Goal: Task Accomplishment & Management: Manage account settings

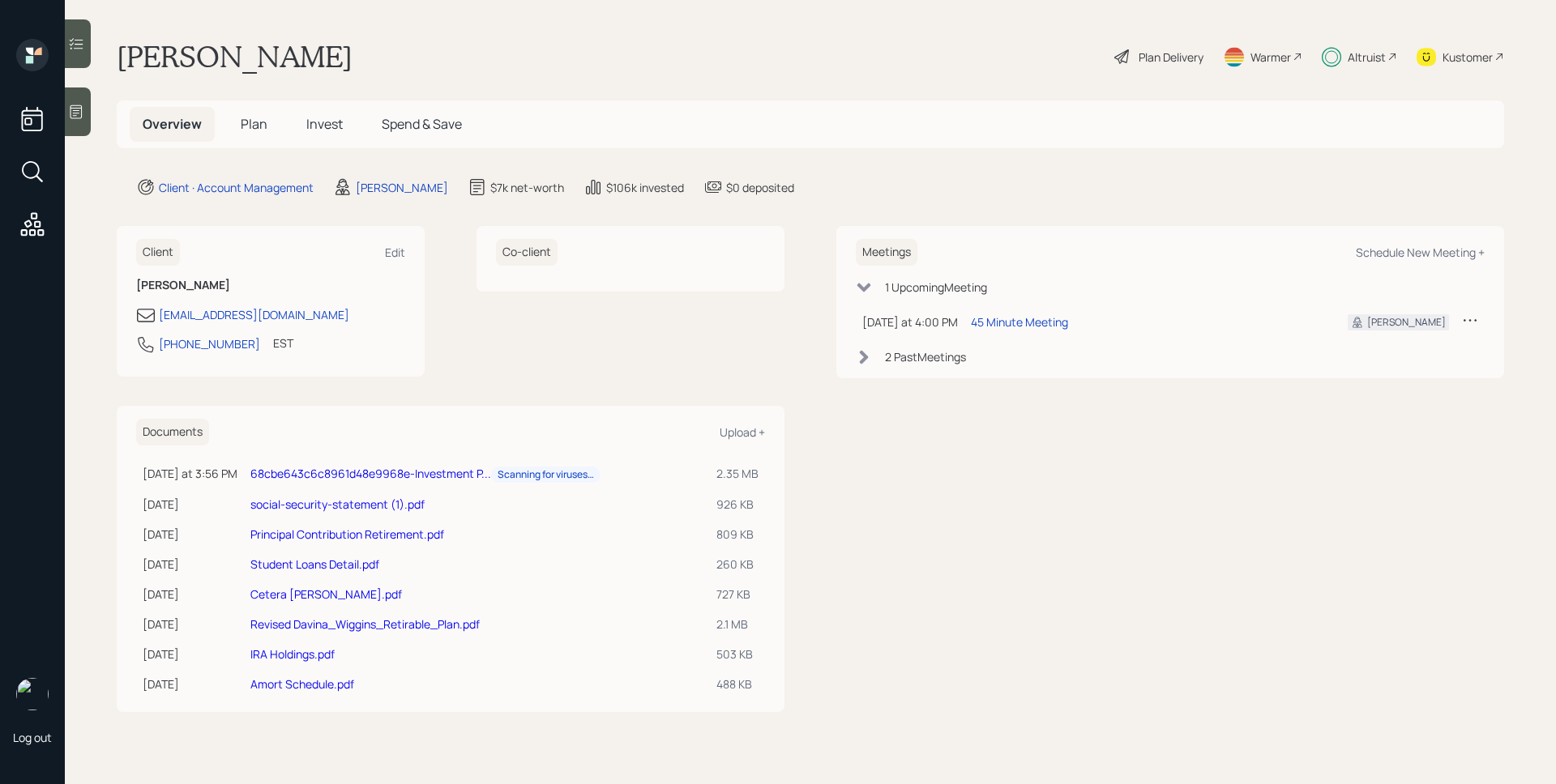
click at [1378, 64] on div "Altruist" at bounding box center [1367, 58] width 38 height 17
click at [1012, 331] on td "45 Minute Meeting" at bounding box center [1146, 322] width 364 height 34
click at [1012, 327] on div "45 Minute Meeting" at bounding box center [1019, 322] width 97 height 17
click at [1157, 52] on div "Plan Delivery" at bounding box center [1171, 58] width 65 height 17
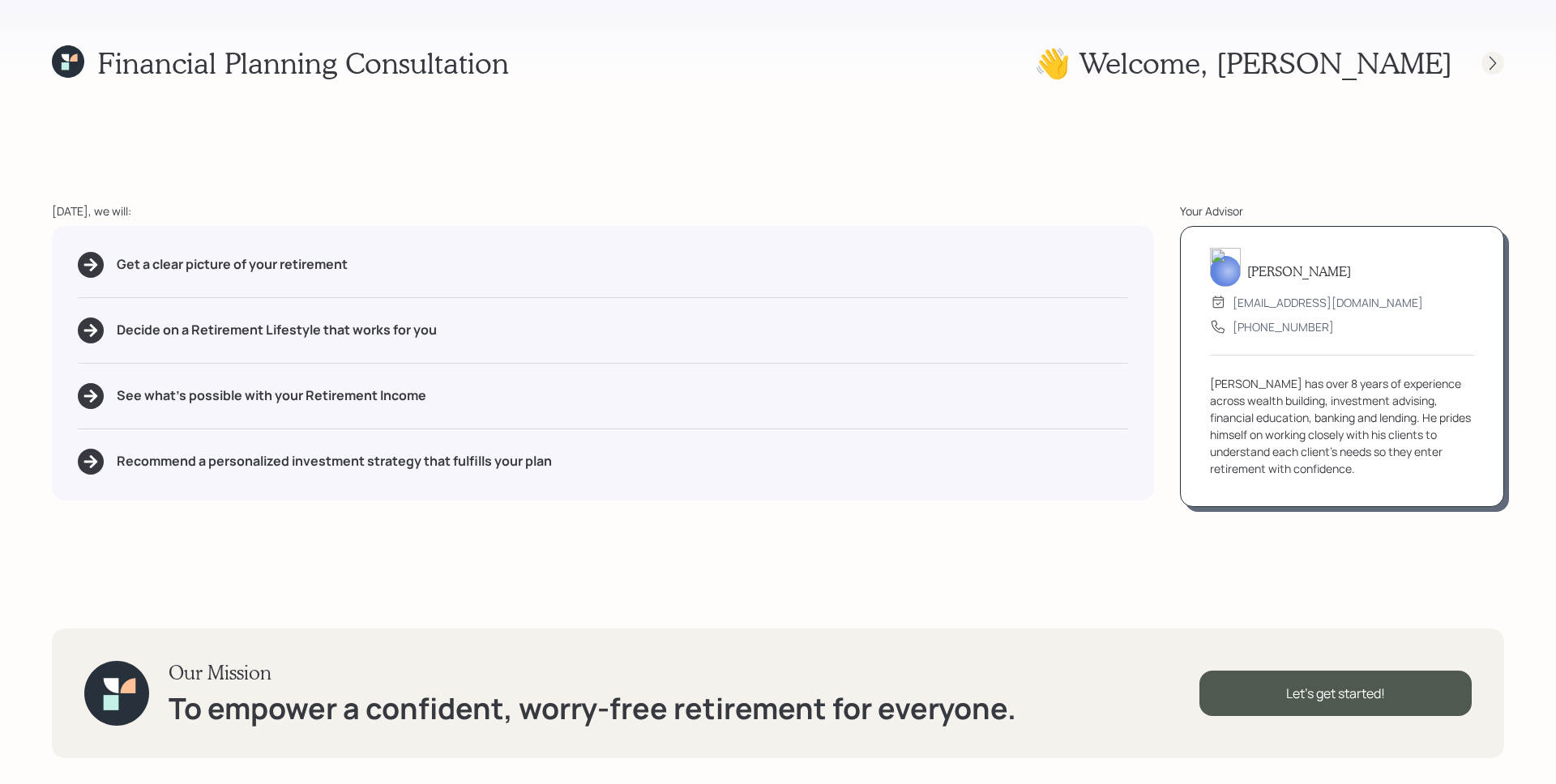
click at [1497, 63] on icon at bounding box center [1492, 63] width 16 height 16
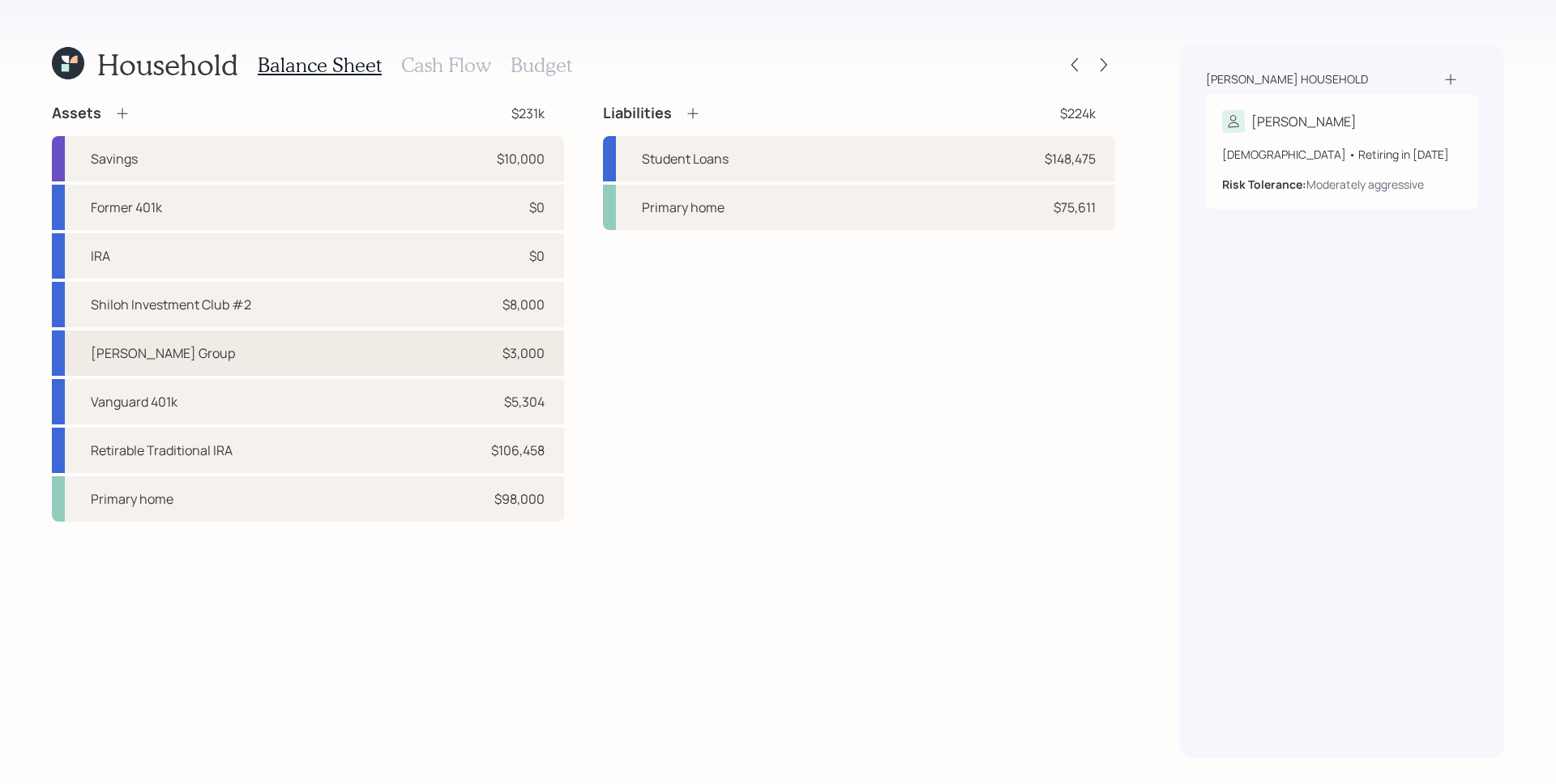
click at [352, 363] on div "Baldwin Group $3,000" at bounding box center [308, 352] width 513 height 46
select select "company_sponsored"
select select "balanced"
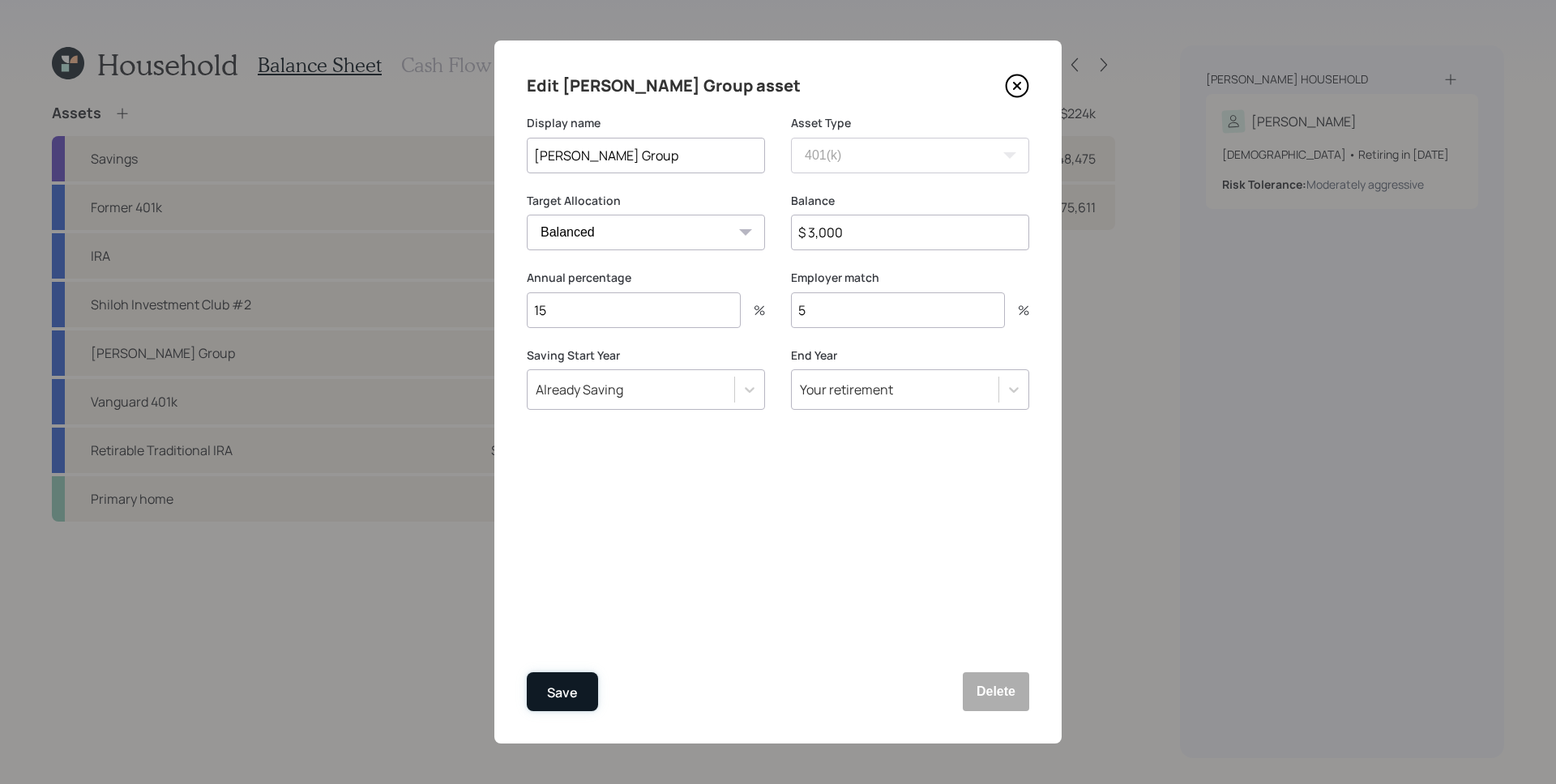
click at [566, 692] on div "Save" at bounding box center [563, 692] width 31 height 21
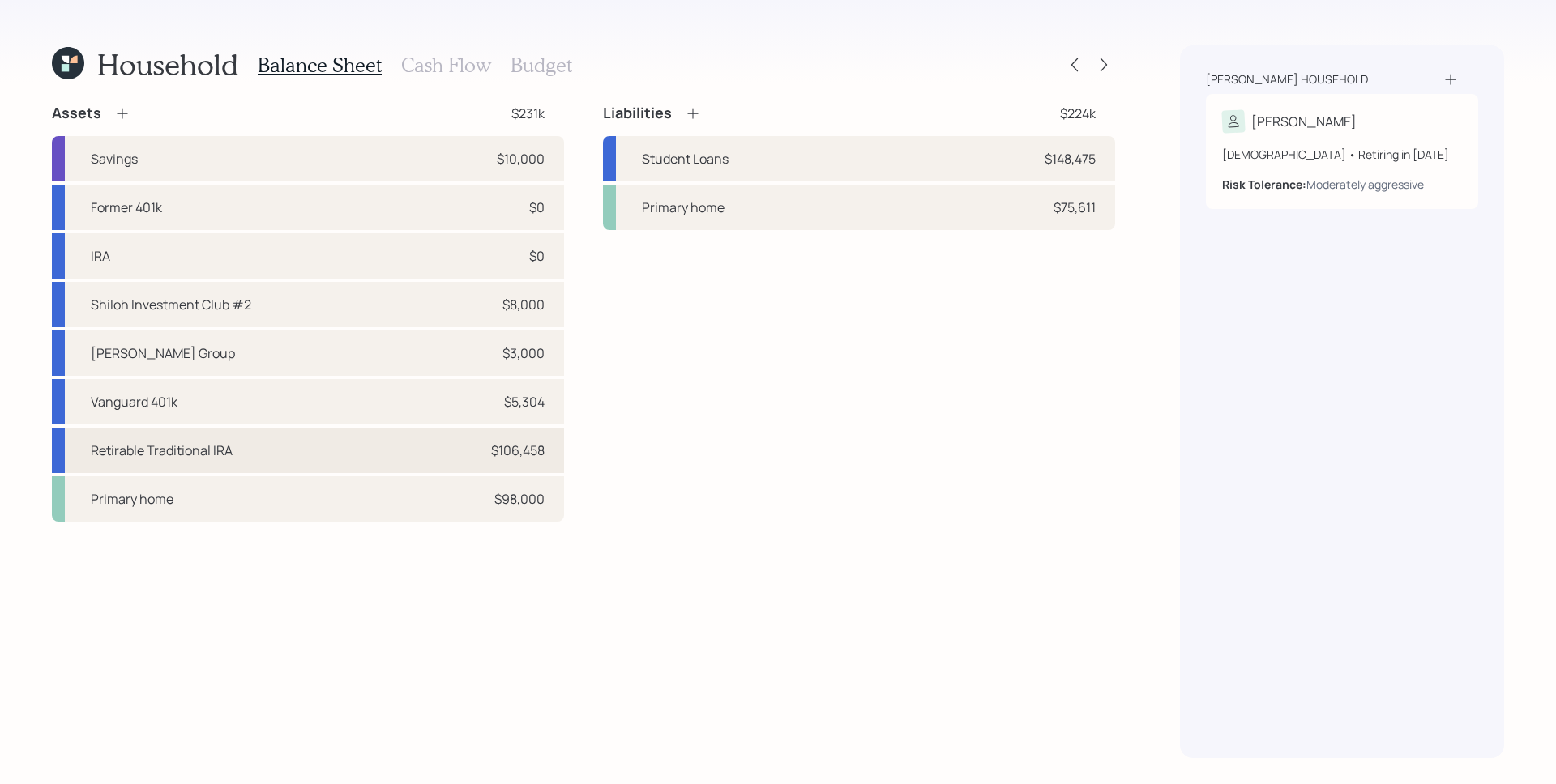
click at [549, 455] on div "Retirable Traditional IRA $106,458" at bounding box center [308, 450] width 513 height 46
select select "ira"
select select "balanced"
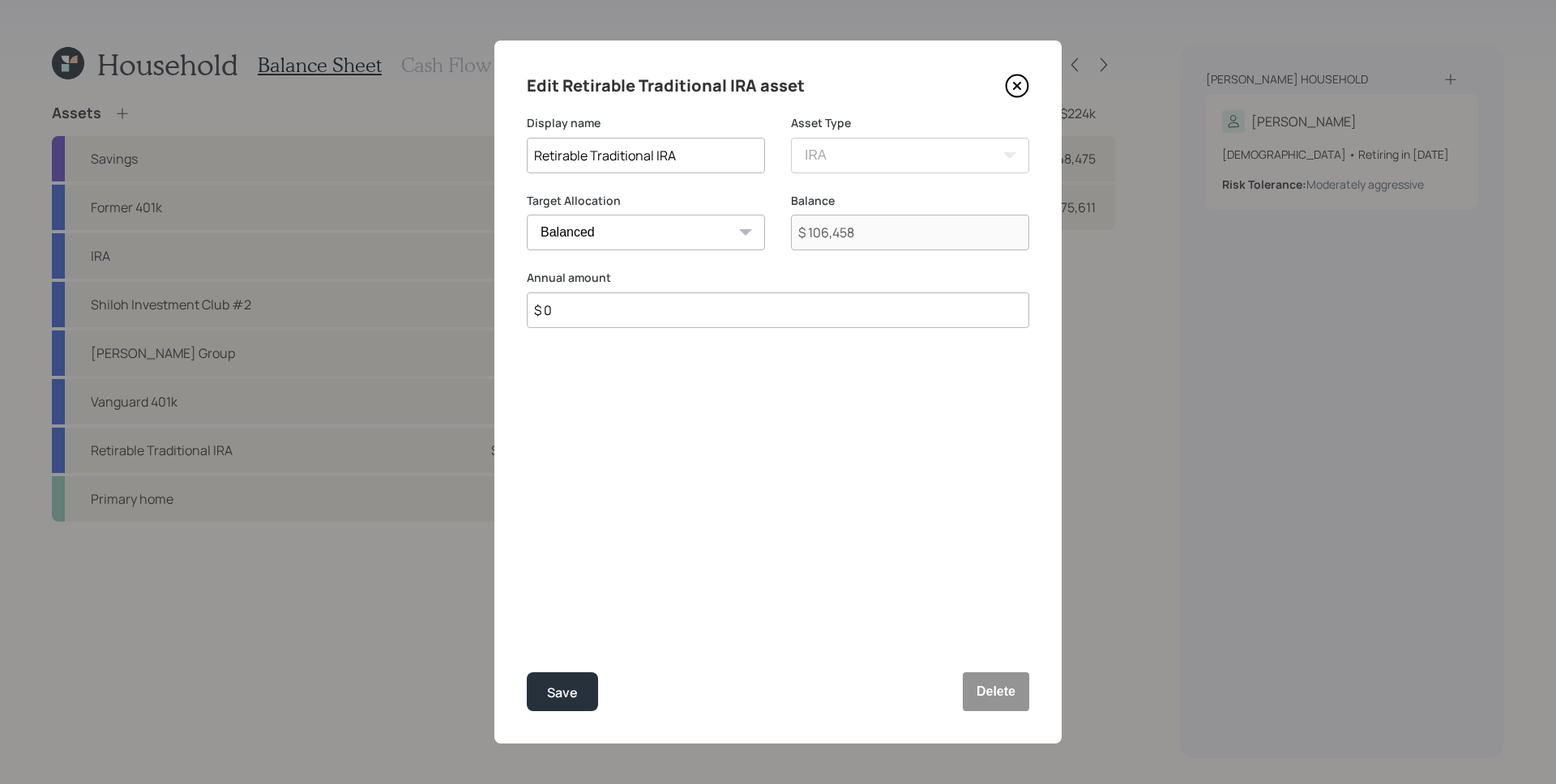
click at [1024, 87] on icon at bounding box center [1017, 86] width 24 height 24
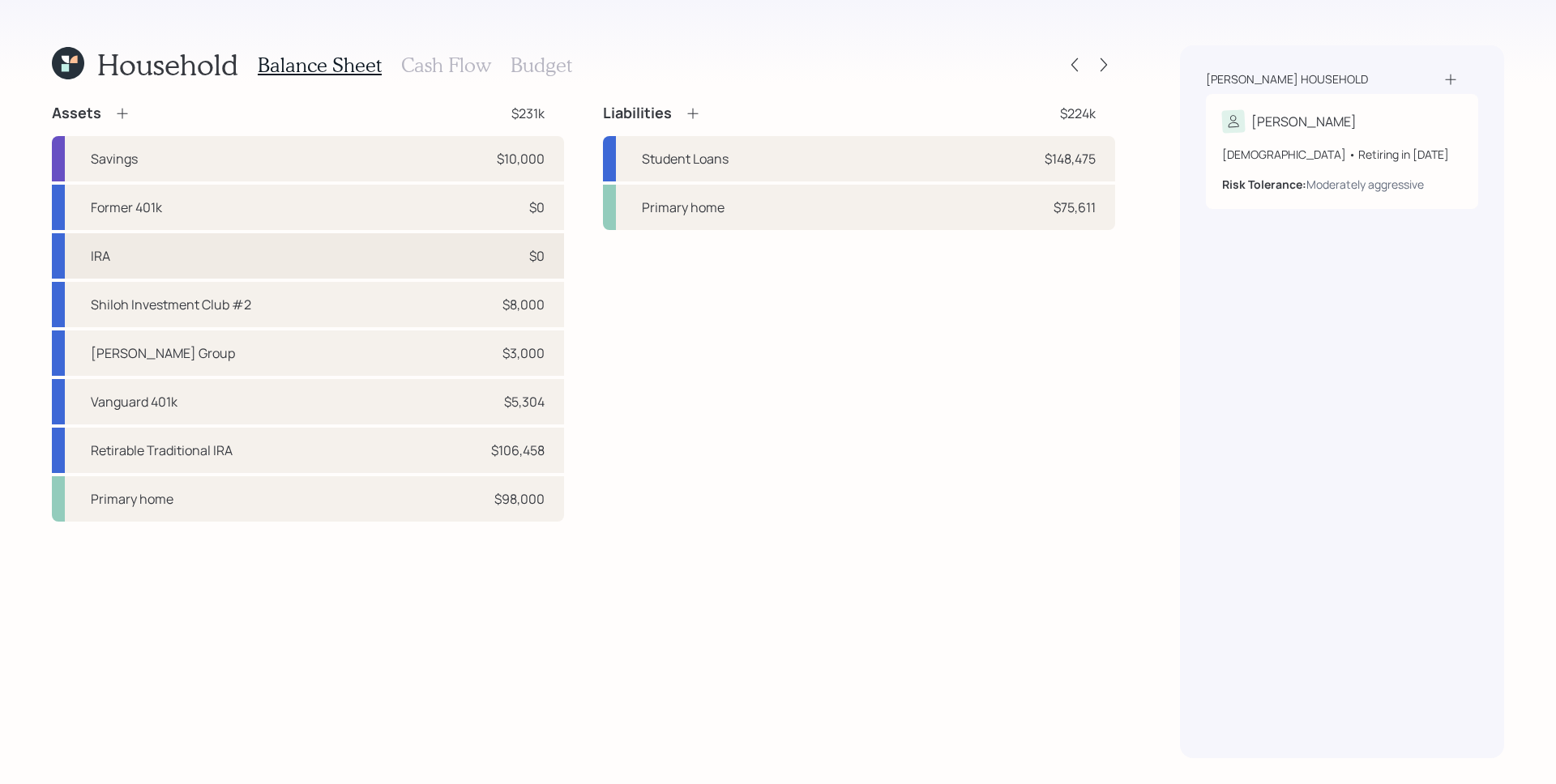
click at [391, 272] on div "IRA $0" at bounding box center [308, 255] width 513 height 46
select select "ira"
select select "balanced"
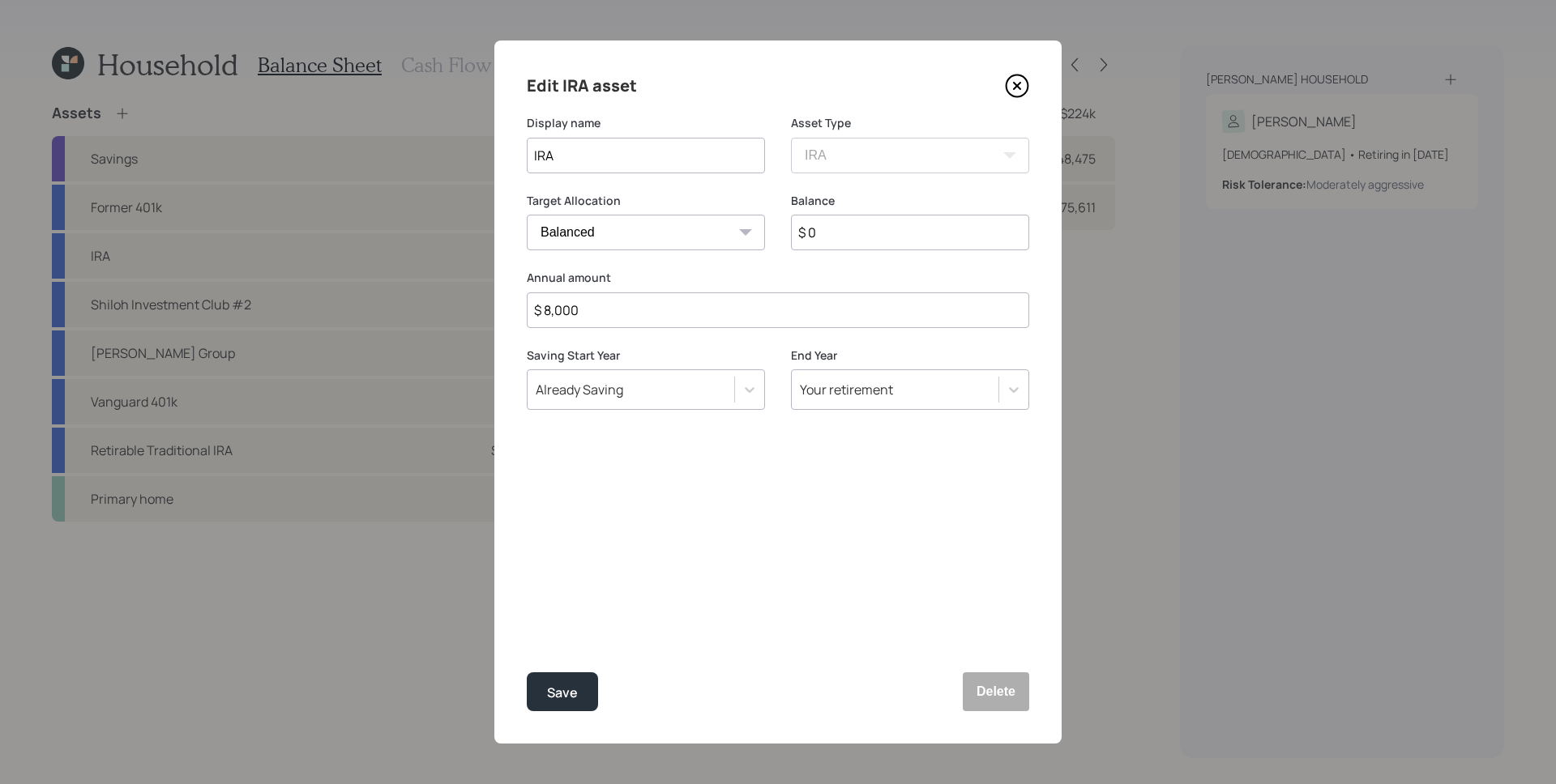
click at [1018, 89] on icon at bounding box center [1017, 86] width 24 height 24
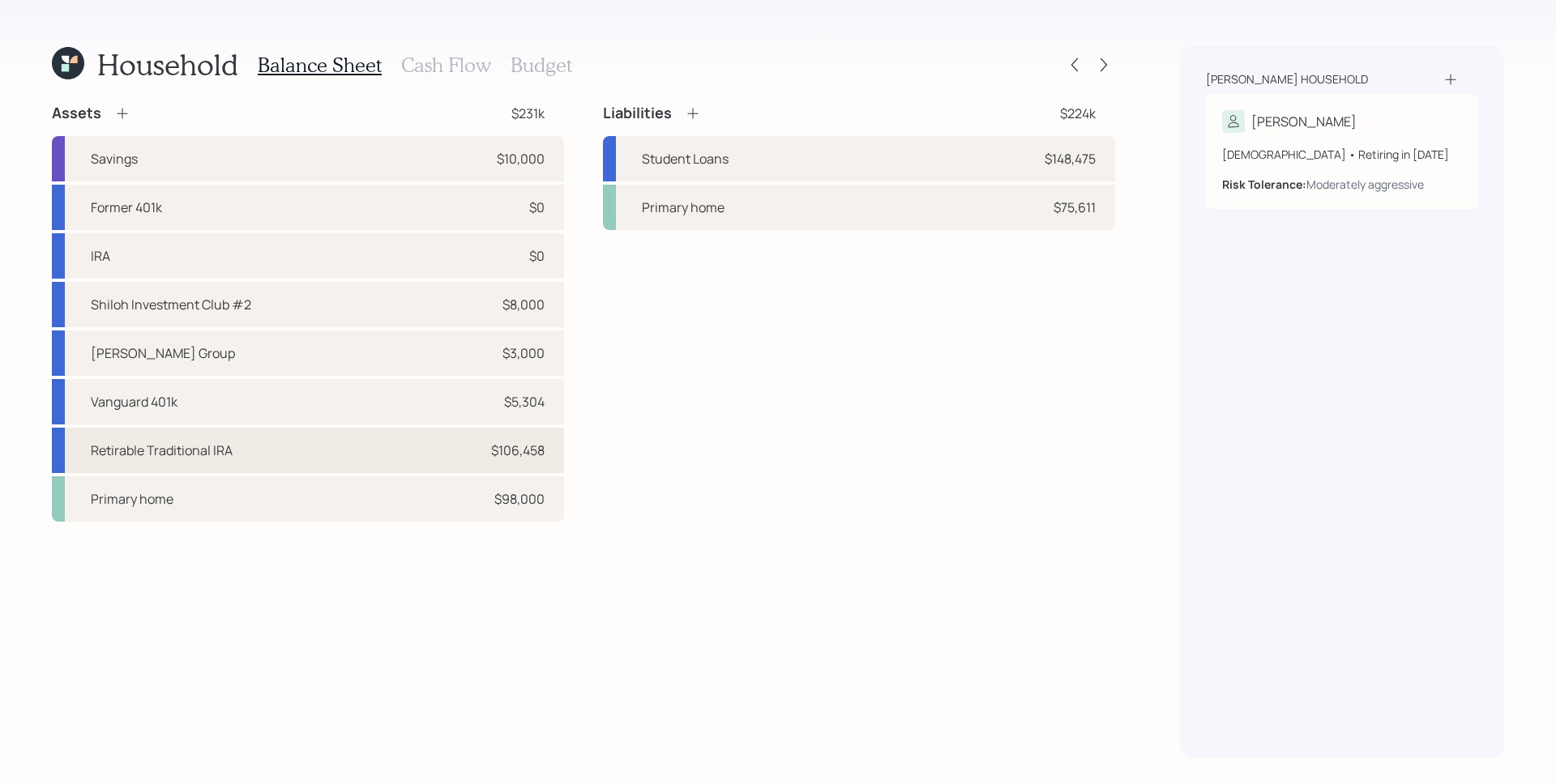
click at [383, 447] on div "Retirable Traditional IRA $106,458" at bounding box center [308, 450] width 513 height 46
select select "ira"
select select "balanced"
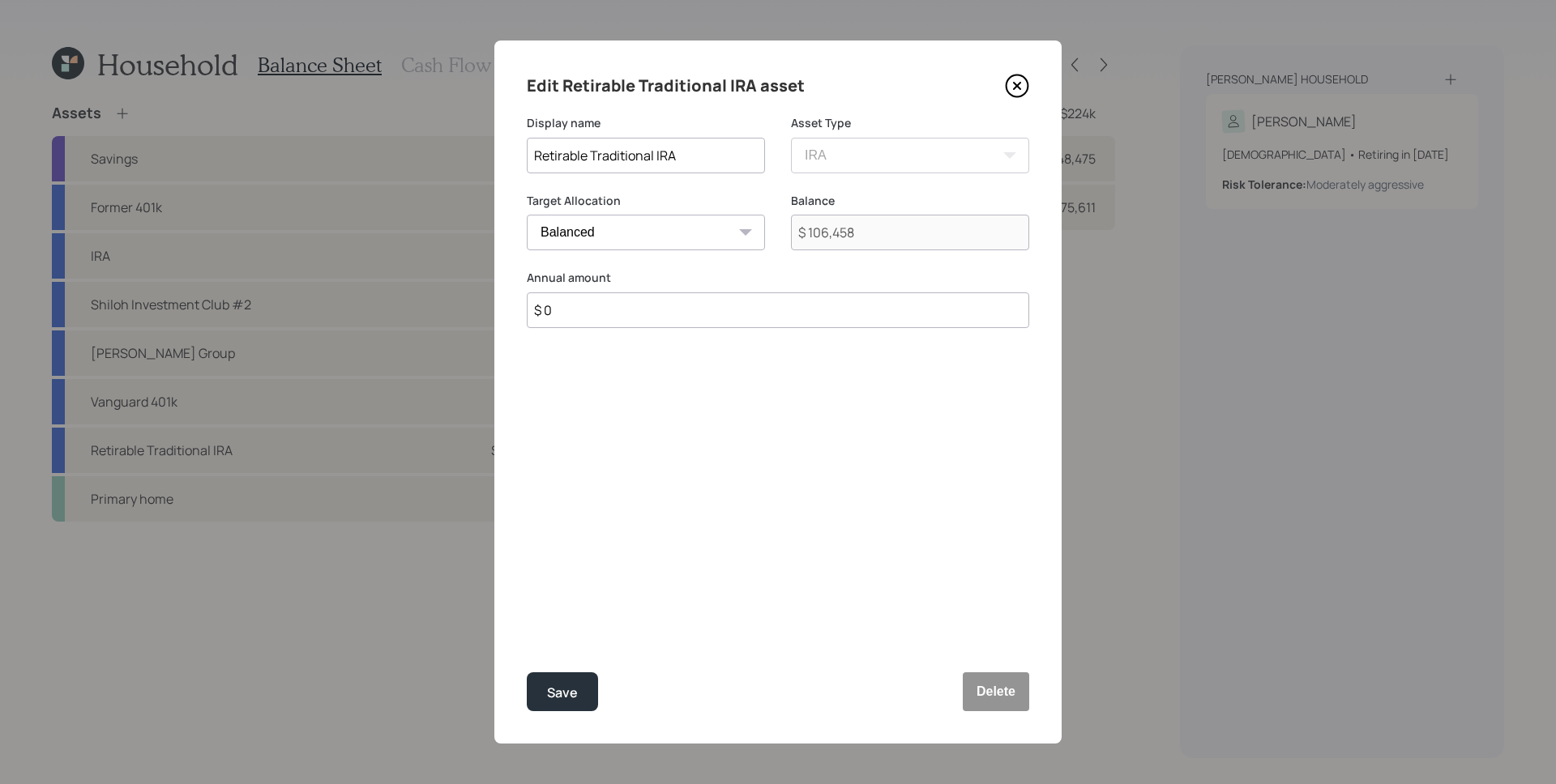
click at [722, 289] on div "Annual amount $ 0" at bounding box center [778, 299] width 502 height 58
click at [722, 311] on input "$ 0" at bounding box center [778, 309] width 502 height 35
type input "$ 8,000"
click at [566, 687] on div "Save" at bounding box center [563, 692] width 31 height 21
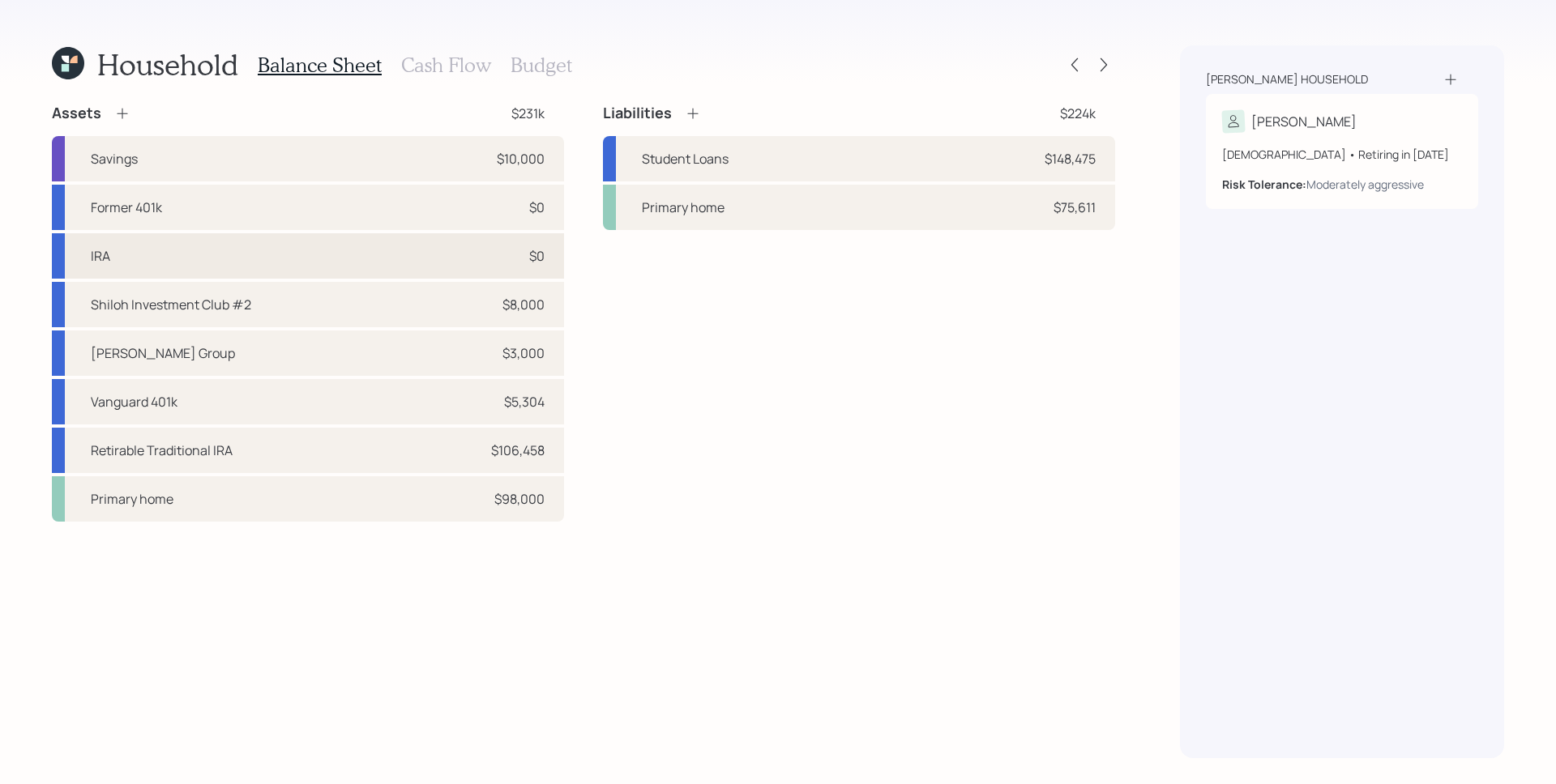
click at [303, 250] on div "IRA $0" at bounding box center [308, 255] width 513 height 46
select select "ira"
select select "balanced"
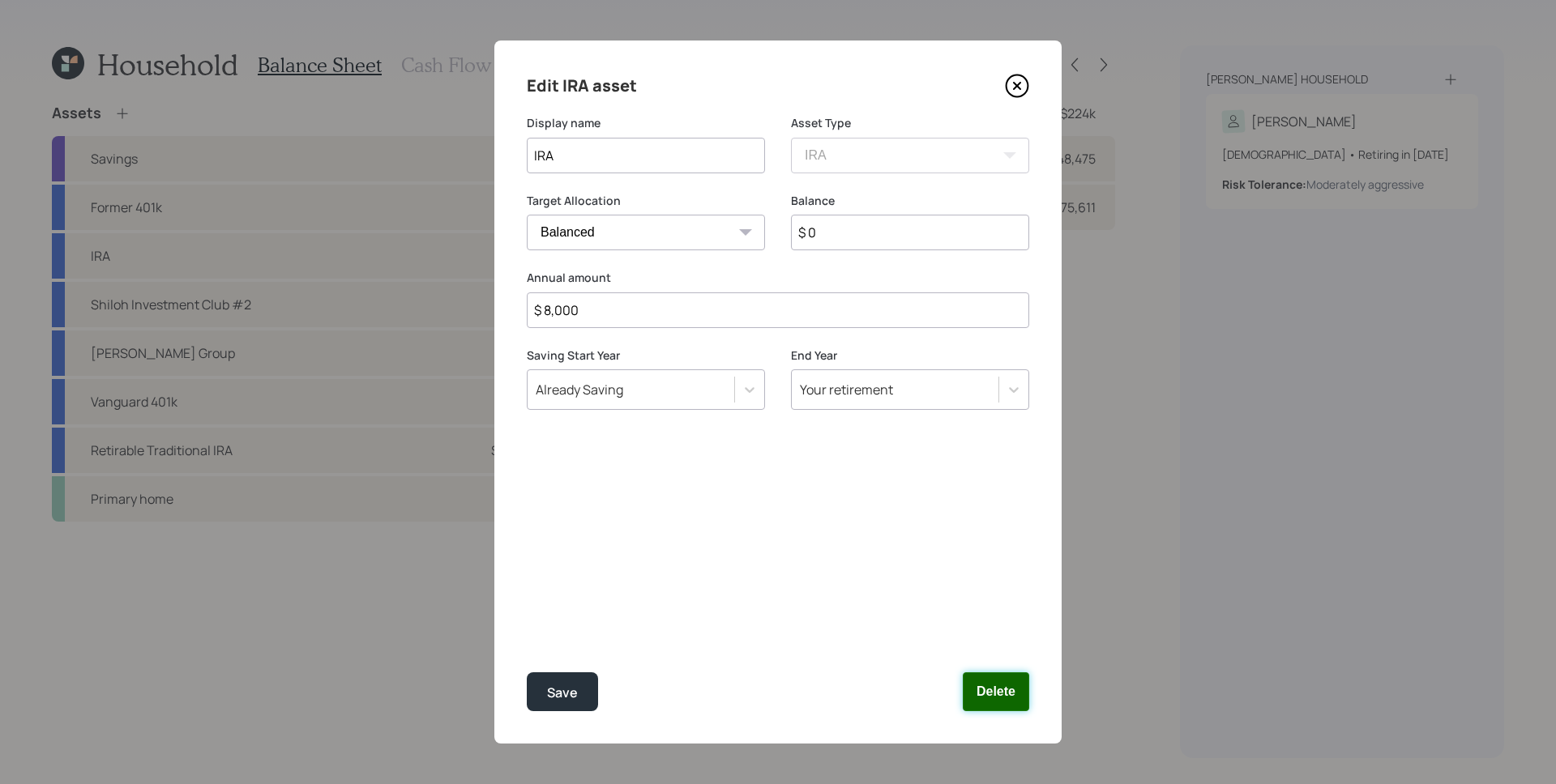
click at [1006, 691] on button "Delete" at bounding box center [995, 691] width 66 height 39
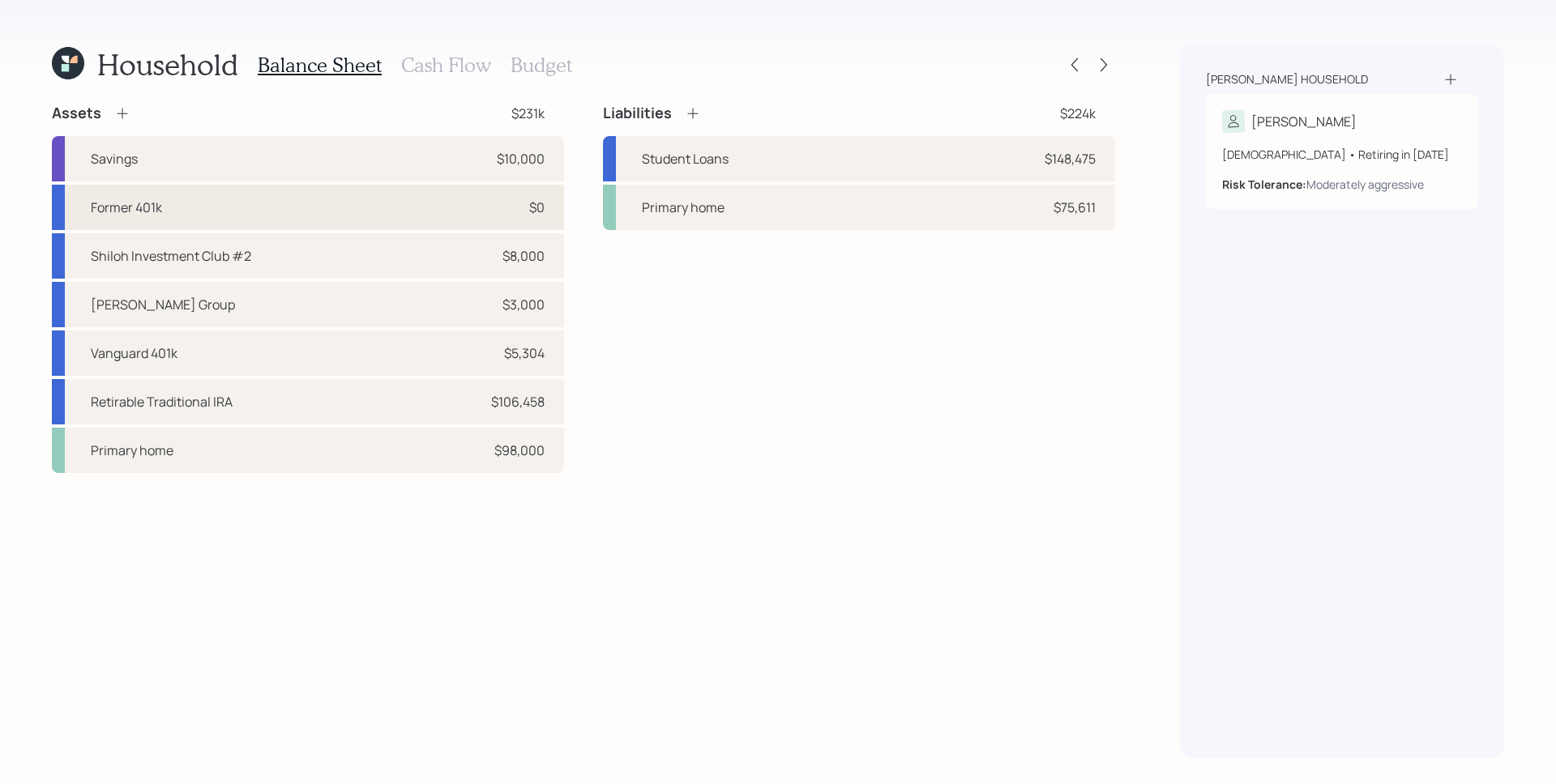
click at [548, 207] on div "Former 401k $0" at bounding box center [308, 207] width 513 height 46
select select "ira"
select select "balanced"
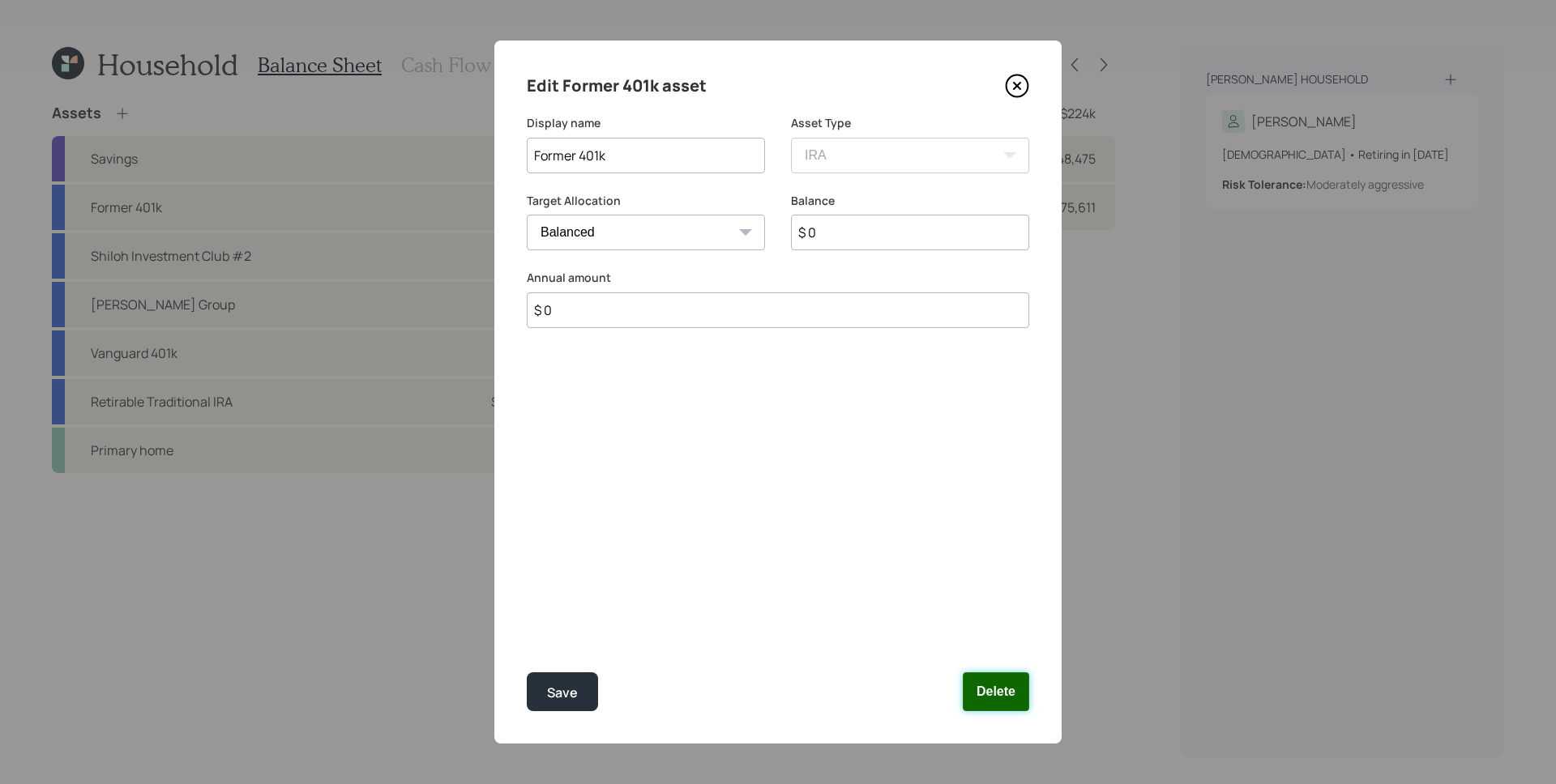
click at [1001, 685] on button "Delete" at bounding box center [995, 691] width 66 height 39
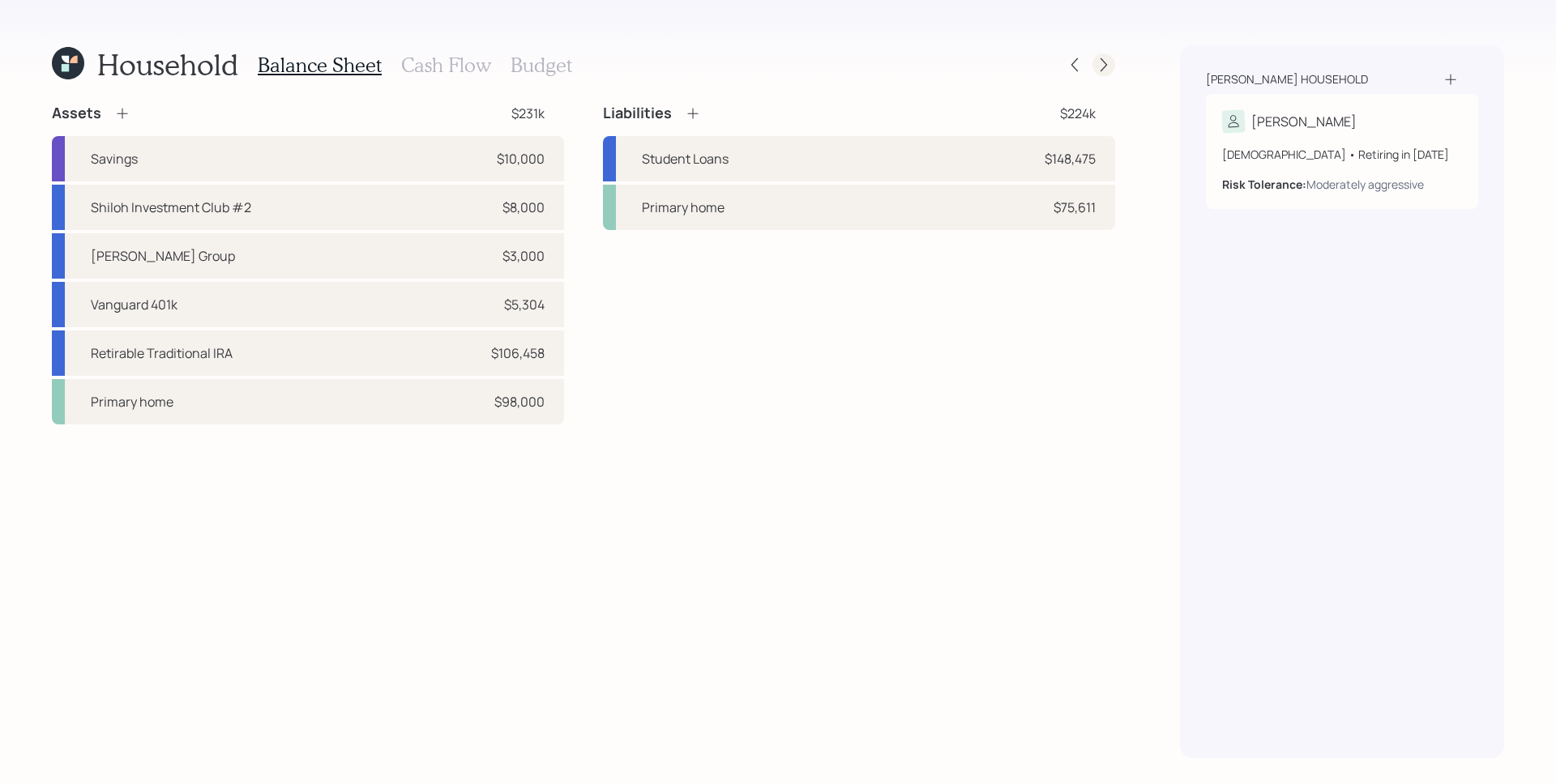
click at [1103, 68] on icon at bounding box center [1104, 65] width 7 height 14
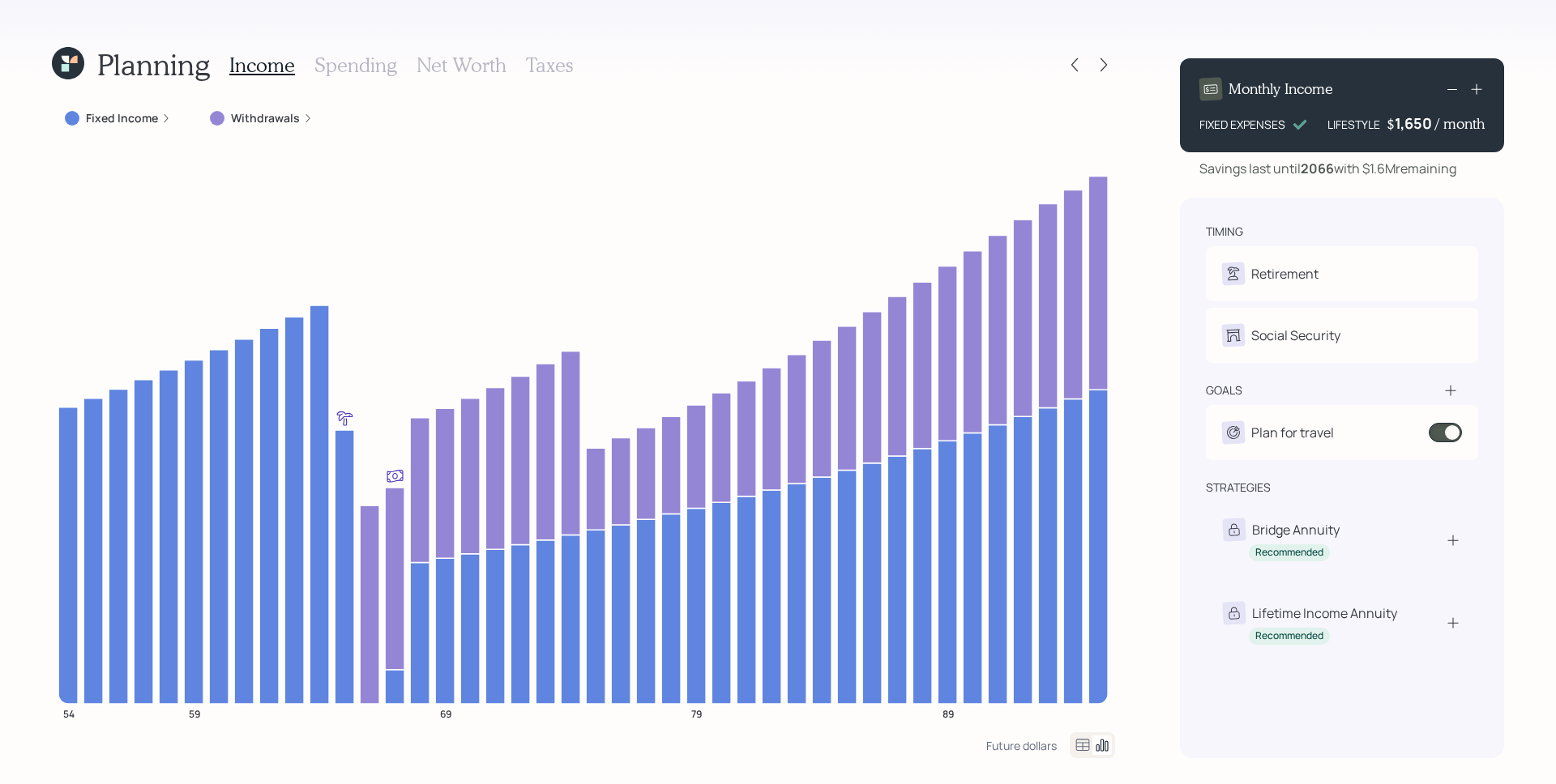
click at [288, 119] on label "Withdrawals" at bounding box center [266, 118] width 69 height 16
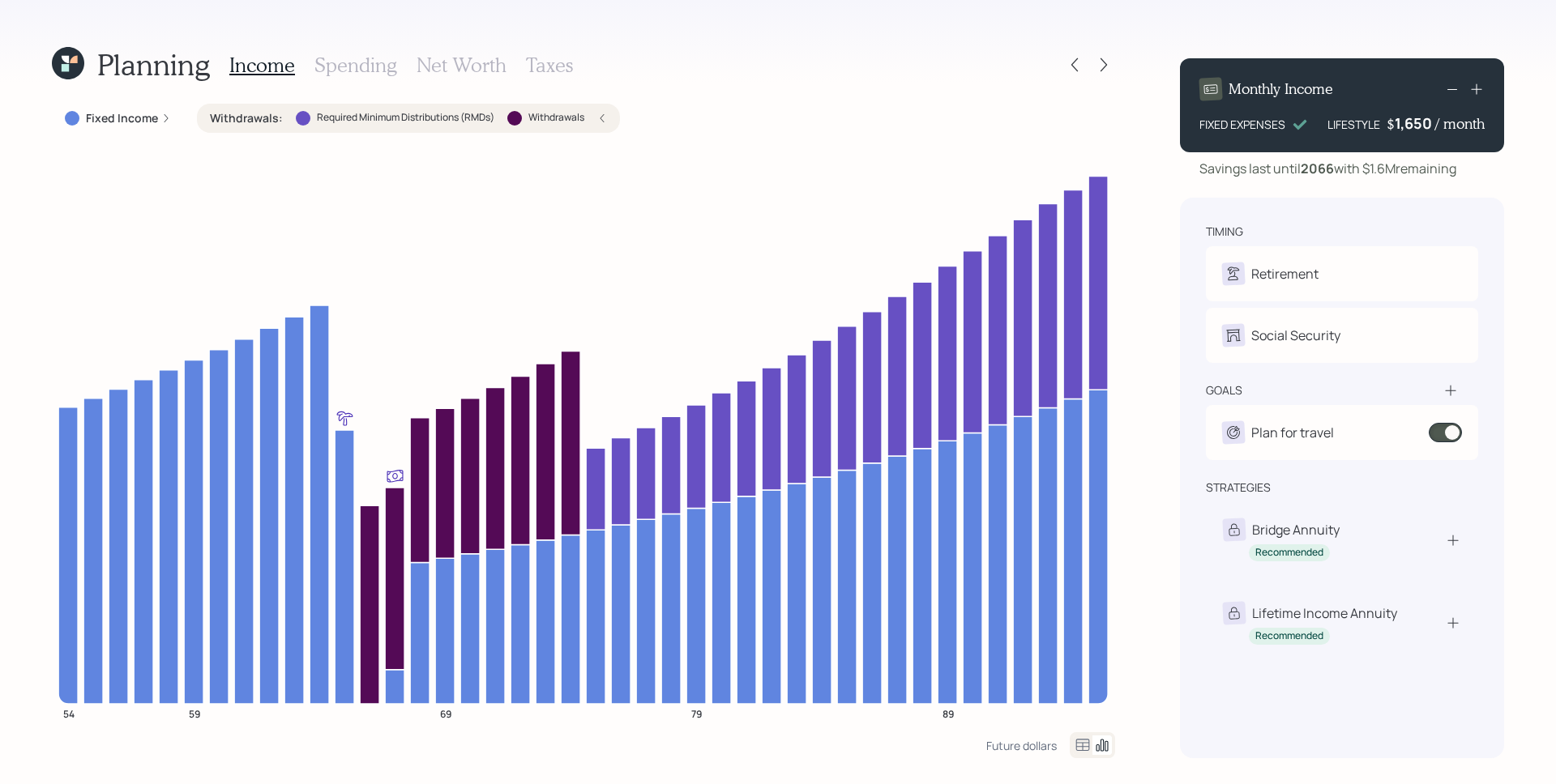
click at [343, 65] on h3 "Spending" at bounding box center [356, 64] width 83 height 23
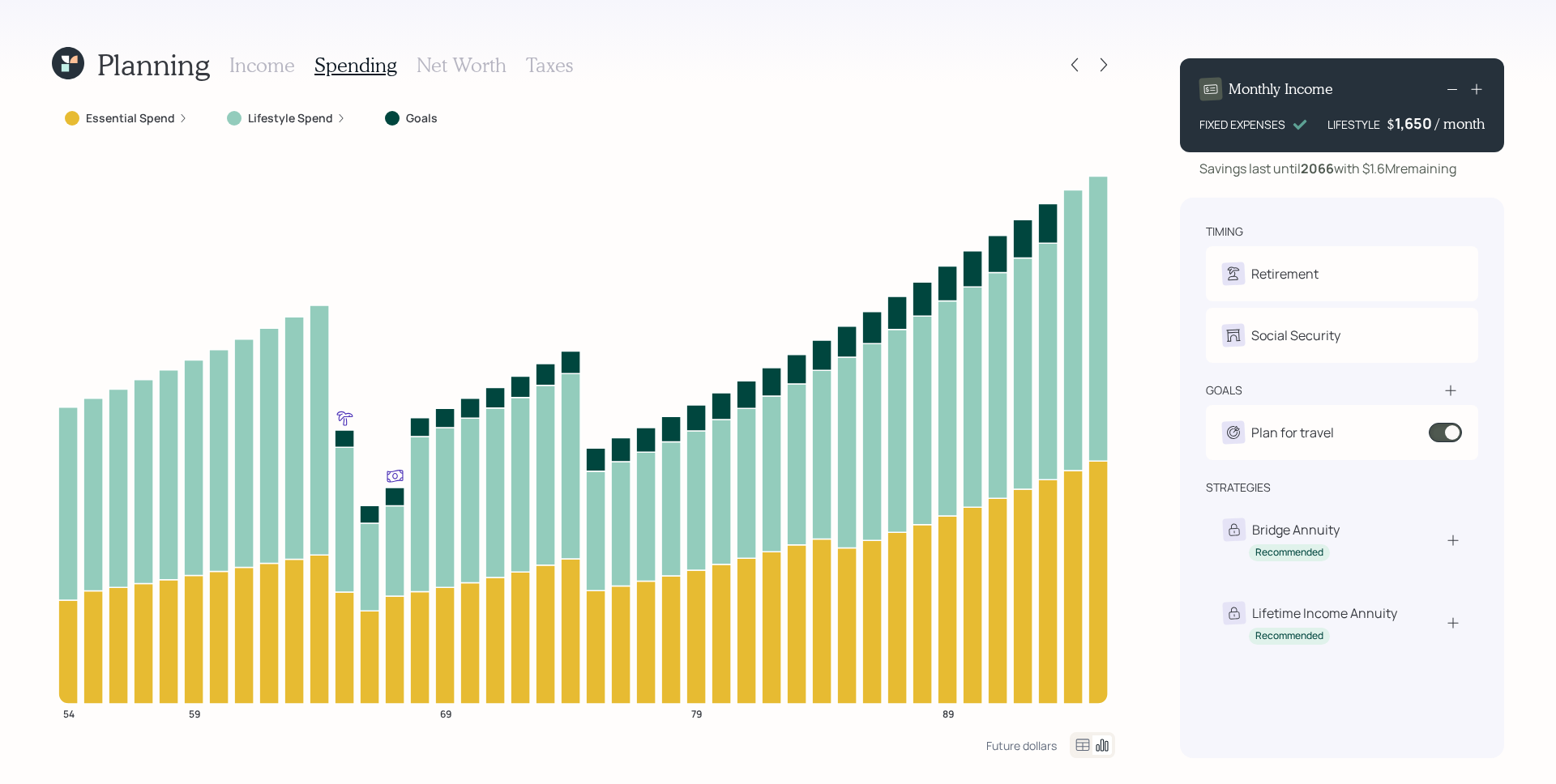
click at [185, 112] on div "Essential Spend" at bounding box center [126, 119] width 149 height 29
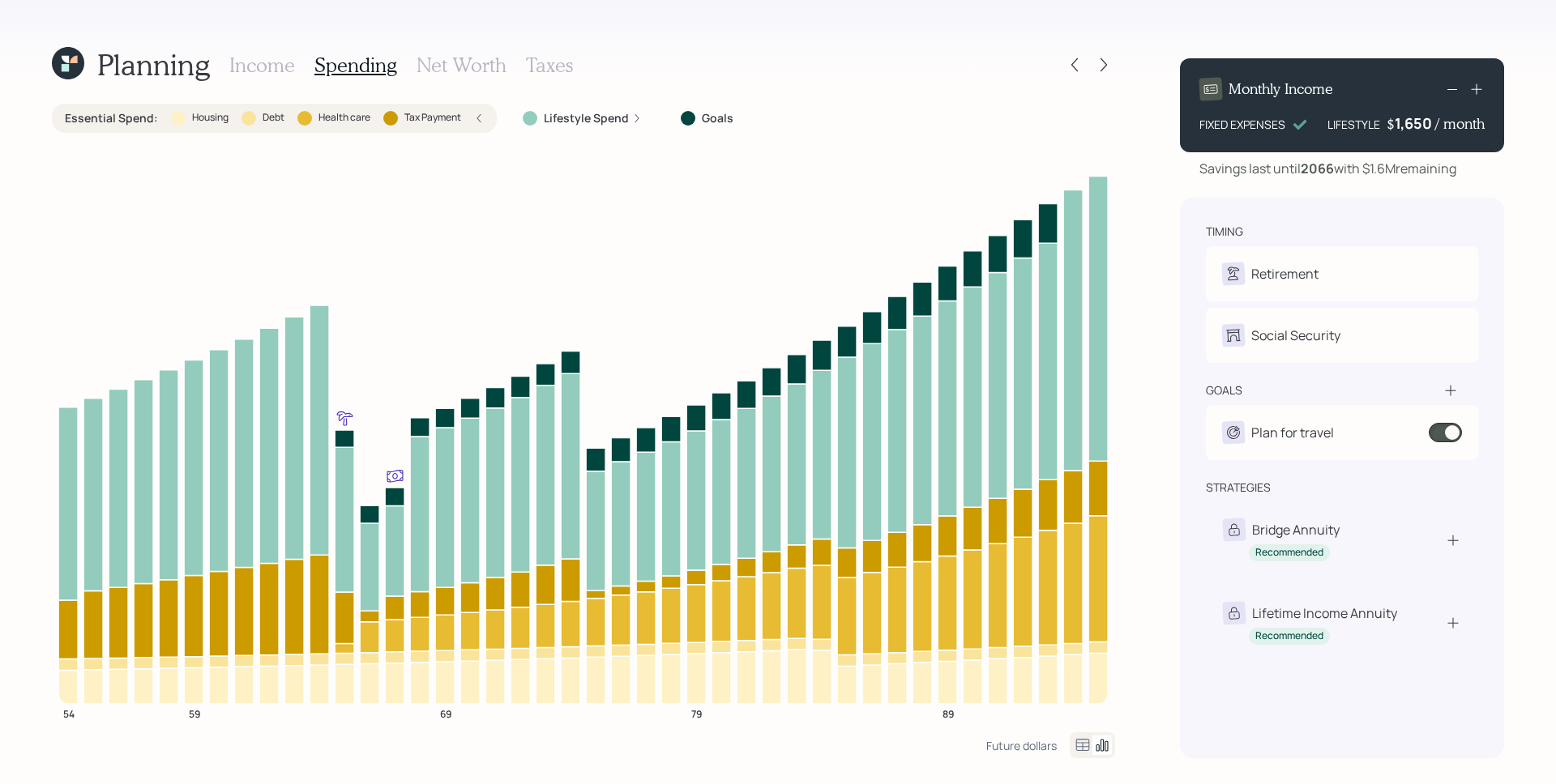
click at [475, 115] on icon at bounding box center [478, 118] width 9 height 9
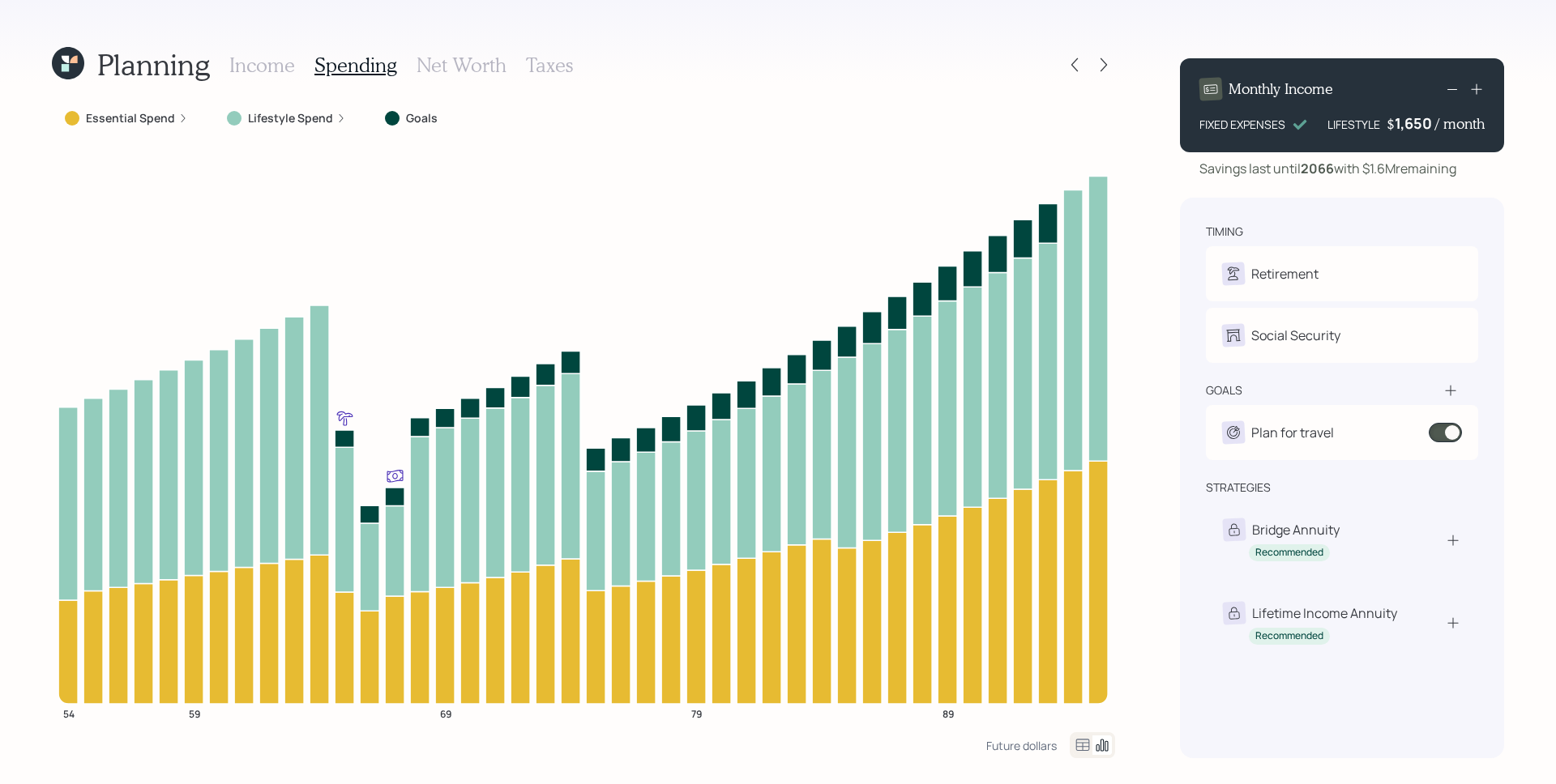
click at [260, 65] on h3 "Income" at bounding box center [262, 64] width 65 height 23
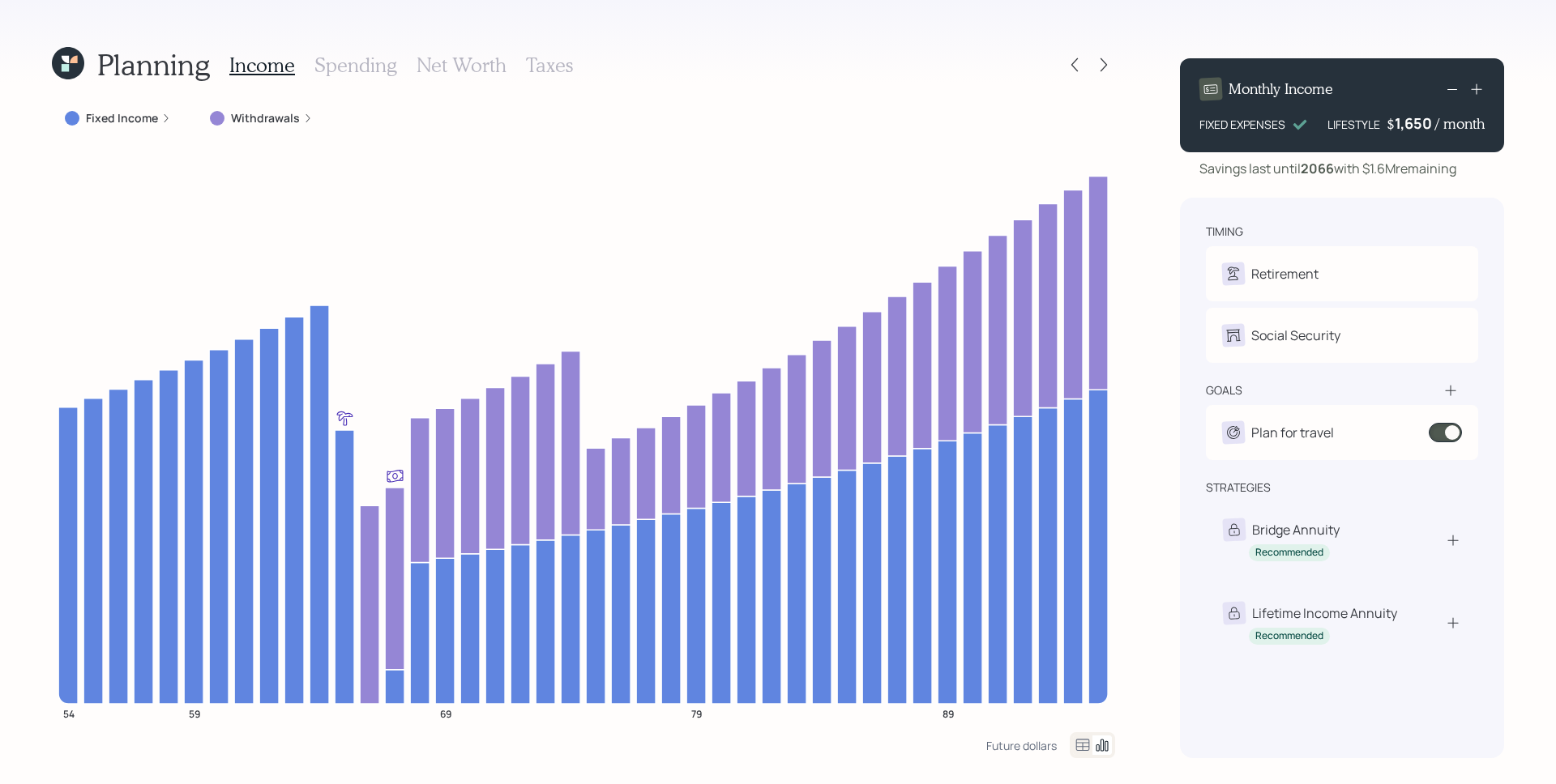
click at [290, 120] on label "Withdrawals" at bounding box center [266, 118] width 69 height 16
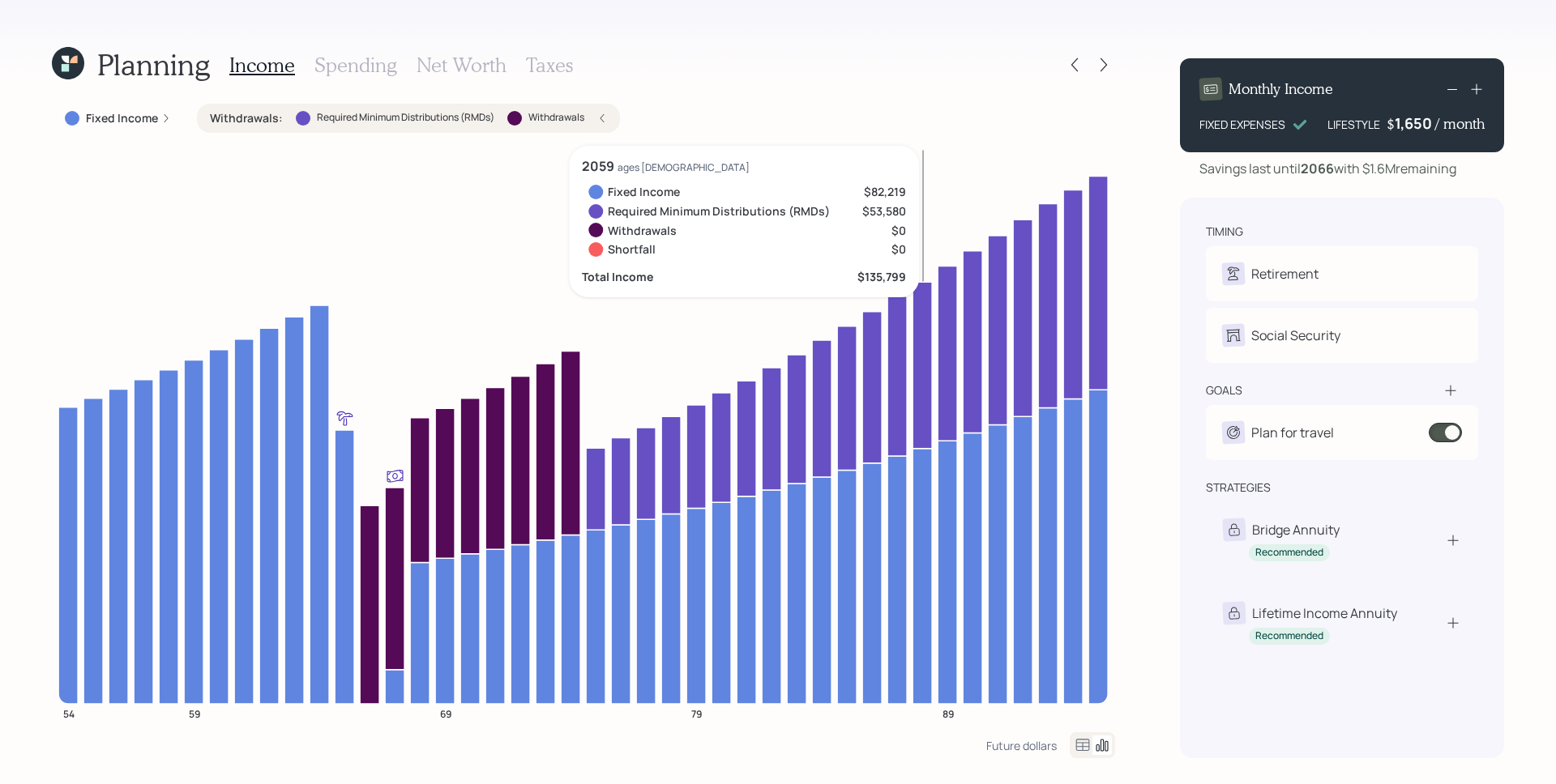
click at [915, 382] on icon at bounding box center [922, 364] width 20 height 166
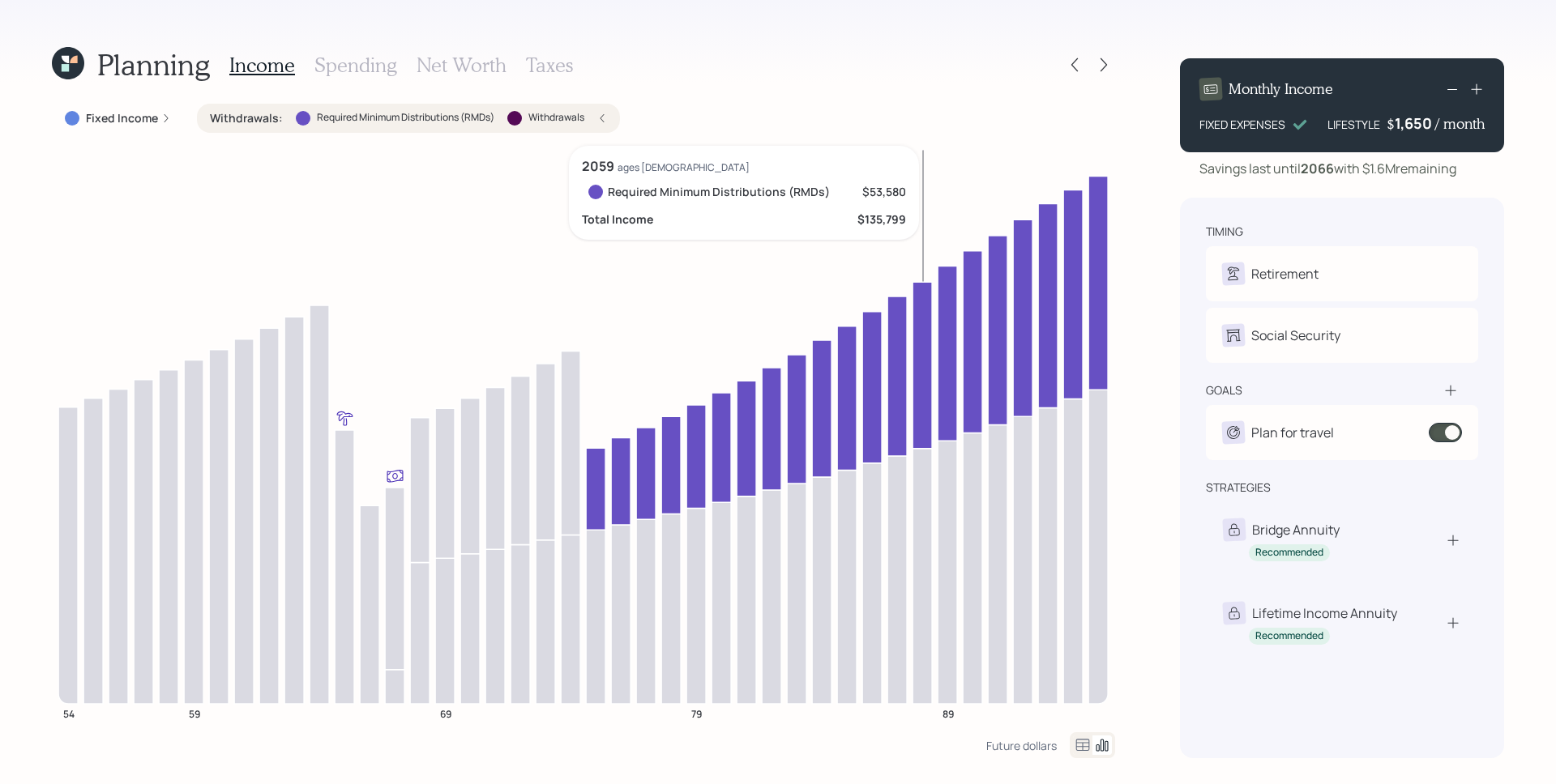
click at [920, 370] on icon at bounding box center [922, 364] width 20 height 166
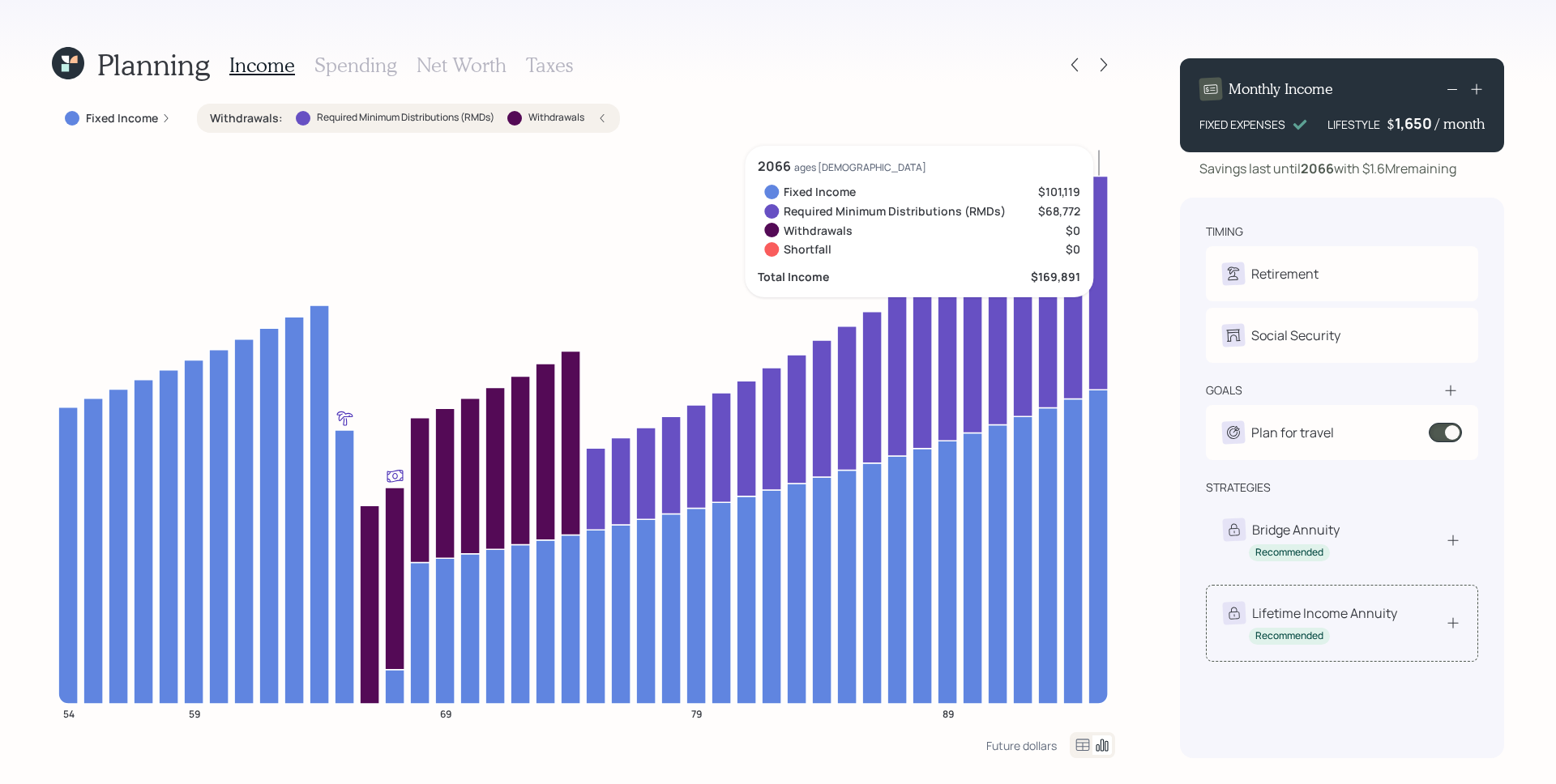
click at [1314, 609] on div "Lifetime Income Annuity" at bounding box center [1325, 613] width 145 height 20
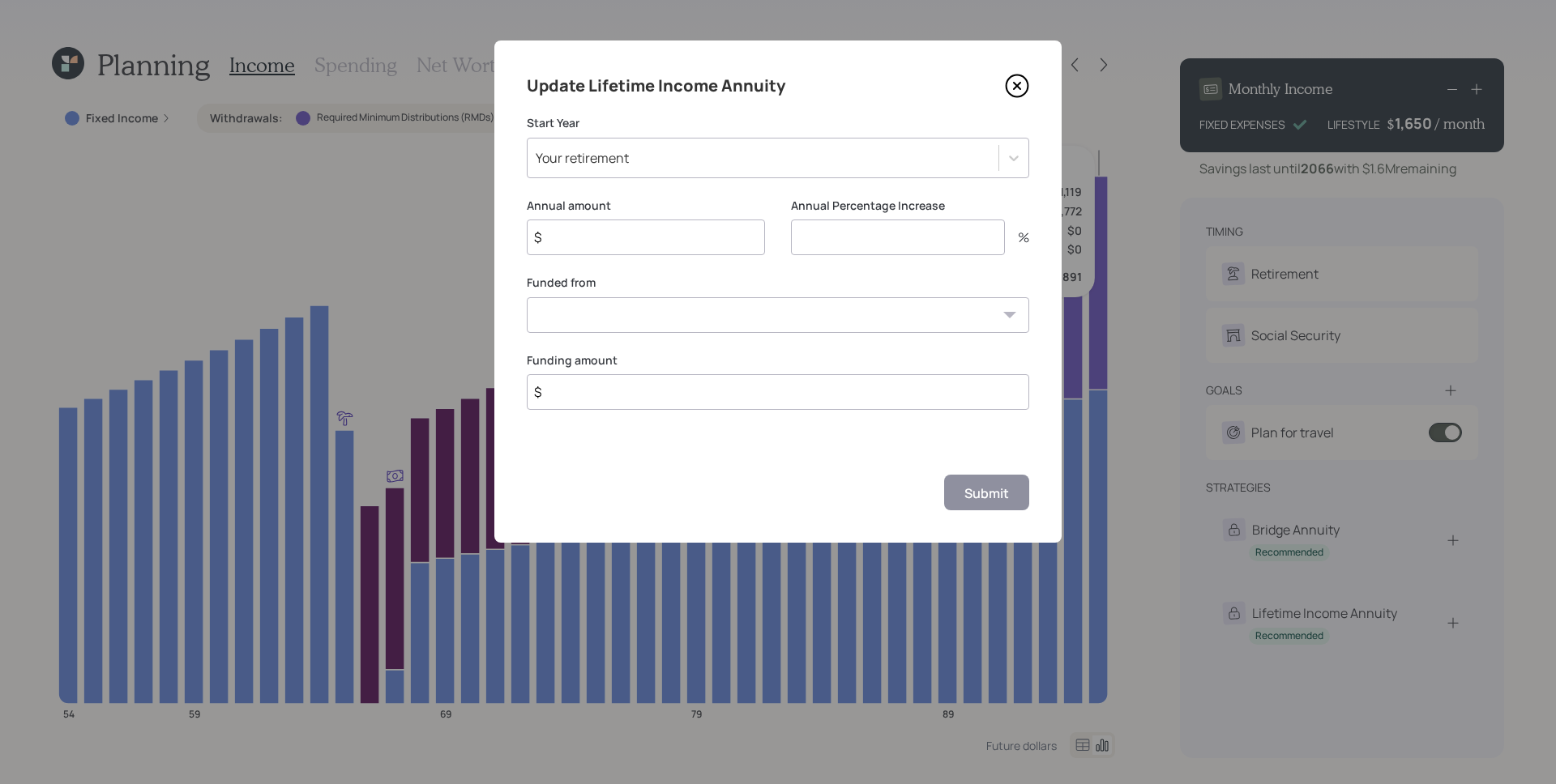
click at [601, 233] on input "$" at bounding box center [645, 236] width 238 height 35
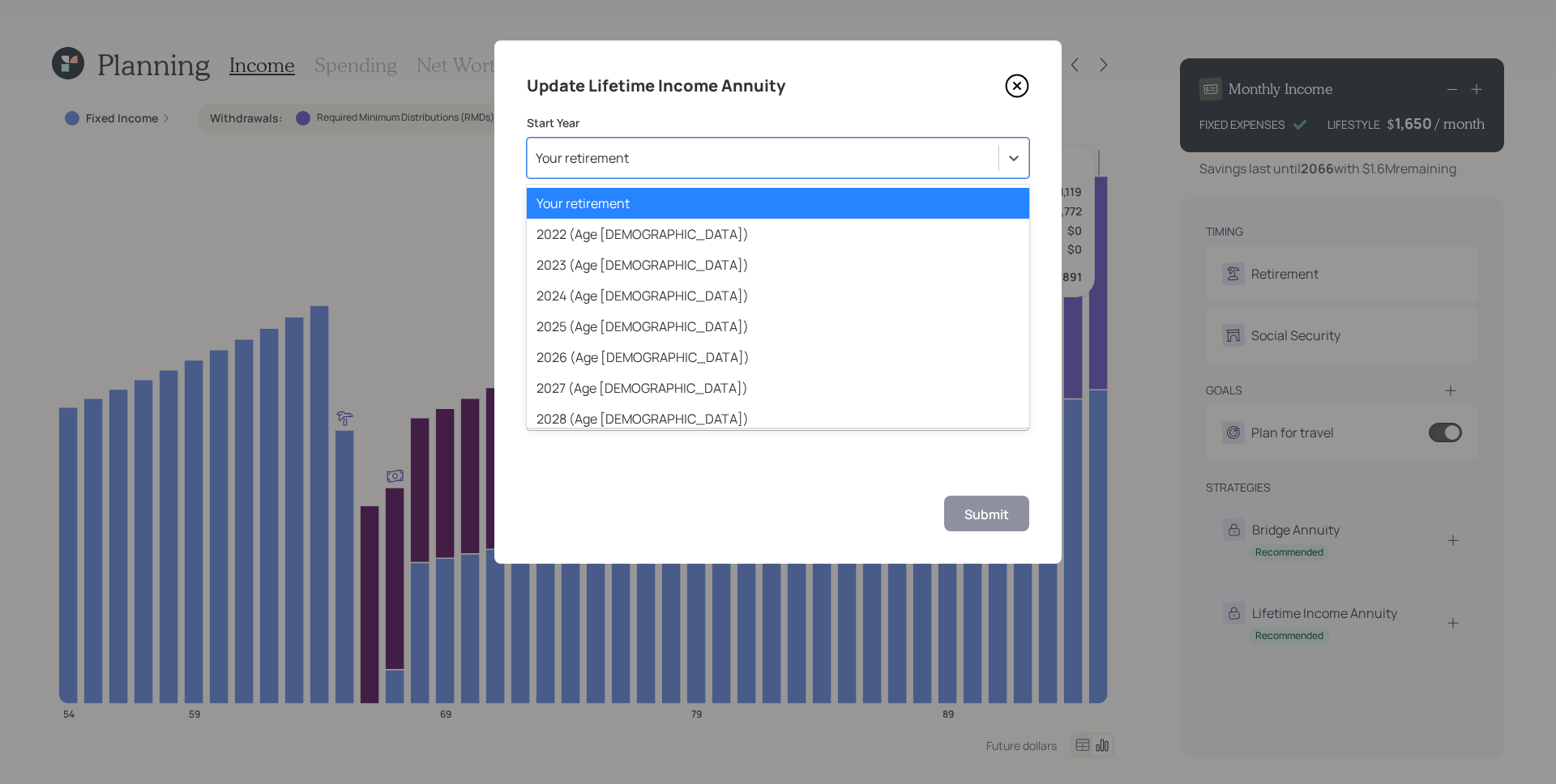
click at [696, 156] on div "Your retirement" at bounding box center [762, 158] width 470 height 28
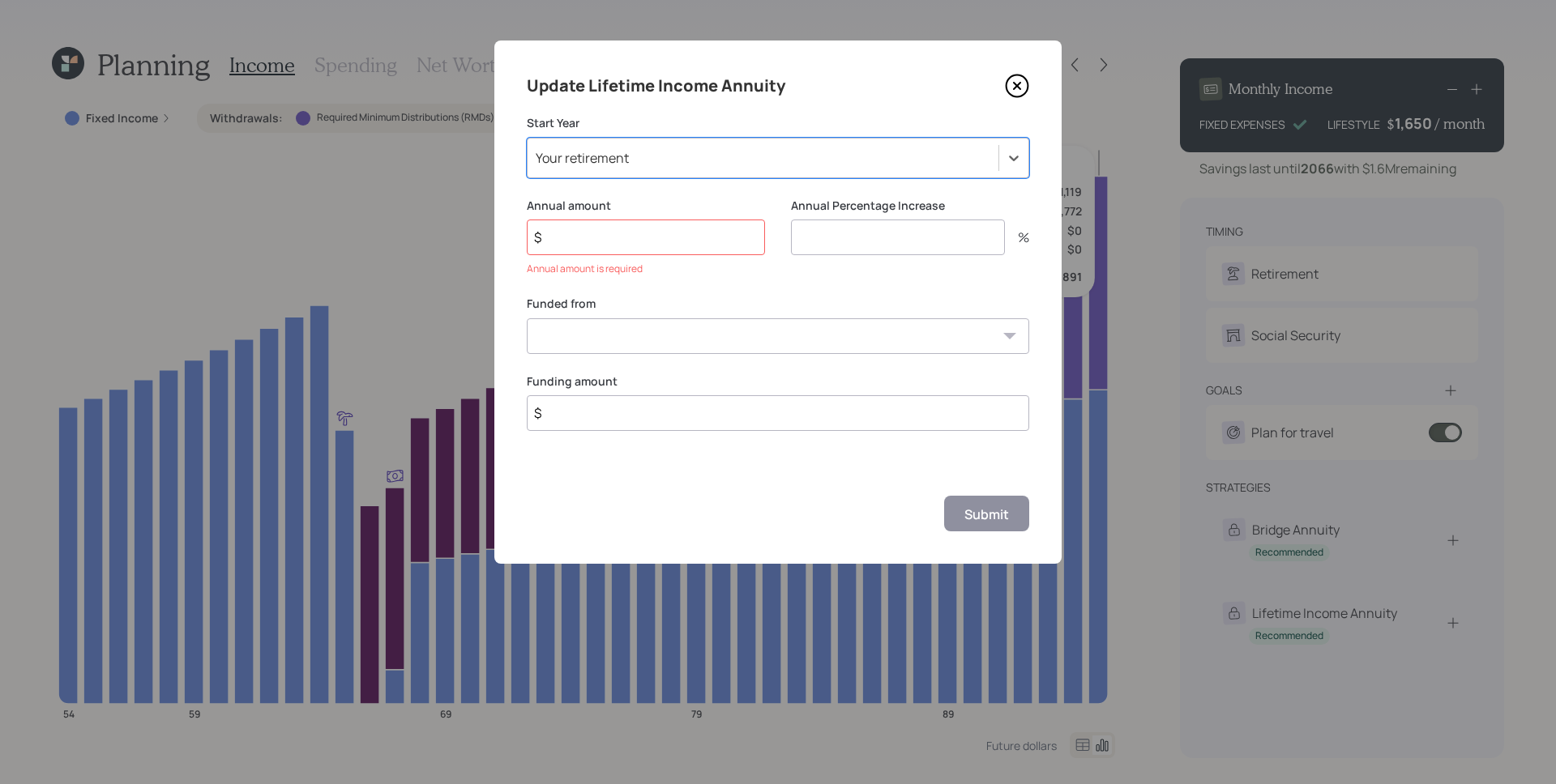
click at [645, 228] on input "$" at bounding box center [645, 236] width 238 height 35
click at [1018, 84] on icon at bounding box center [1018, 86] width 7 height 7
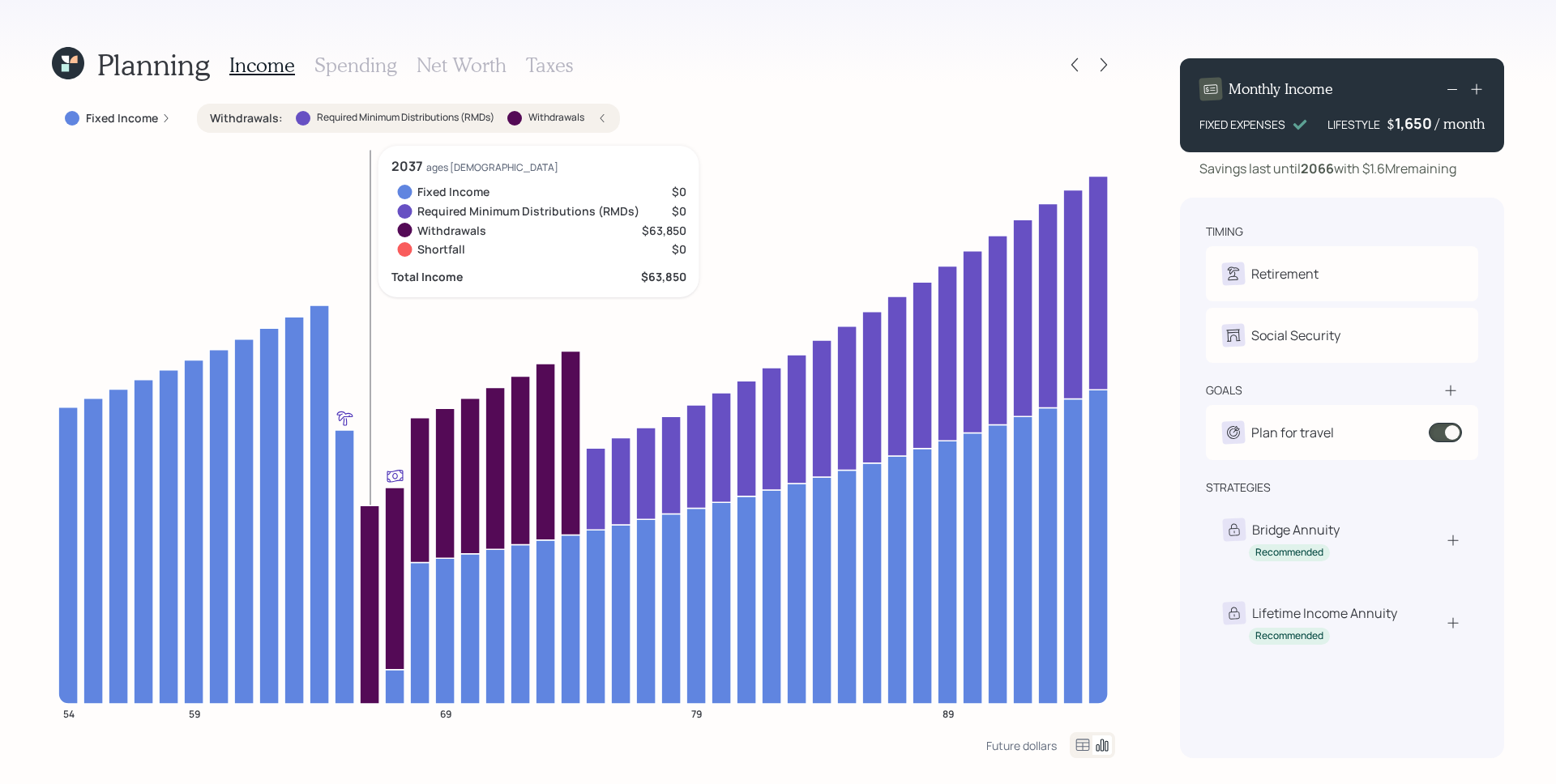
click at [370, 548] on icon at bounding box center [369, 604] width 20 height 199
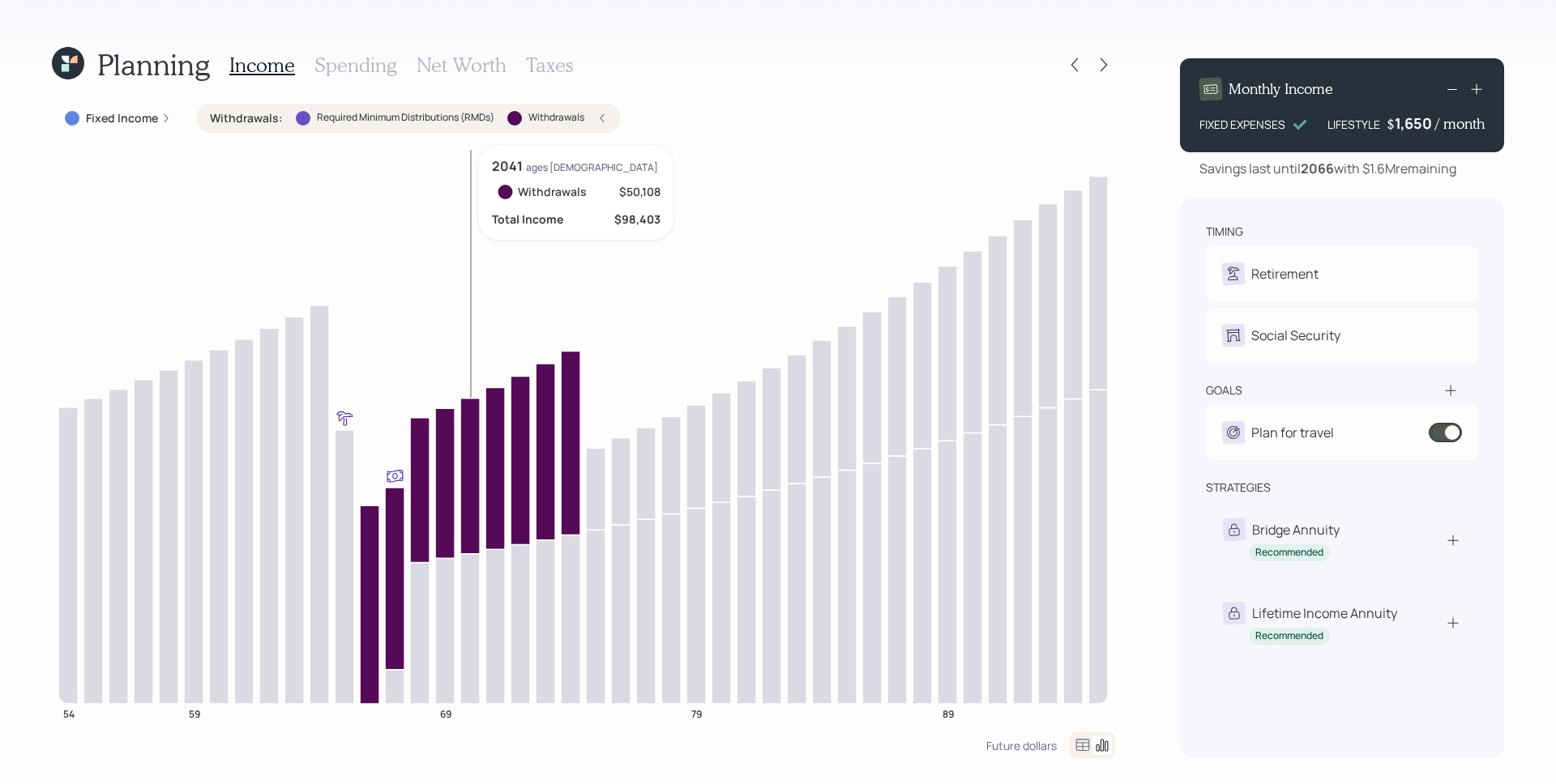
click at [469, 498] on icon at bounding box center [470, 475] width 20 height 156
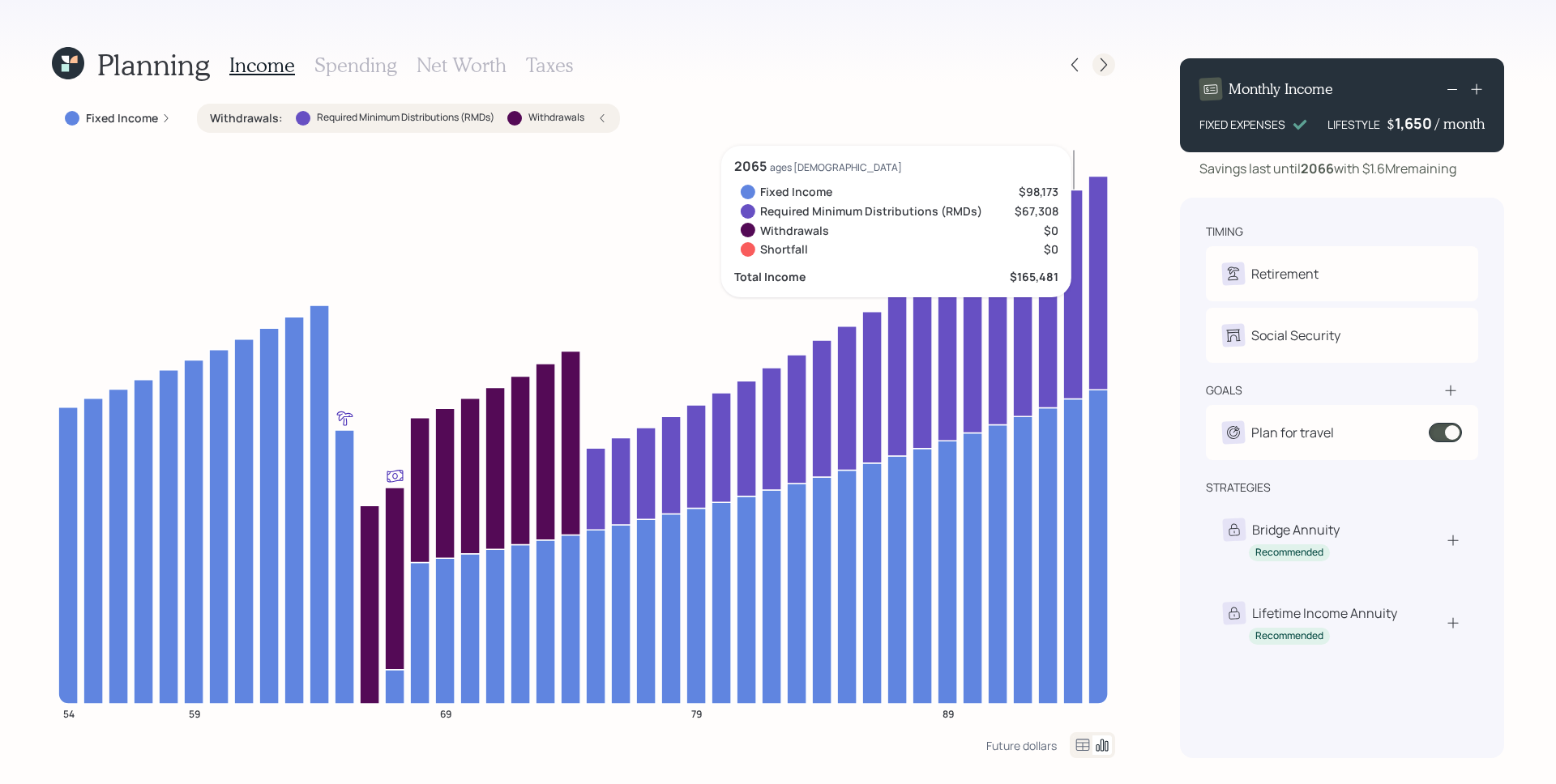
click at [1114, 61] on div at bounding box center [1104, 64] width 22 height 22
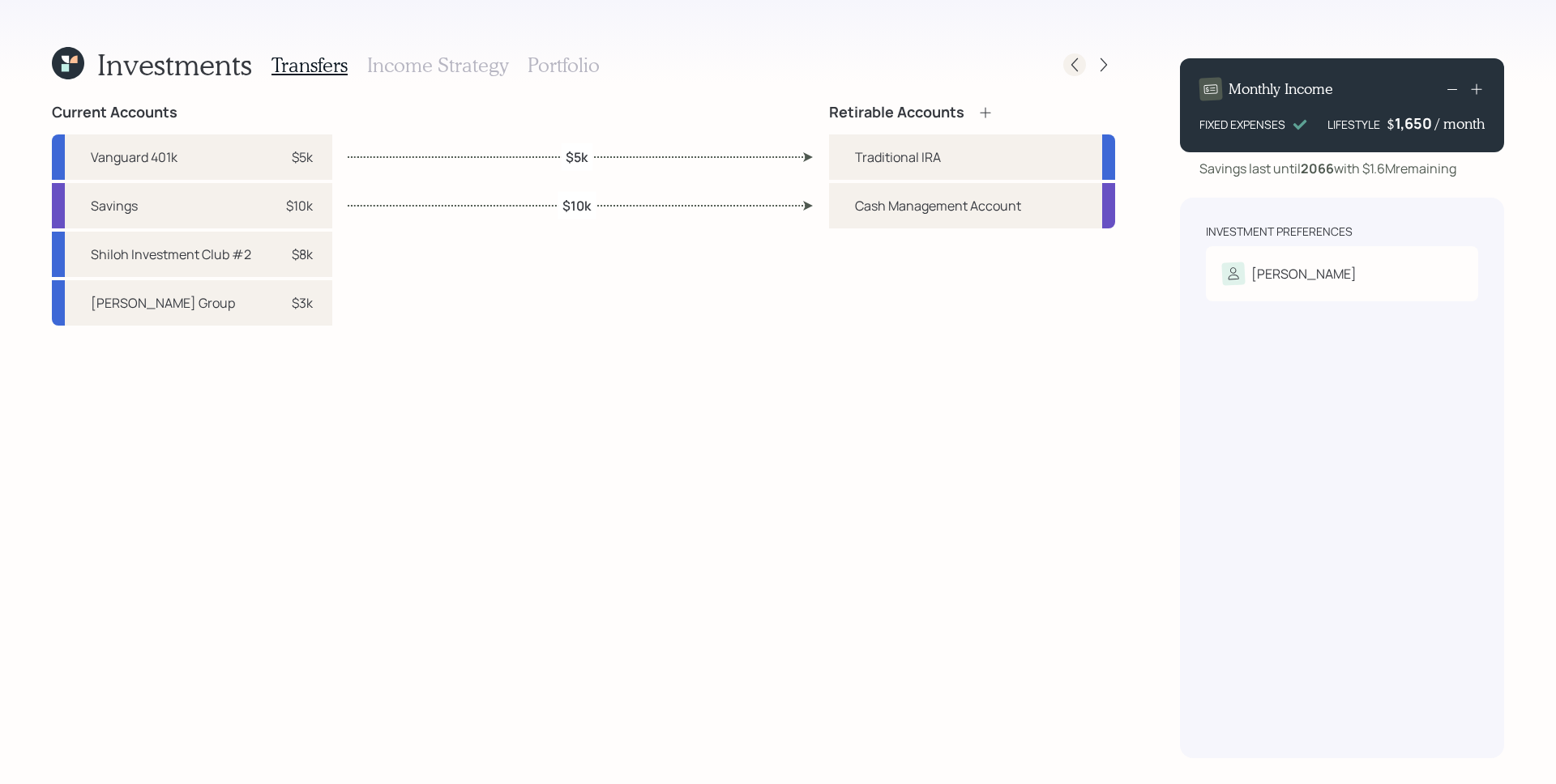
click at [1068, 63] on icon at bounding box center [1074, 64] width 16 height 16
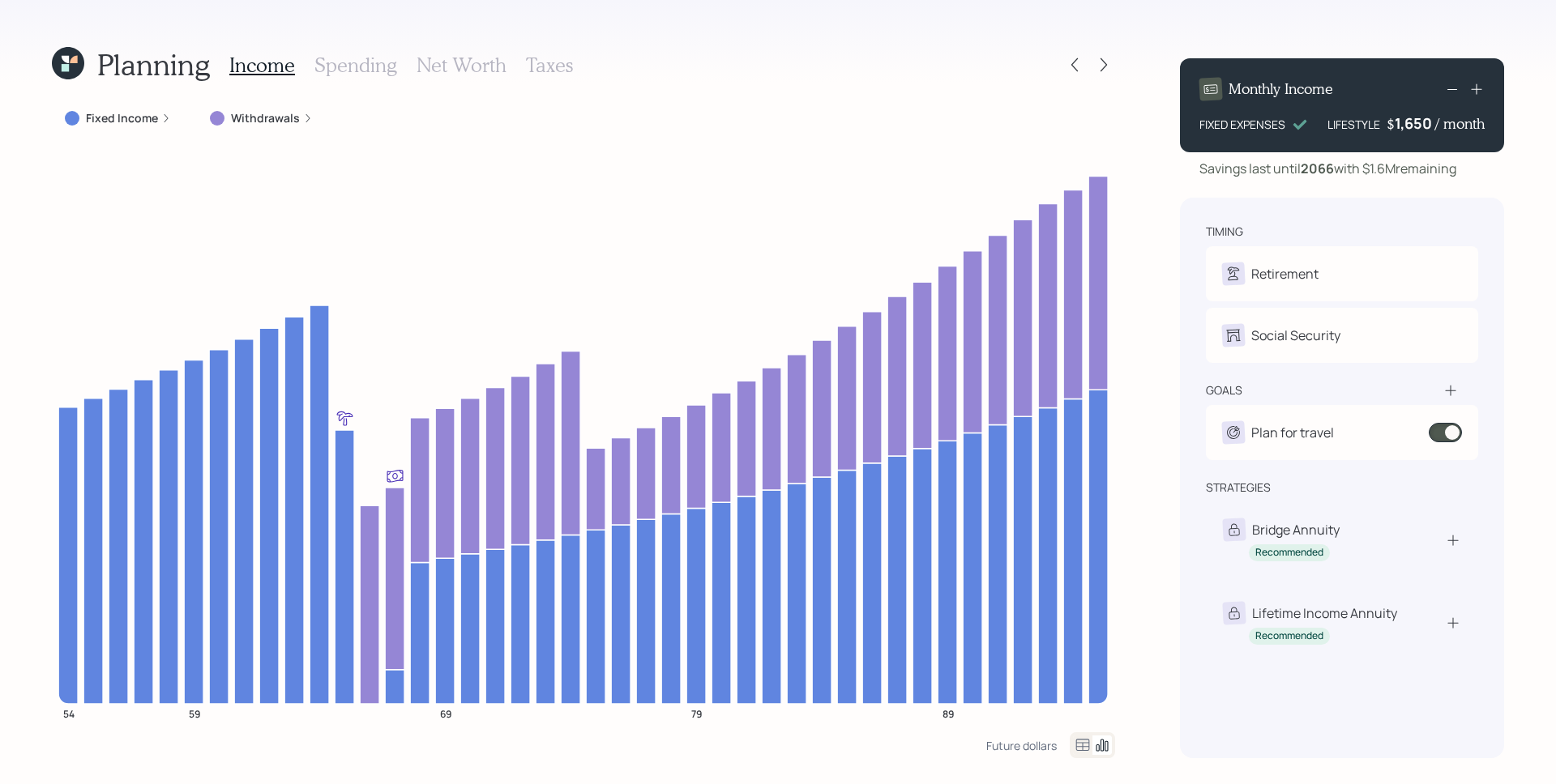
click at [544, 63] on h3 "Taxes" at bounding box center [550, 64] width 47 height 23
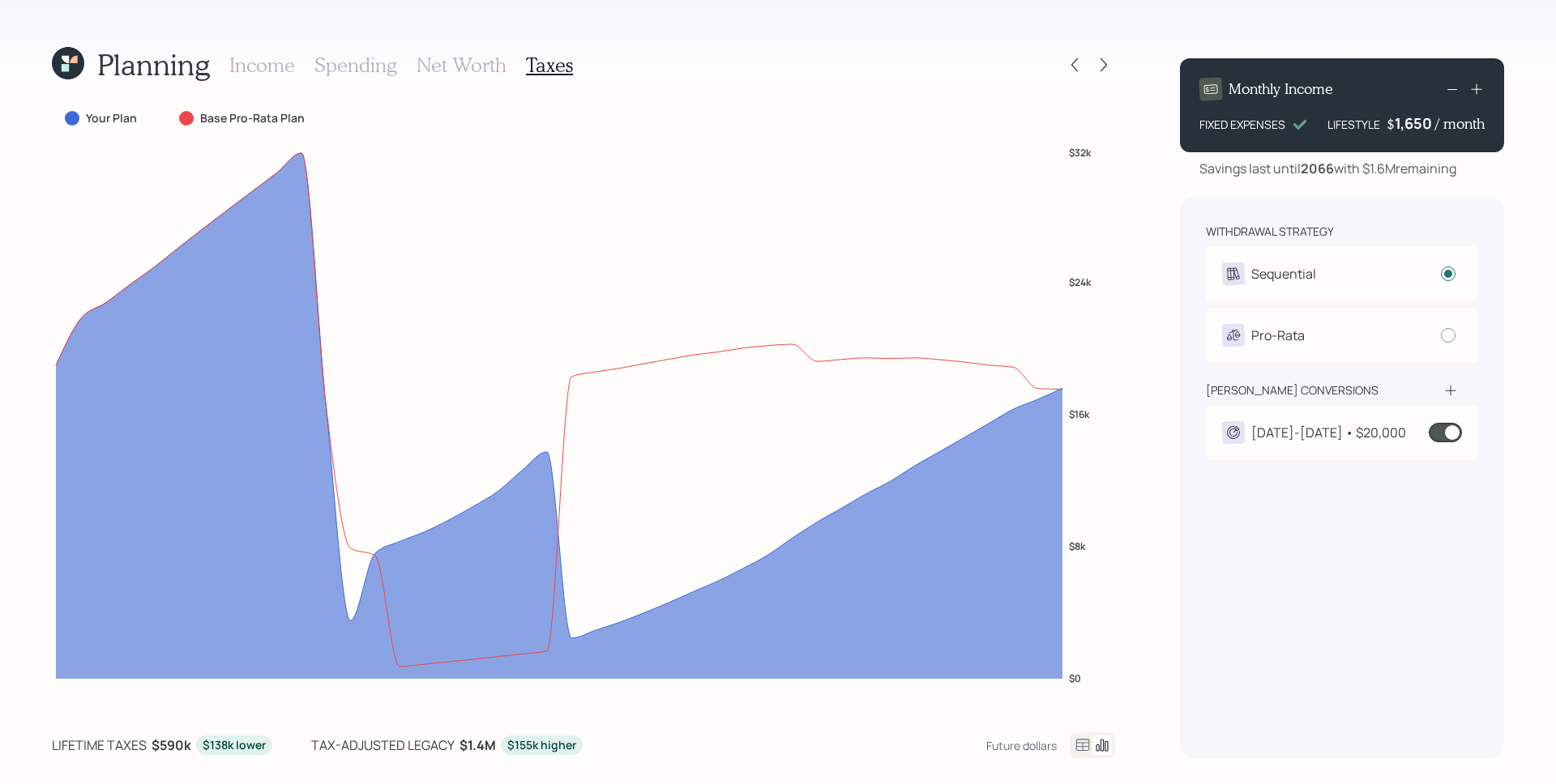
click at [281, 70] on h3 "Income" at bounding box center [262, 64] width 65 height 23
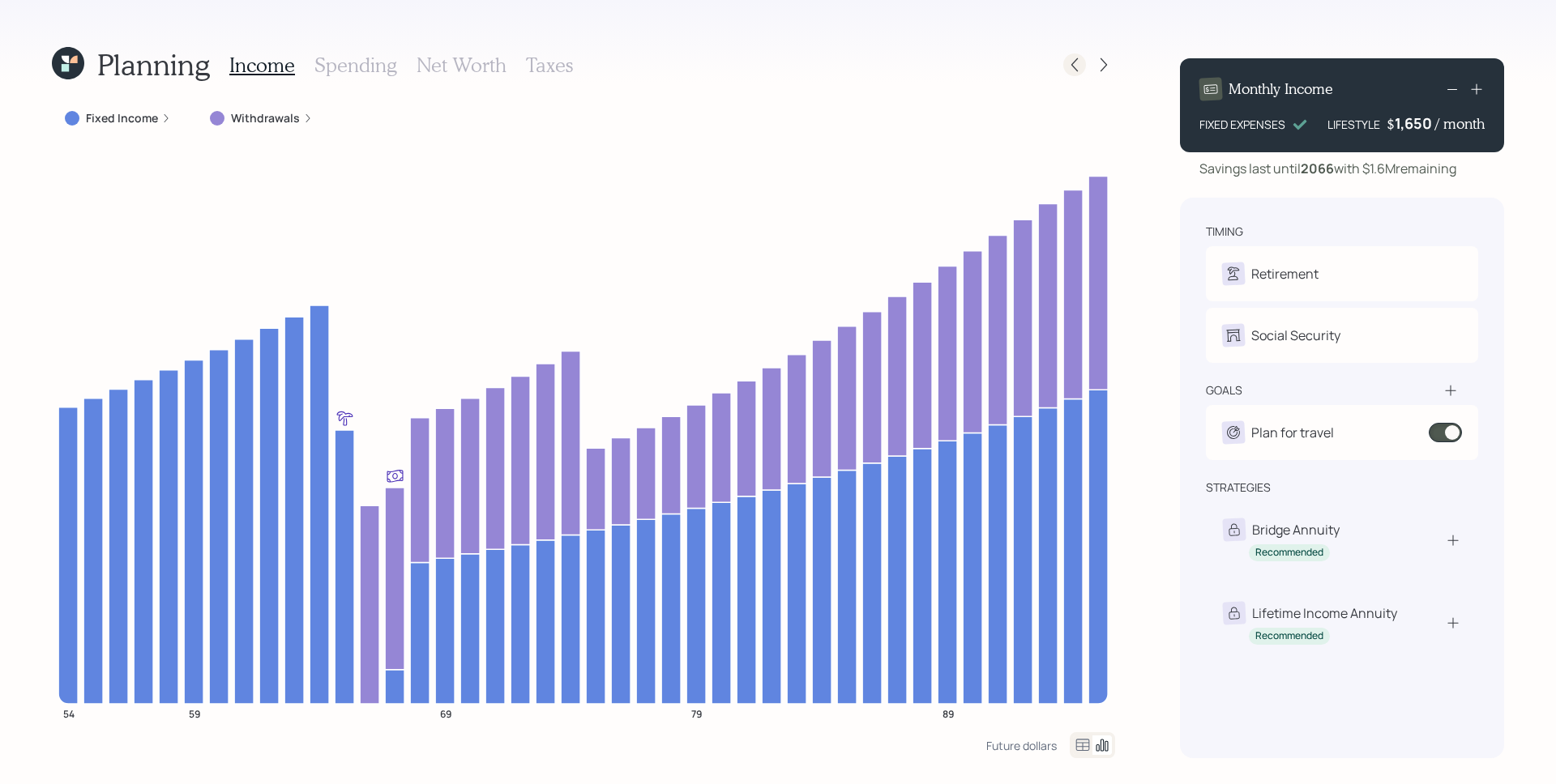
click at [1085, 70] on div at bounding box center [1089, 64] width 52 height 22
click at [1079, 59] on icon at bounding box center [1074, 64] width 16 height 16
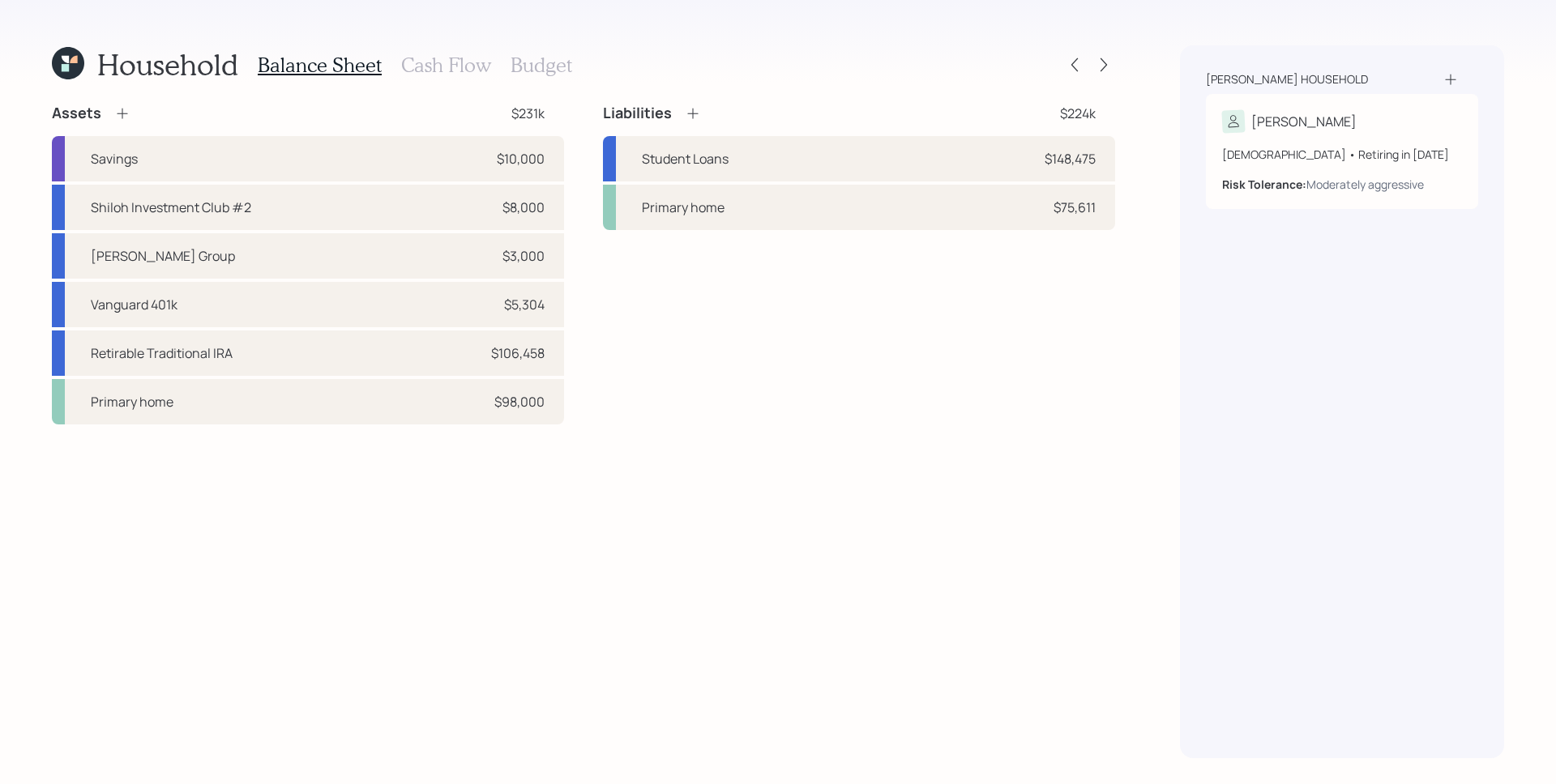
click at [482, 64] on h3 "Cash Flow" at bounding box center [446, 64] width 90 height 23
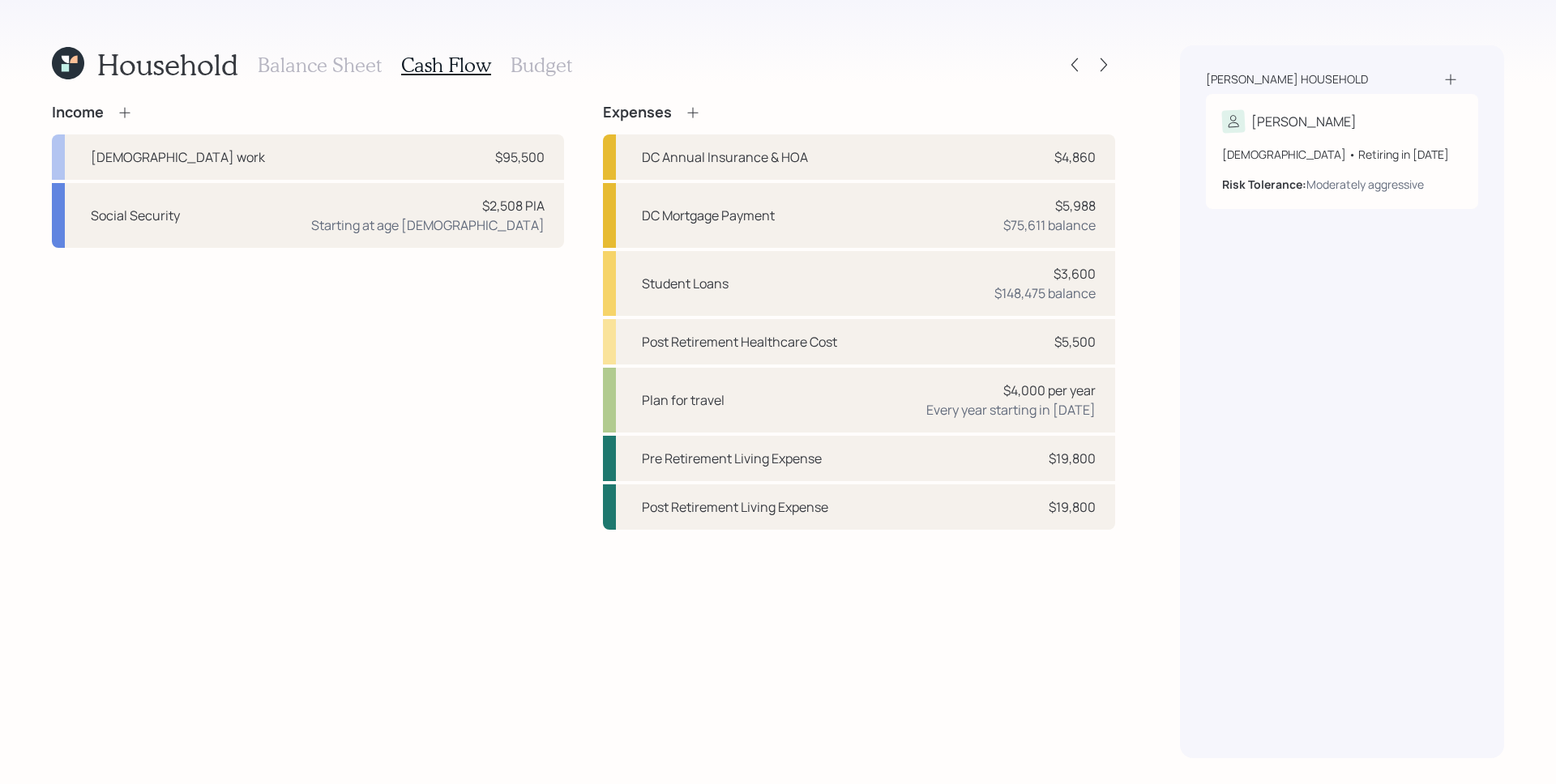
click at [1111, 74] on div at bounding box center [1089, 64] width 52 height 22
click at [1107, 64] on icon at bounding box center [1104, 64] width 16 height 16
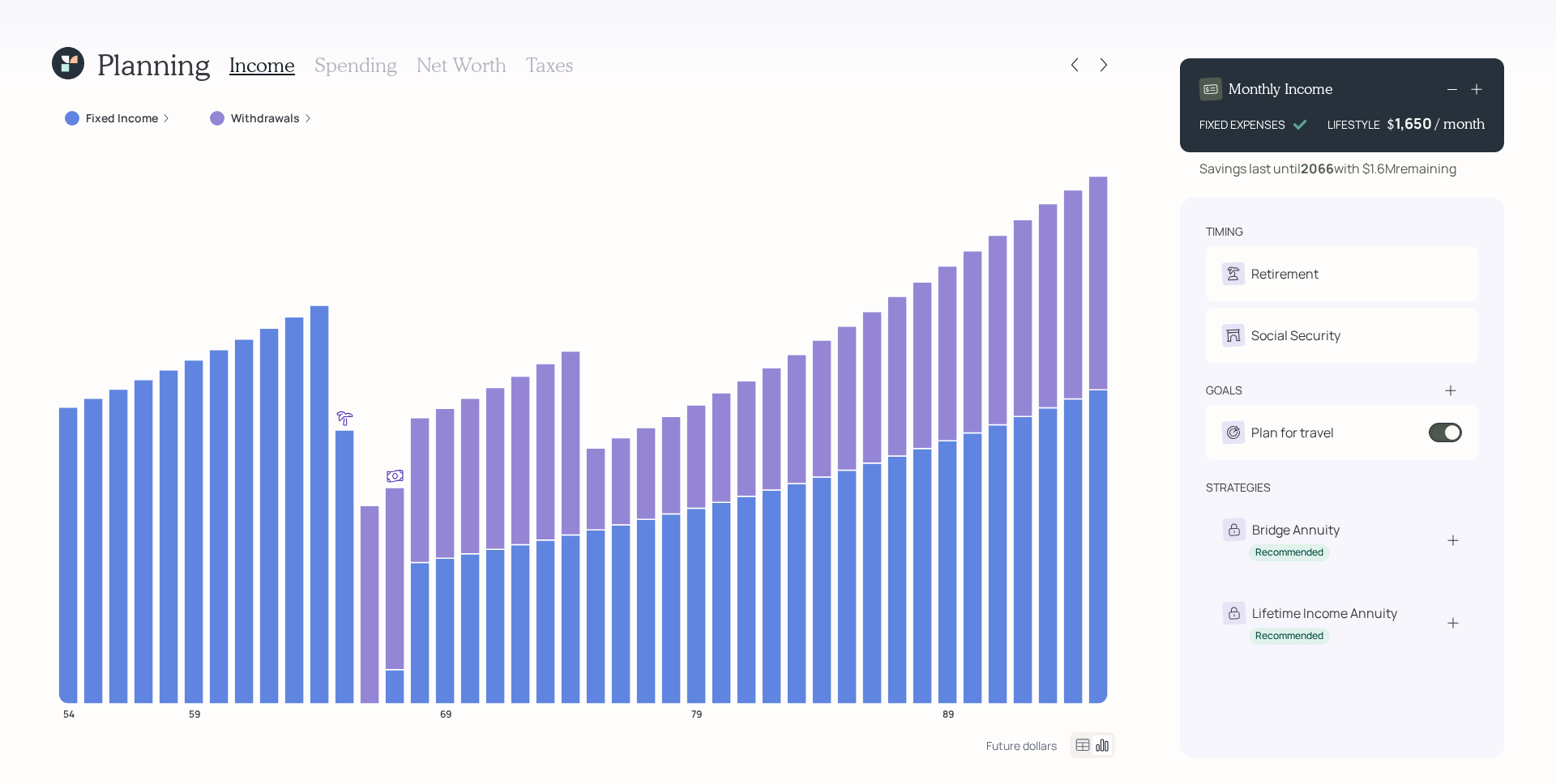
click at [543, 75] on h3 "Taxes" at bounding box center [550, 64] width 47 height 23
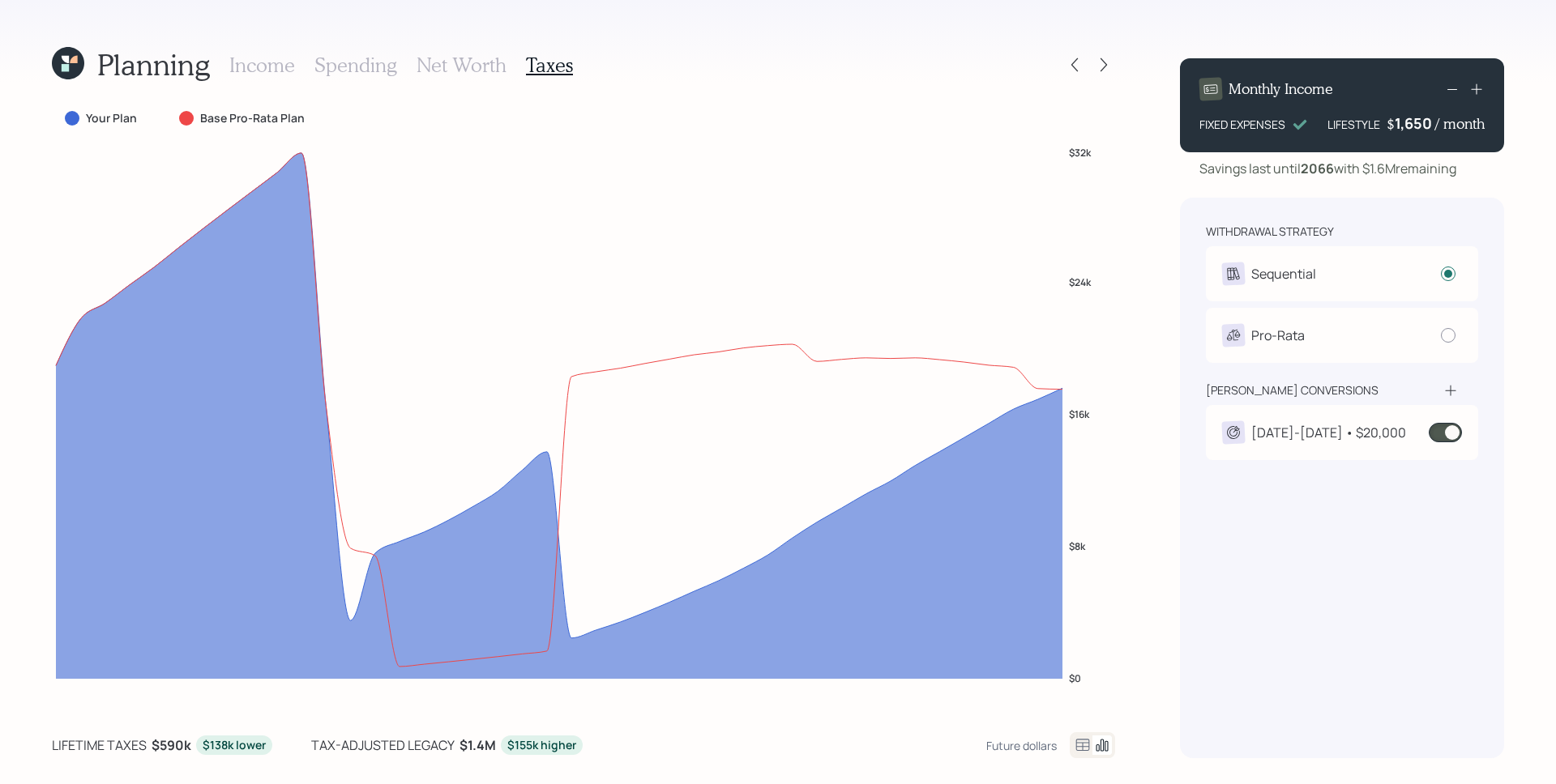
click at [260, 60] on h3 "Income" at bounding box center [262, 64] width 65 height 23
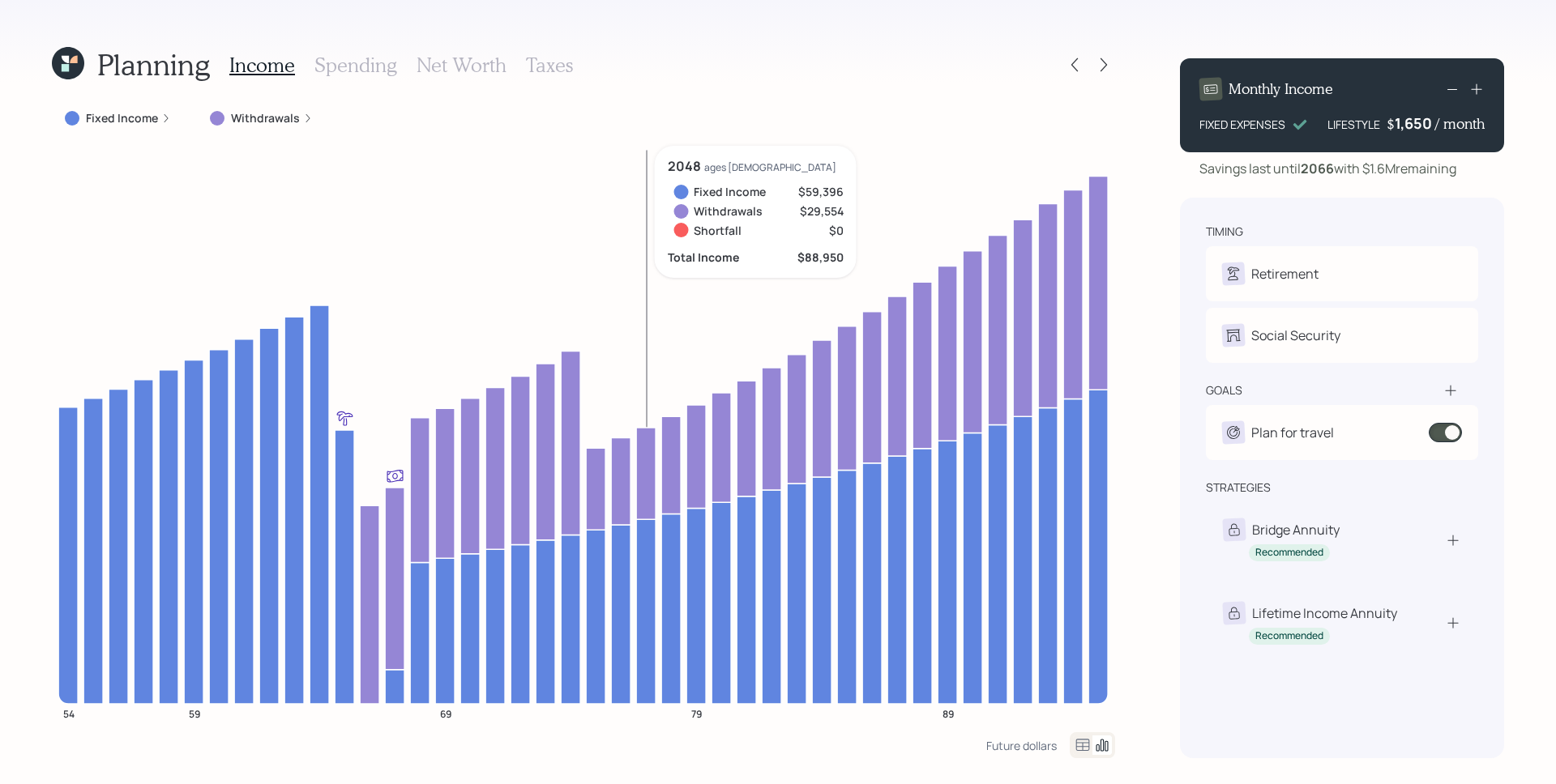
click at [539, 64] on h3 "Taxes" at bounding box center [550, 64] width 47 height 23
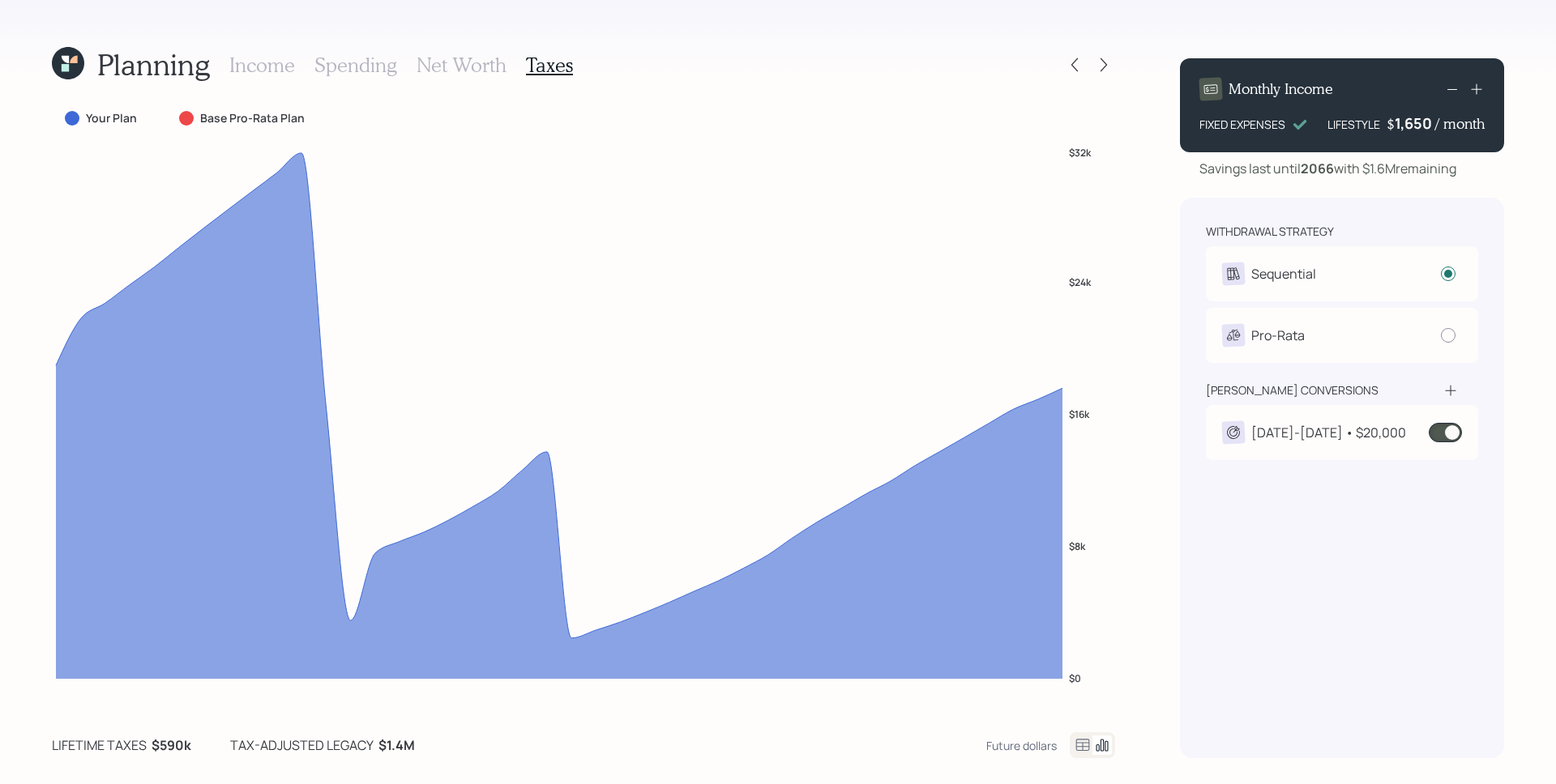
click at [1447, 442] on div "2039-2045 • $20,000" at bounding box center [1342, 432] width 240 height 22
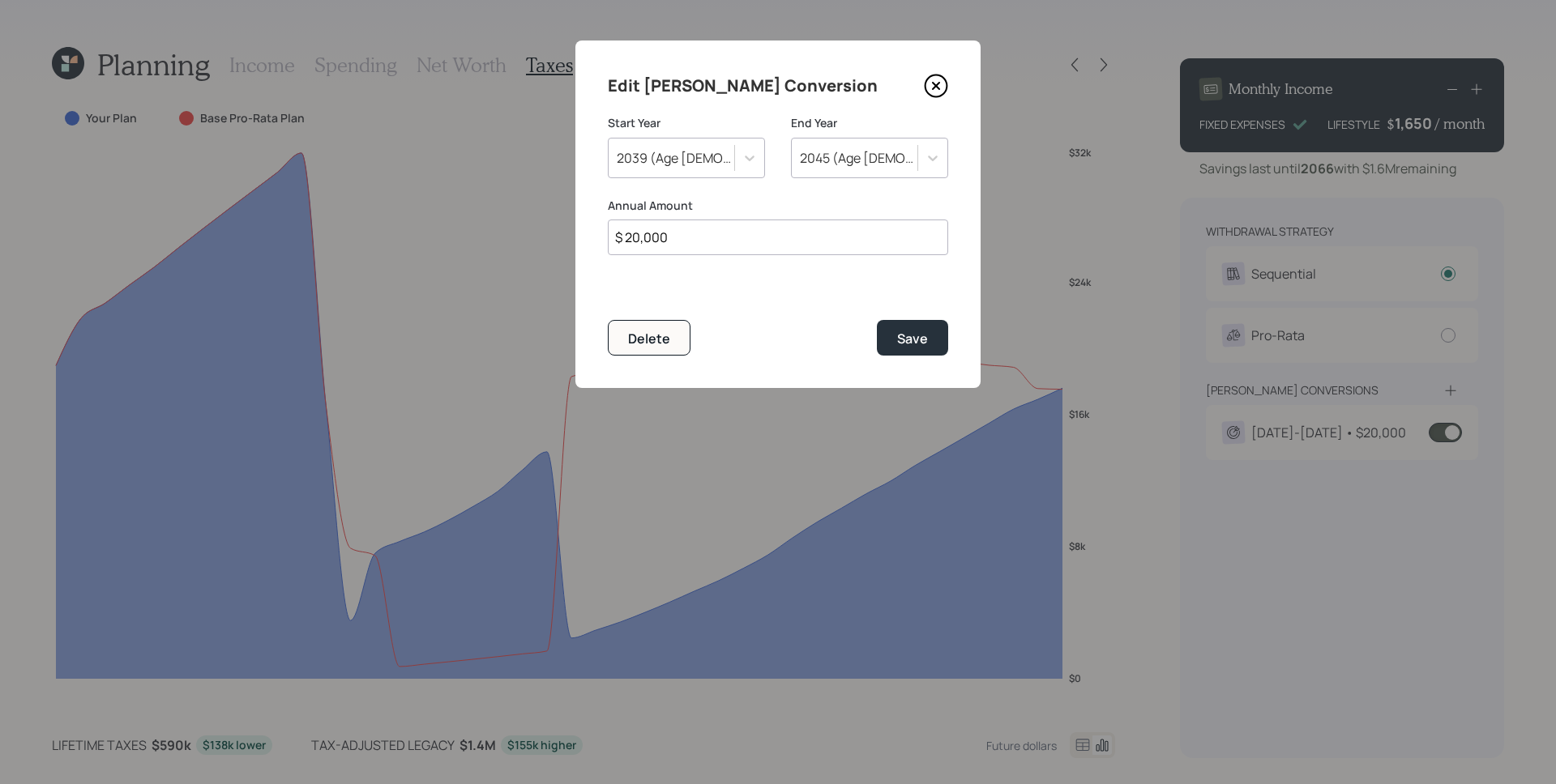
click at [935, 91] on icon at bounding box center [936, 86] width 24 height 24
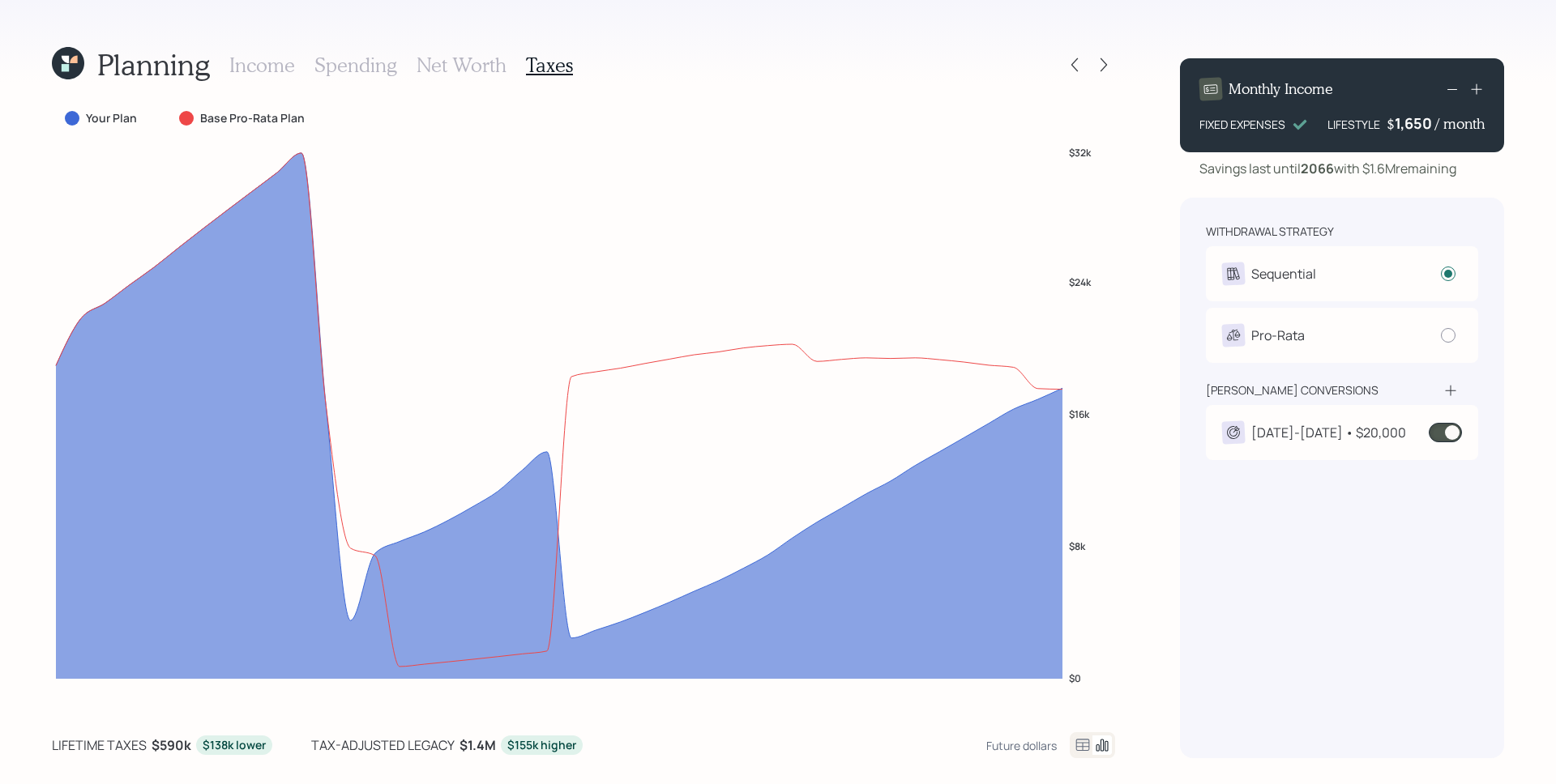
click at [1450, 429] on span at bounding box center [1445, 432] width 34 height 20
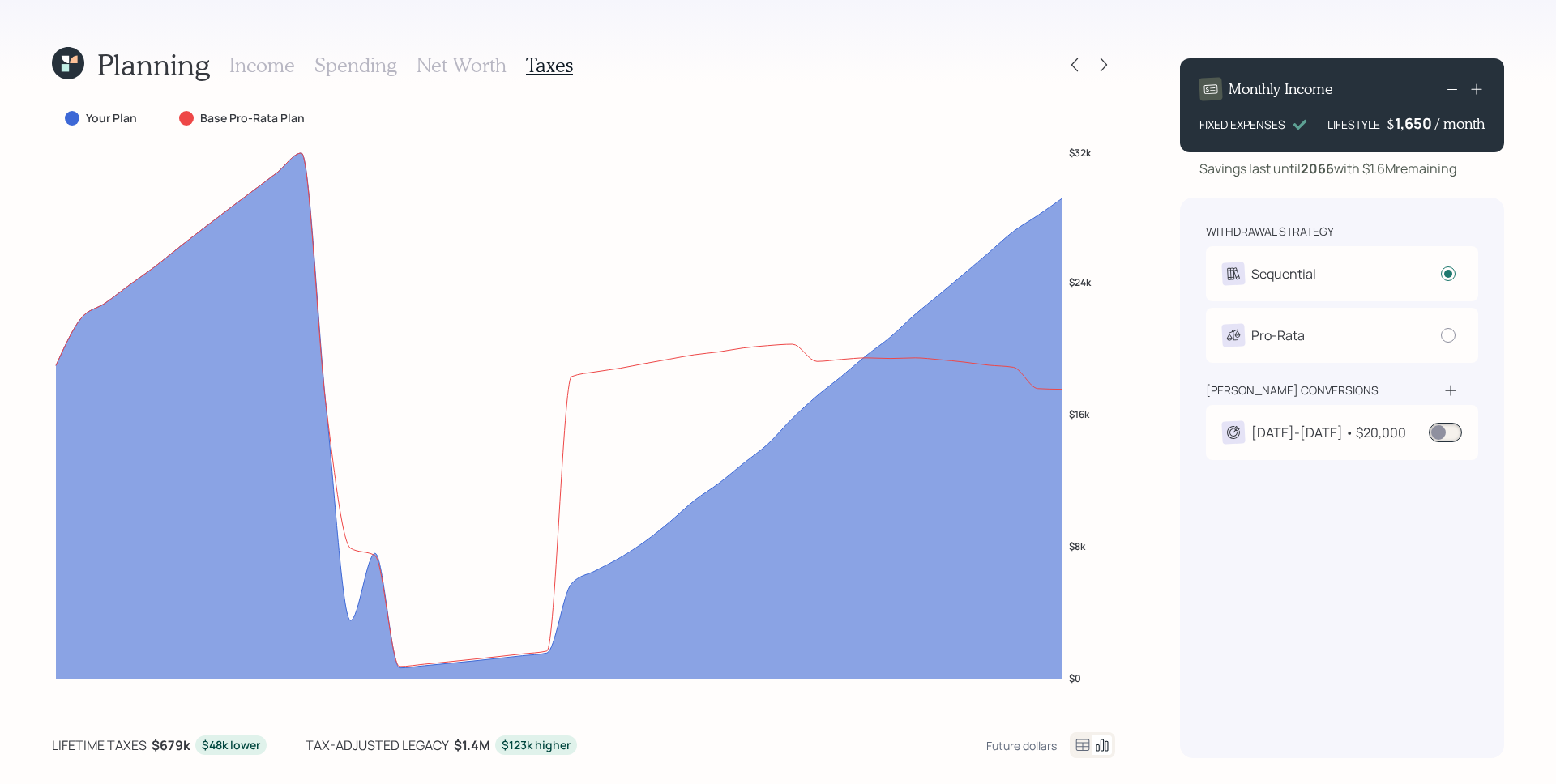
click at [245, 73] on h3 "Income" at bounding box center [262, 64] width 65 height 23
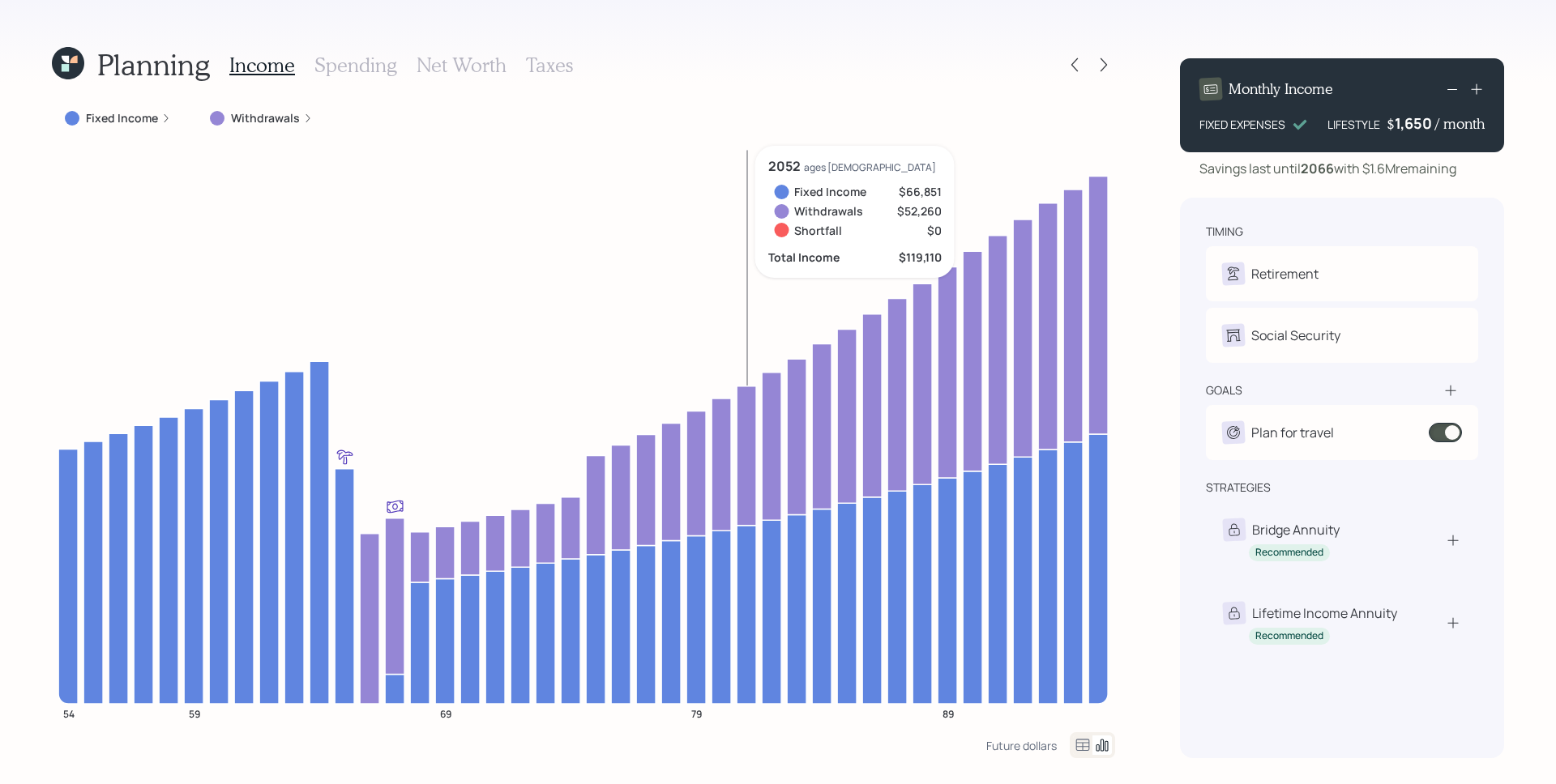
click at [543, 62] on h3 "Taxes" at bounding box center [550, 64] width 47 height 23
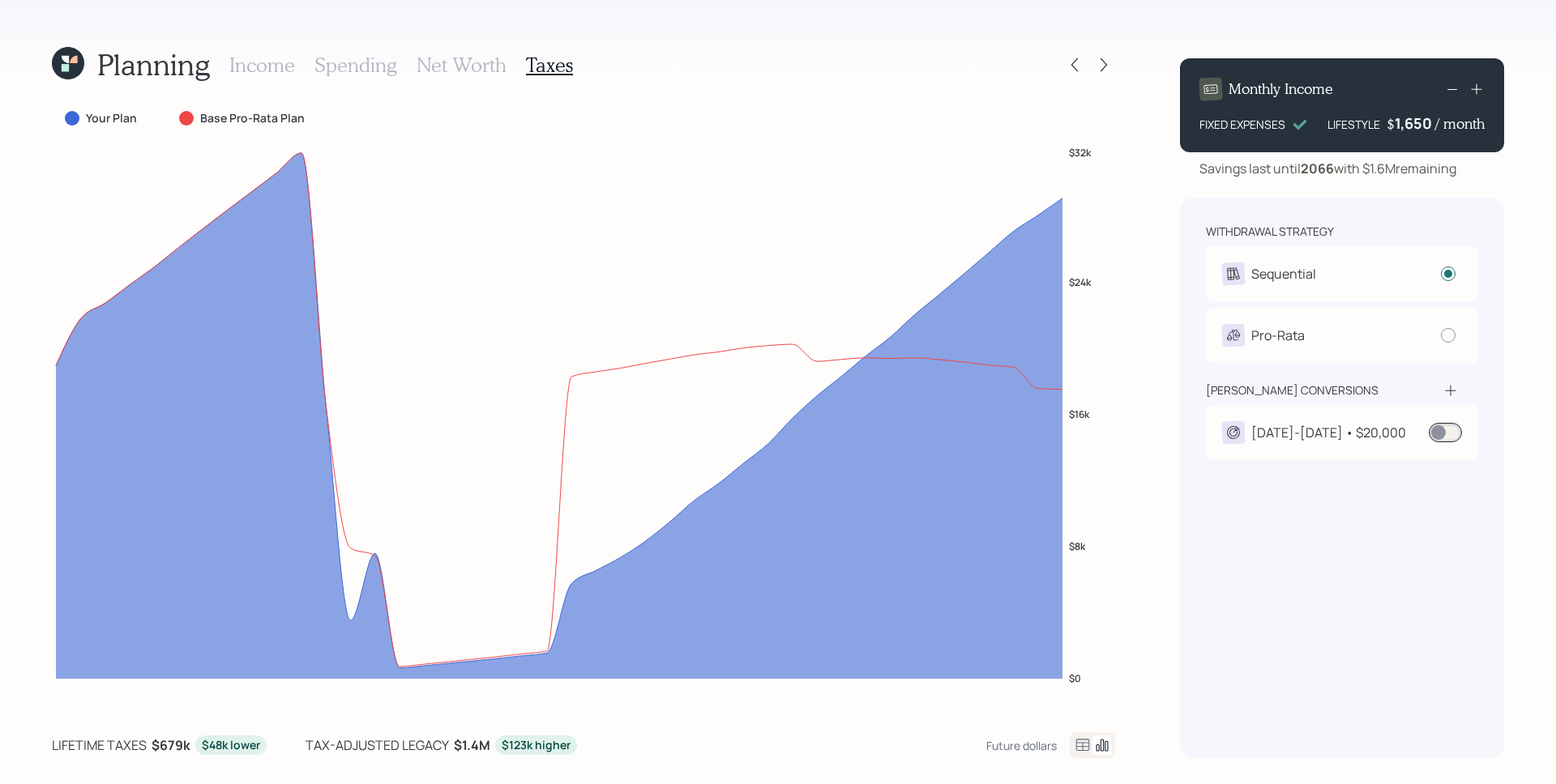
click at [1444, 439] on span at bounding box center [1445, 432] width 34 height 20
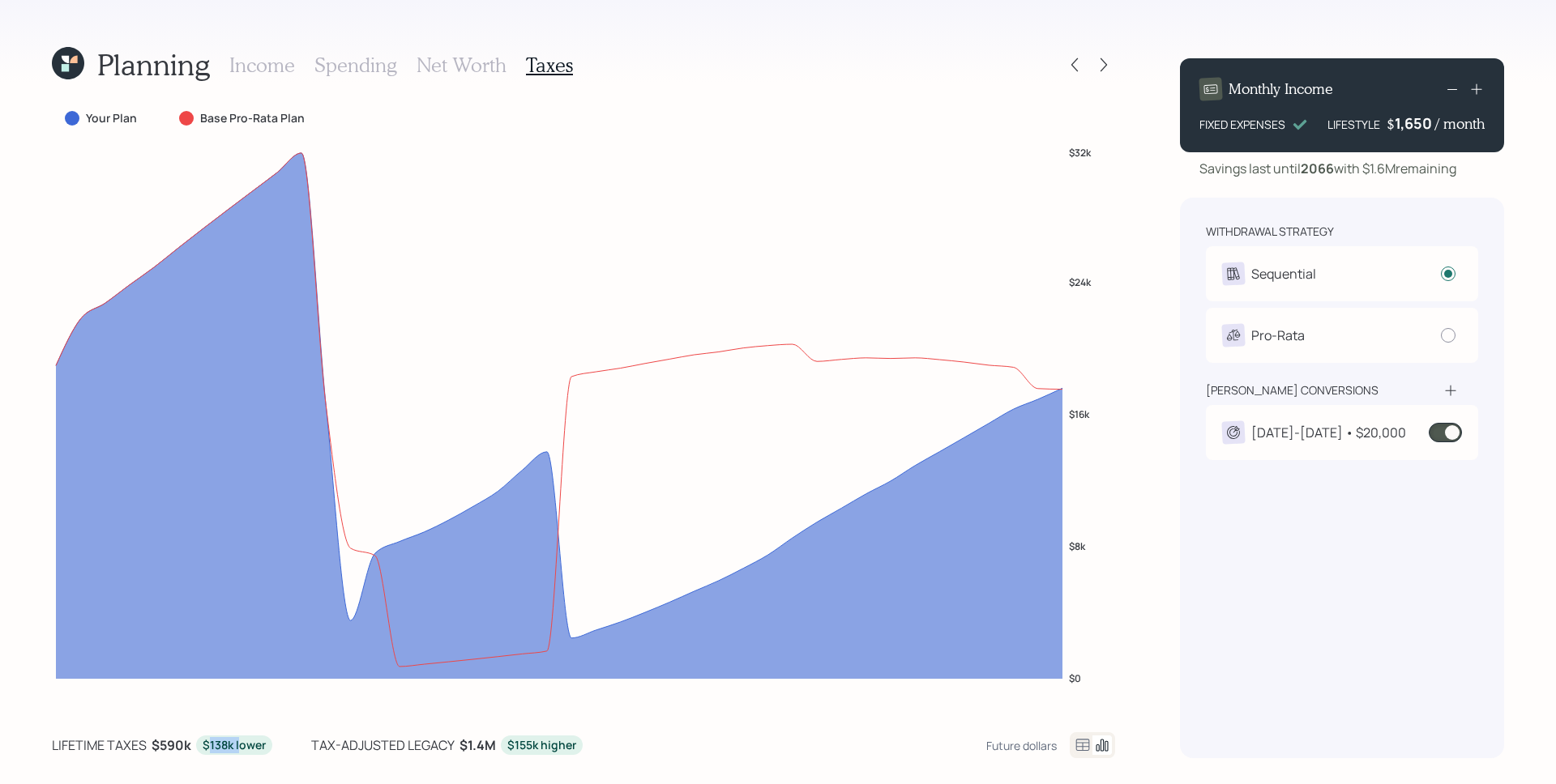
drag, startPoint x: 206, startPoint y: 748, endPoint x: 237, endPoint y: 750, distance: 31.1
click at [237, 750] on div "$138k lower" at bounding box center [234, 744] width 63 height 16
click at [287, 744] on div "lifetime taxes $590k $138k lower tax-adjusted legacy $1.4M $155k higher" at bounding box center [317, 745] width 531 height 20
drag, startPoint x: 511, startPoint y: 748, endPoint x: 537, endPoint y: 744, distance: 26.3
click at [537, 744] on div "$155k higher" at bounding box center [542, 744] width 69 height 16
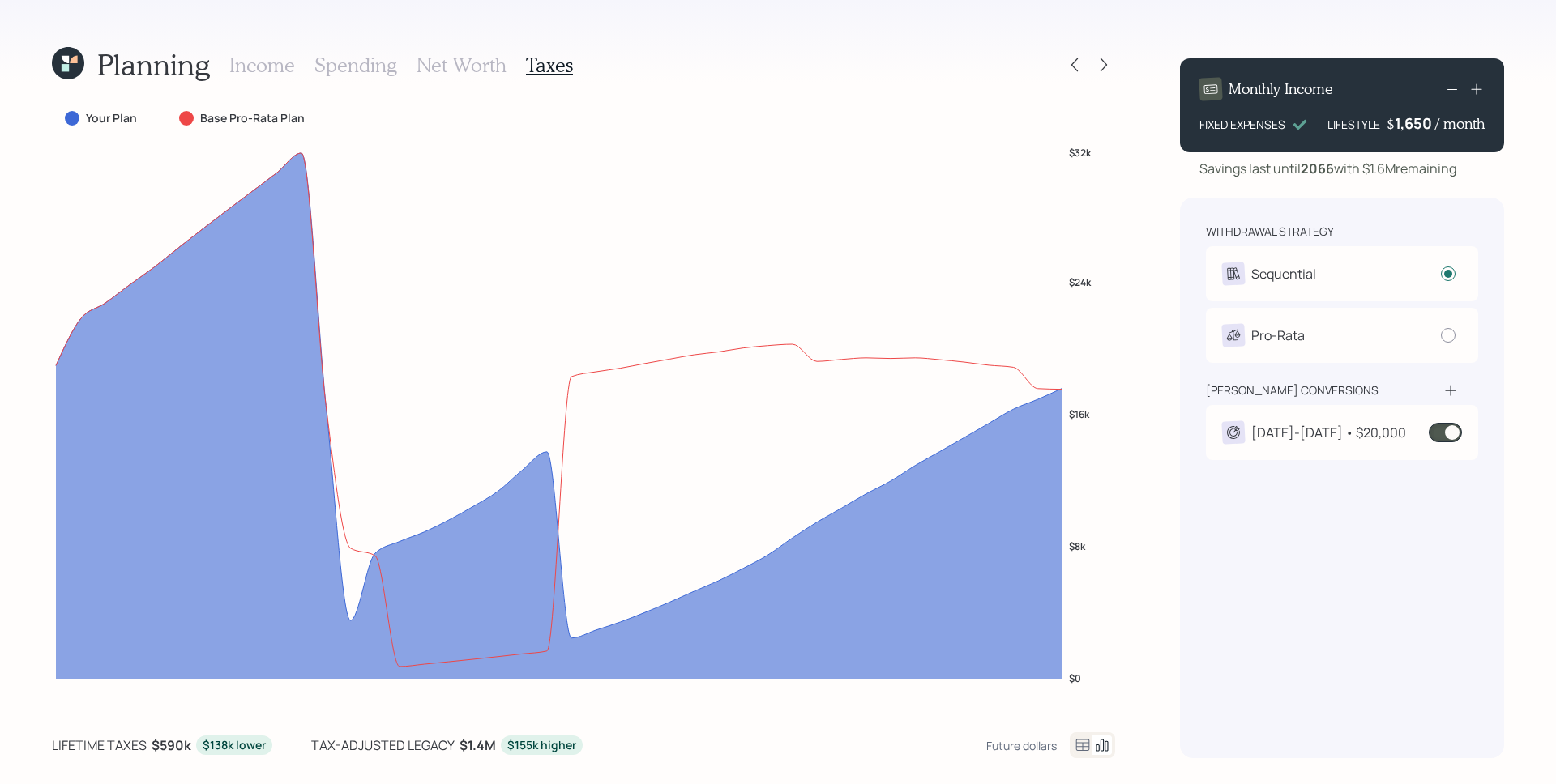
click at [730, 722] on div "Your Plan Base Pro-Rata Plan $0 $8k $16k $24k $32k lifetime taxes $590k $138k l…" at bounding box center [583, 431] width 1063 height 654
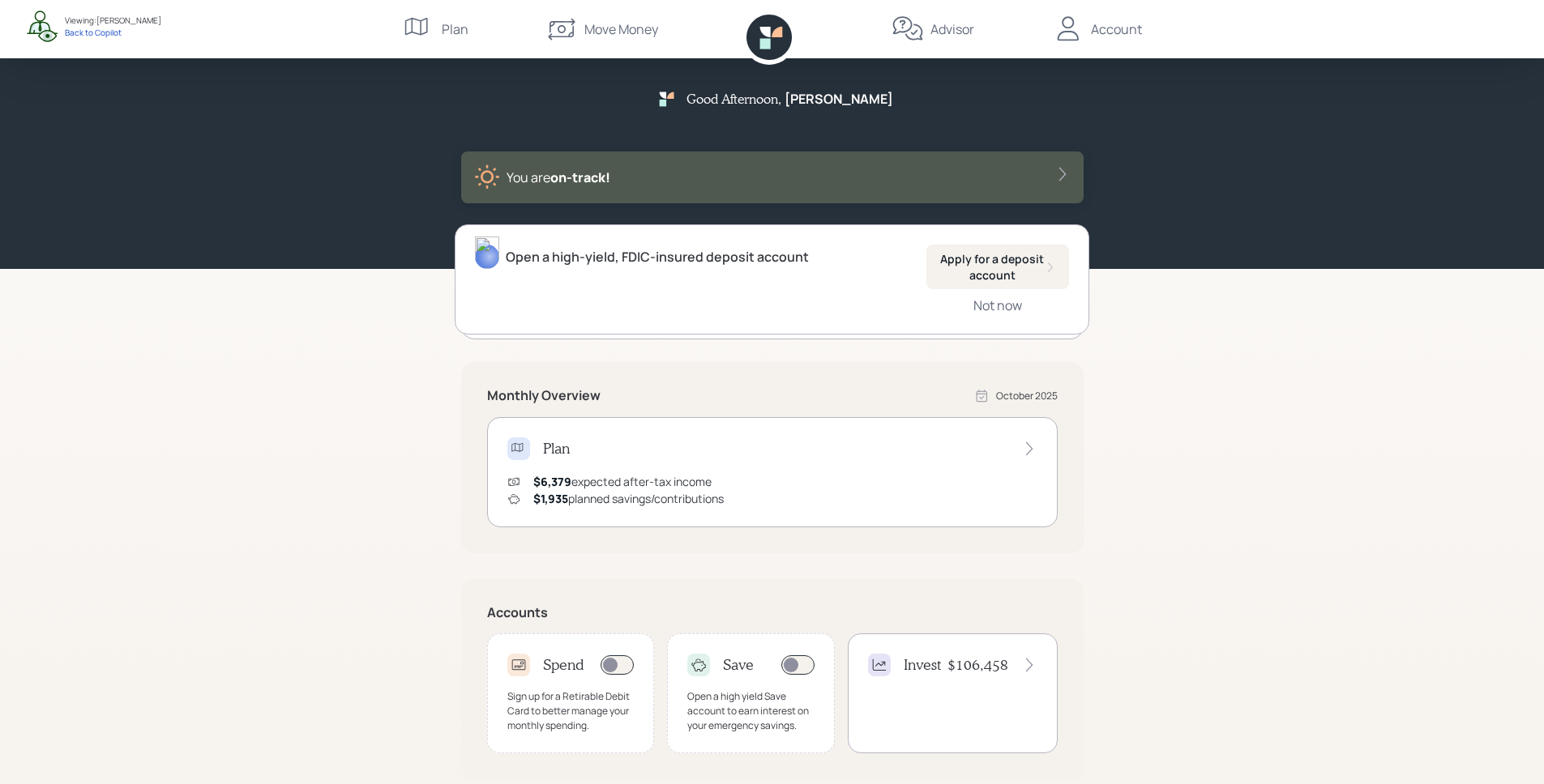
click at [1226, 373] on div "Good Afternoon , Davina You are on‑track! Open a high-yield, FDIC-insured depos…" at bounding box center [772, 502] width 1544 height 1004
click at [1220, 460] on div "Good Afternoon , Davina You are on‑track! Open a high-yield, FDIC-insured depos…" at bounding box center [772, 502] width 1544 height 1004
click at [1357, 382] on div "Good Afternoon , Davina You are on‑track! Open a high-yield, FDIC-insured depos…" at bounding box center [772, 502] width 1544 height 1004
click at [1266, 282] on div "Good Afternoon , Davina You are on‑track! Open a high-yield, FDIC-insured depos…" at bounding box center [772, 502] width 1544 height 1004
click at [990, 304] on div "Not now" at bounding box center [998, 305] width 49 height 18
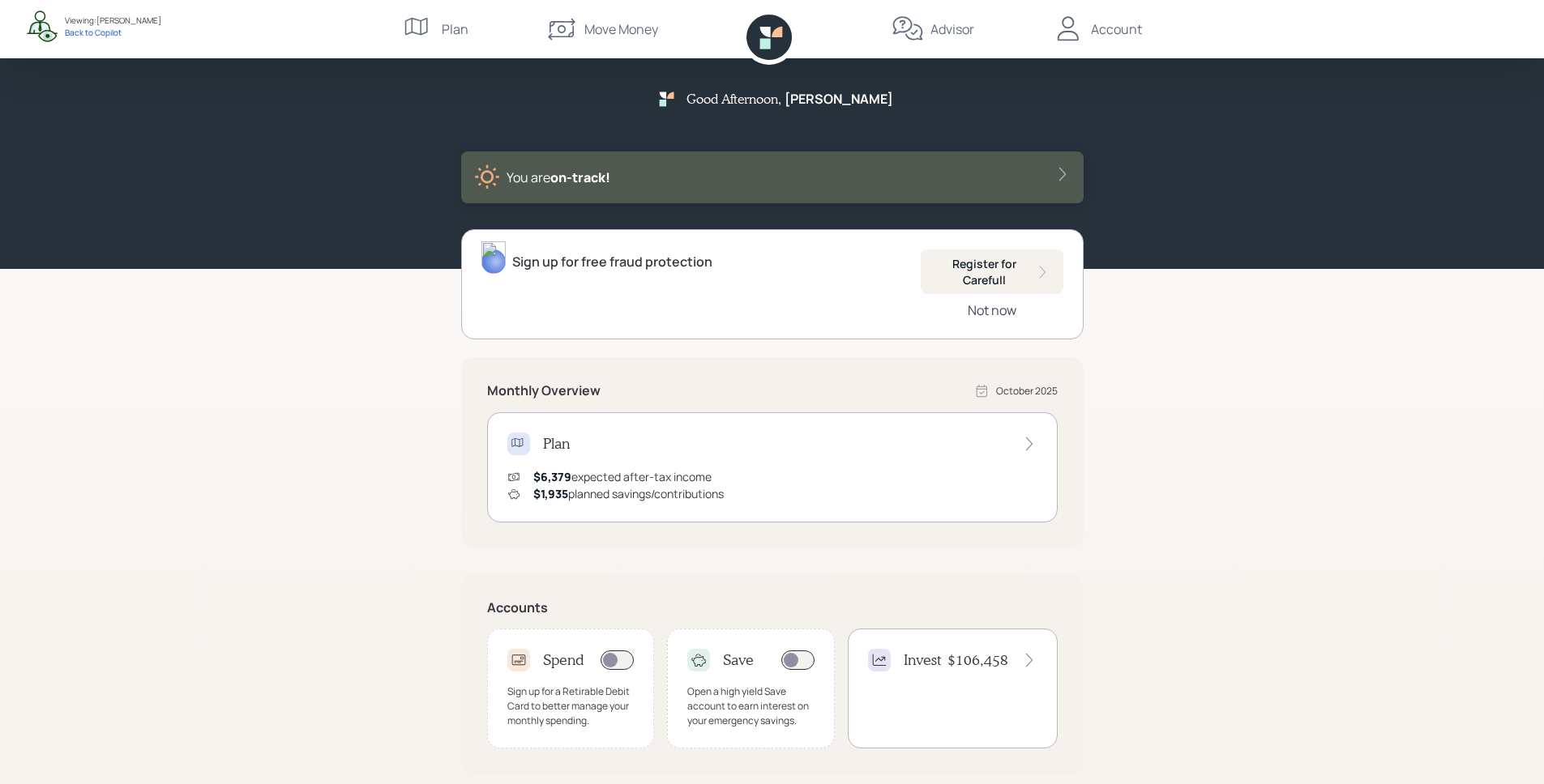
click at [1000, 309] on div "Not now" at bounding box center [992, 310] width 49 height 18
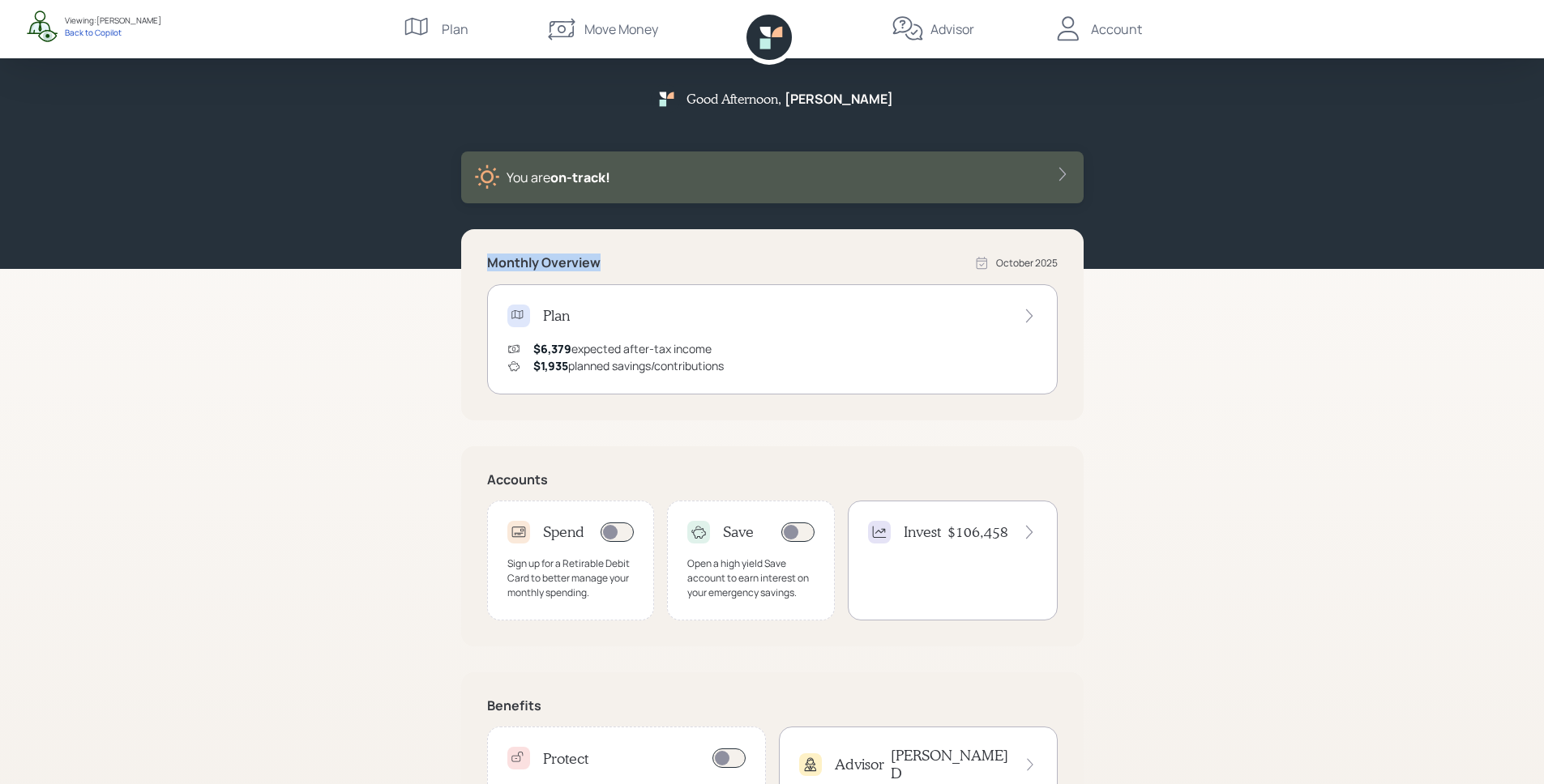
drag, startPoint x: 483, startPoint y: 261, endPoint x: 612, endPoint y: 260, distance: 129.0
click at [612, 260] on div "Monthly Overview October 2025 Plan $6,379 expected after-tax income $1,935 plan…" at bounding box center [772, 325] width 623 height 191
click at [684, 268] on div "Monthly Overview October 2025" at bounding box center [772, 263] width 570 height 16
click at [737, 330] on div "Plan $6,379 expected after-tax income $1,935 planned savings/contributions" at bounding box center [772, 340] width 570 height 110
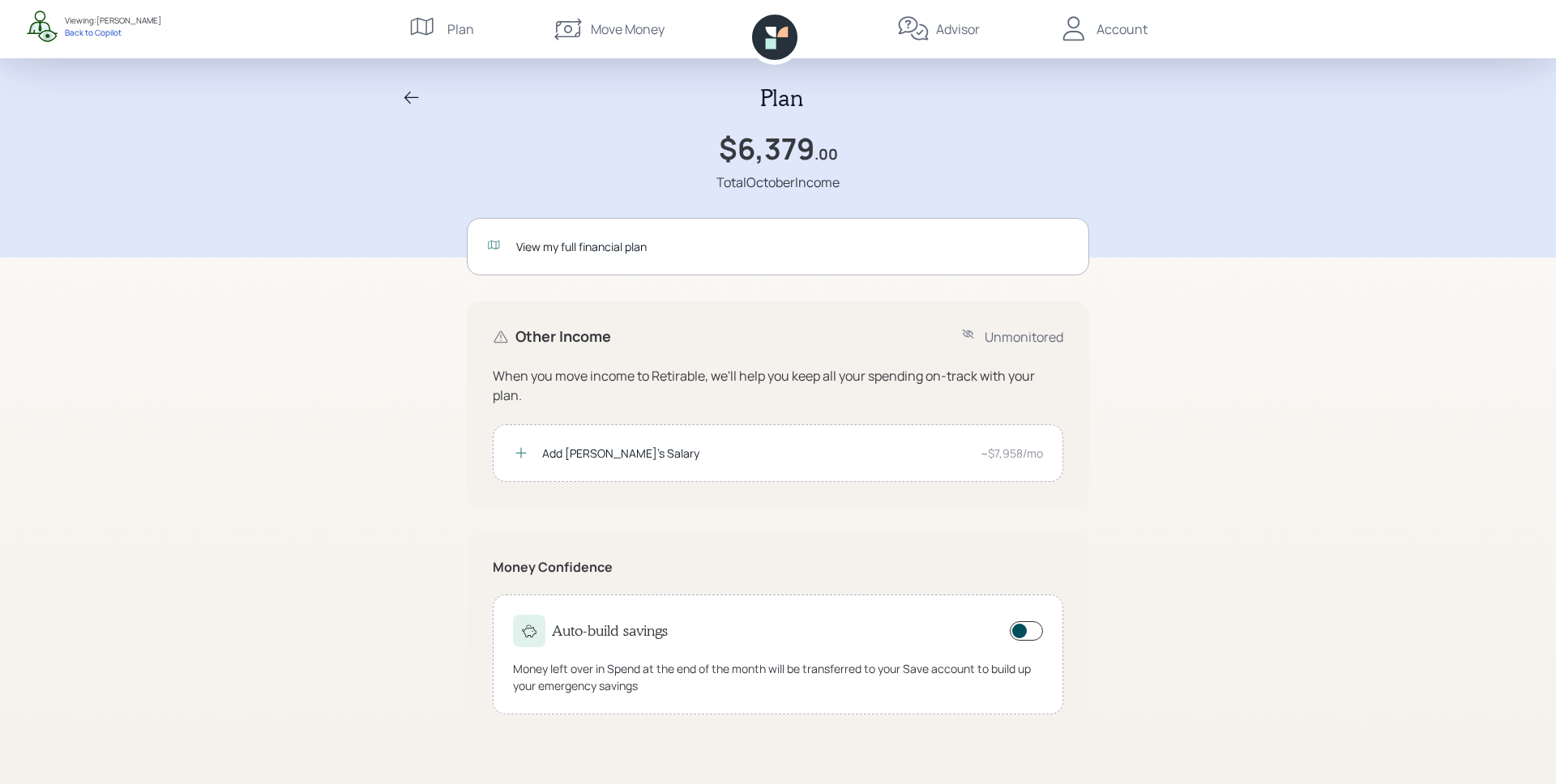
click at [573, 239] on div "View my full financial plan" at bounding box center [792, 247] width 553 height 17
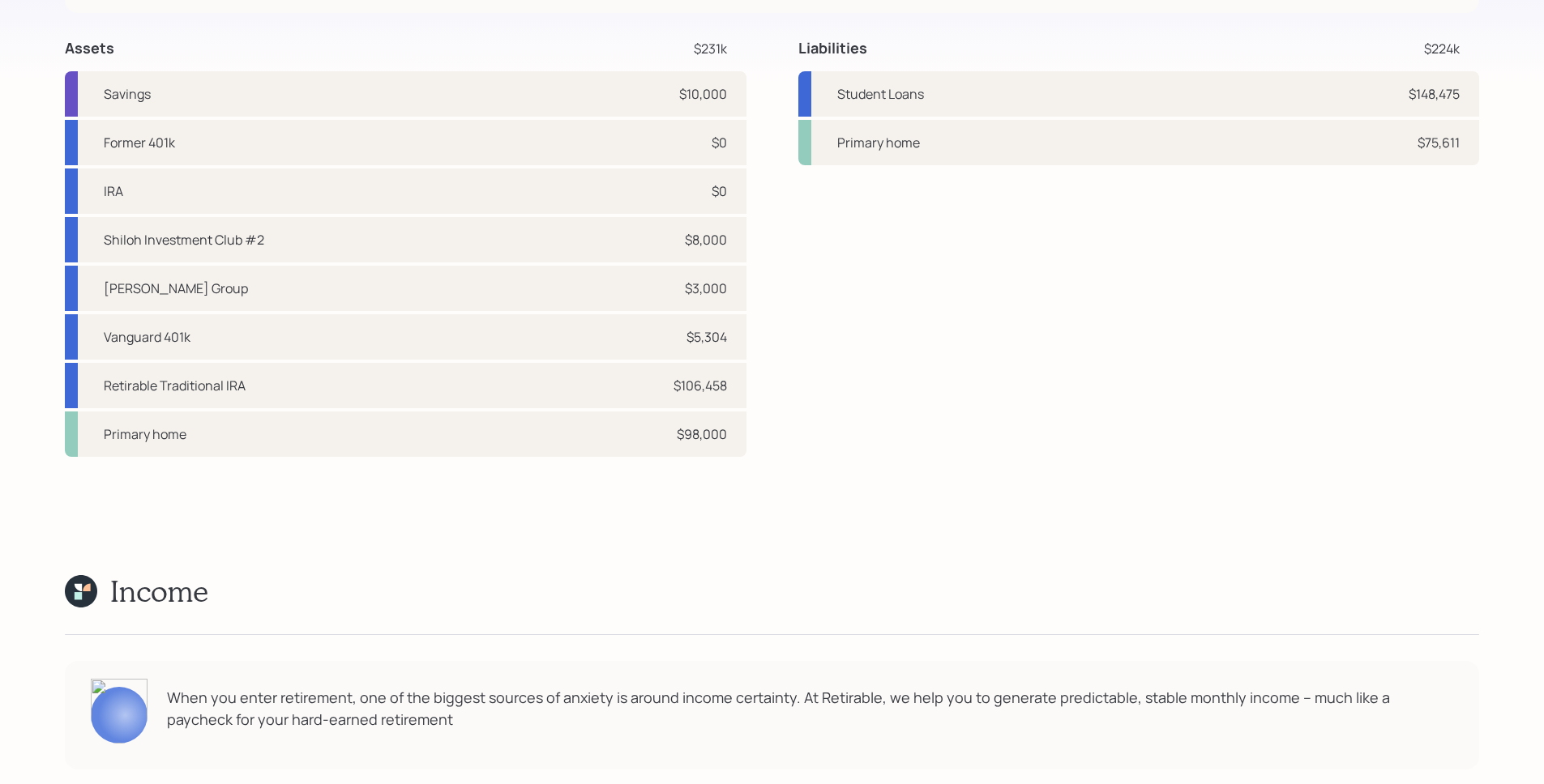
scroll to position [4845, 0]
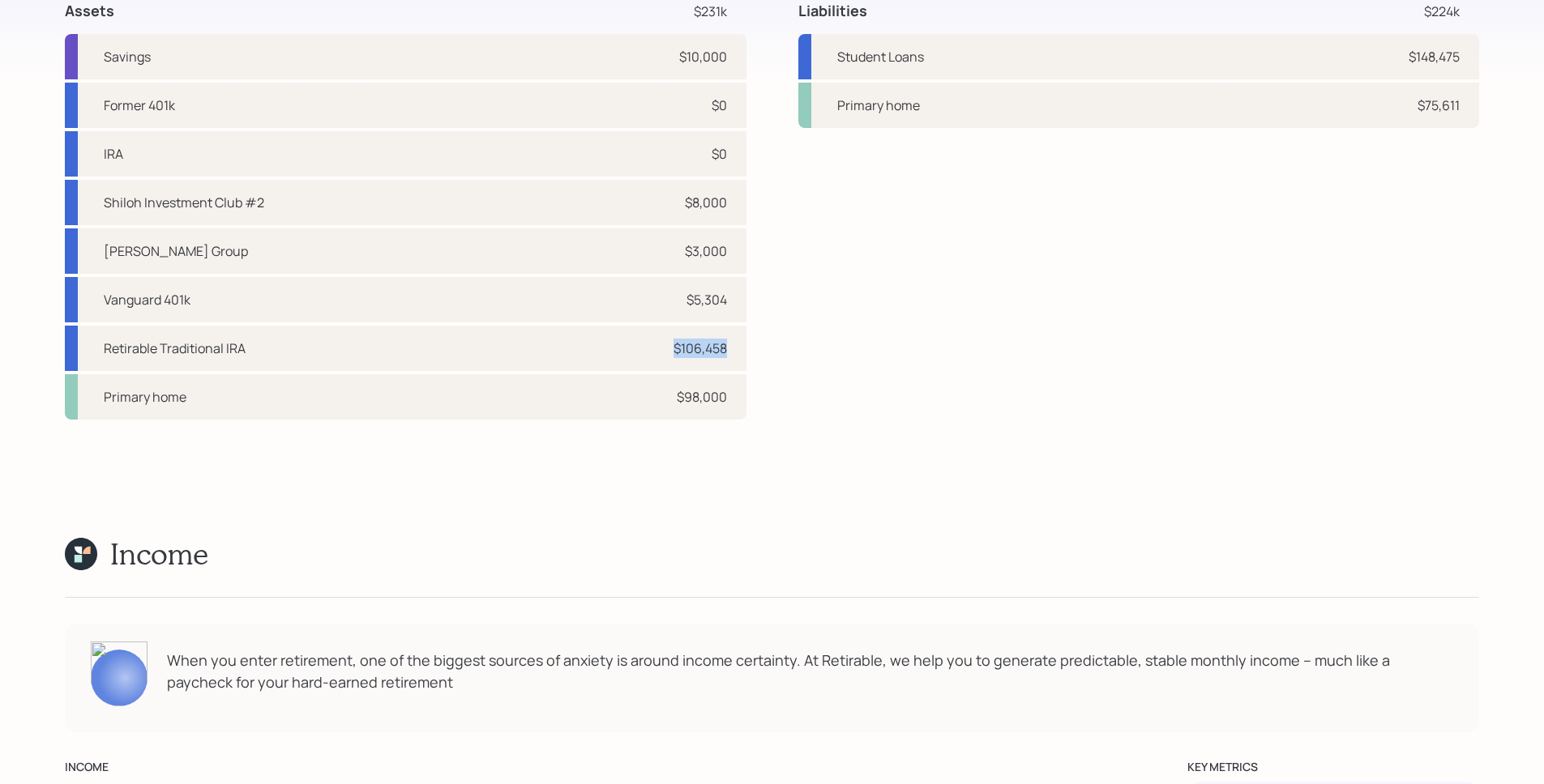
drag, startPoint x: 731, startPoint y: 344, endPoint x: 634, endPoint y: 347, distance: 97.0
click at [634, 347] on div "Retirable Traditional IRA $106,458" at bounding box center [405, 348] width 681 height 46
click at [648, 360] on div "Retirable Traditional IRA $106,458" at bounding box center [405, 348] width 681 height 46
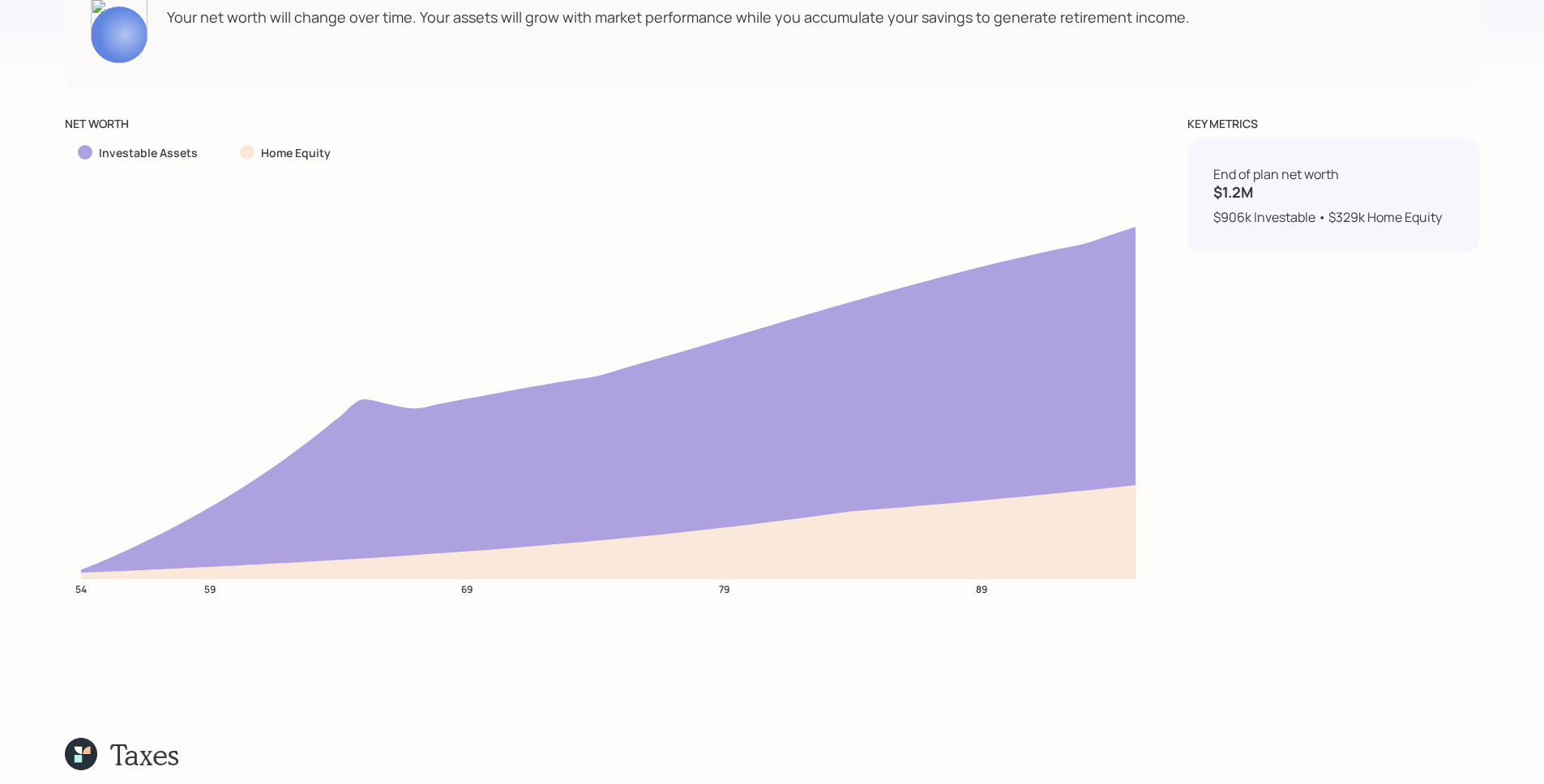
scroll to position [7194, 0]
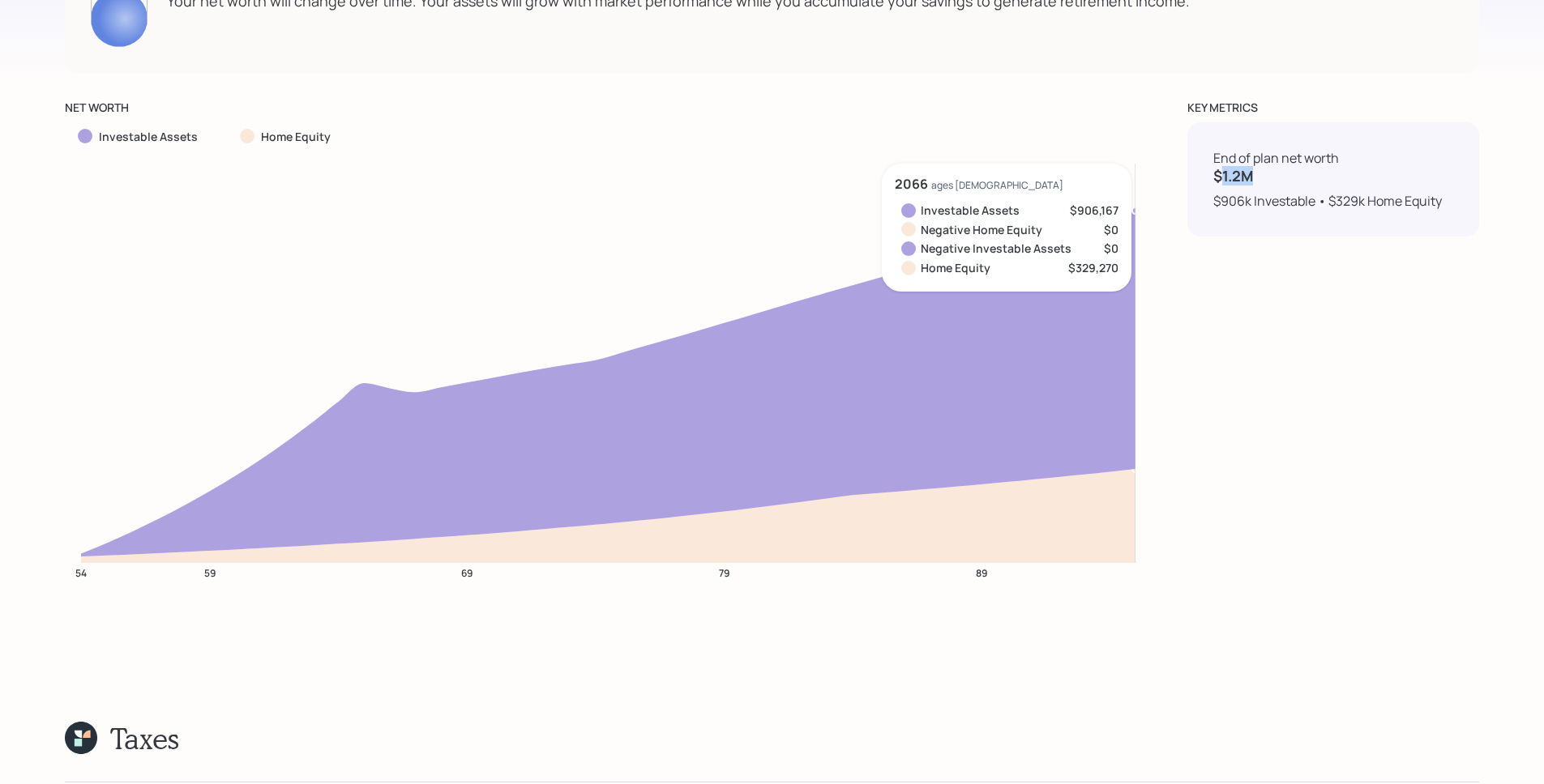
drag, startPoint x: 1221, startPoint y: 176, endPoint x: 1258, endPoint y: 175, distance: 37.0
click at [1258, 175] on h4 "$1.2M" at bounding box center [1333, 176] width 240 height 18
click at [1228, 357] on div "KEY METRICS End of plan net worth $1.2M $906k Investable • $329k Home Equity" at bounding box center [1332, 352] width 292 height 505
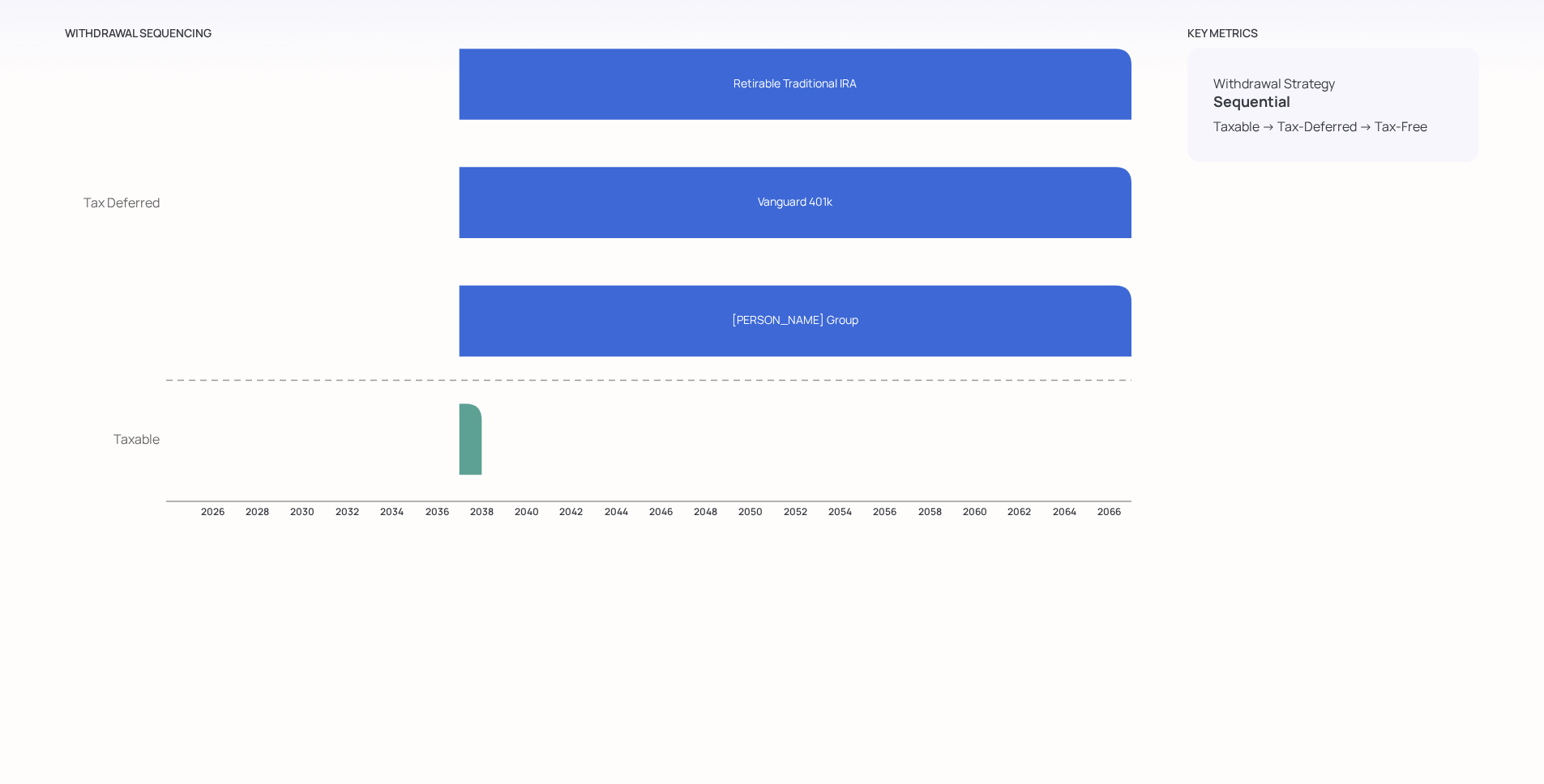
scroll to position [8044, 0]
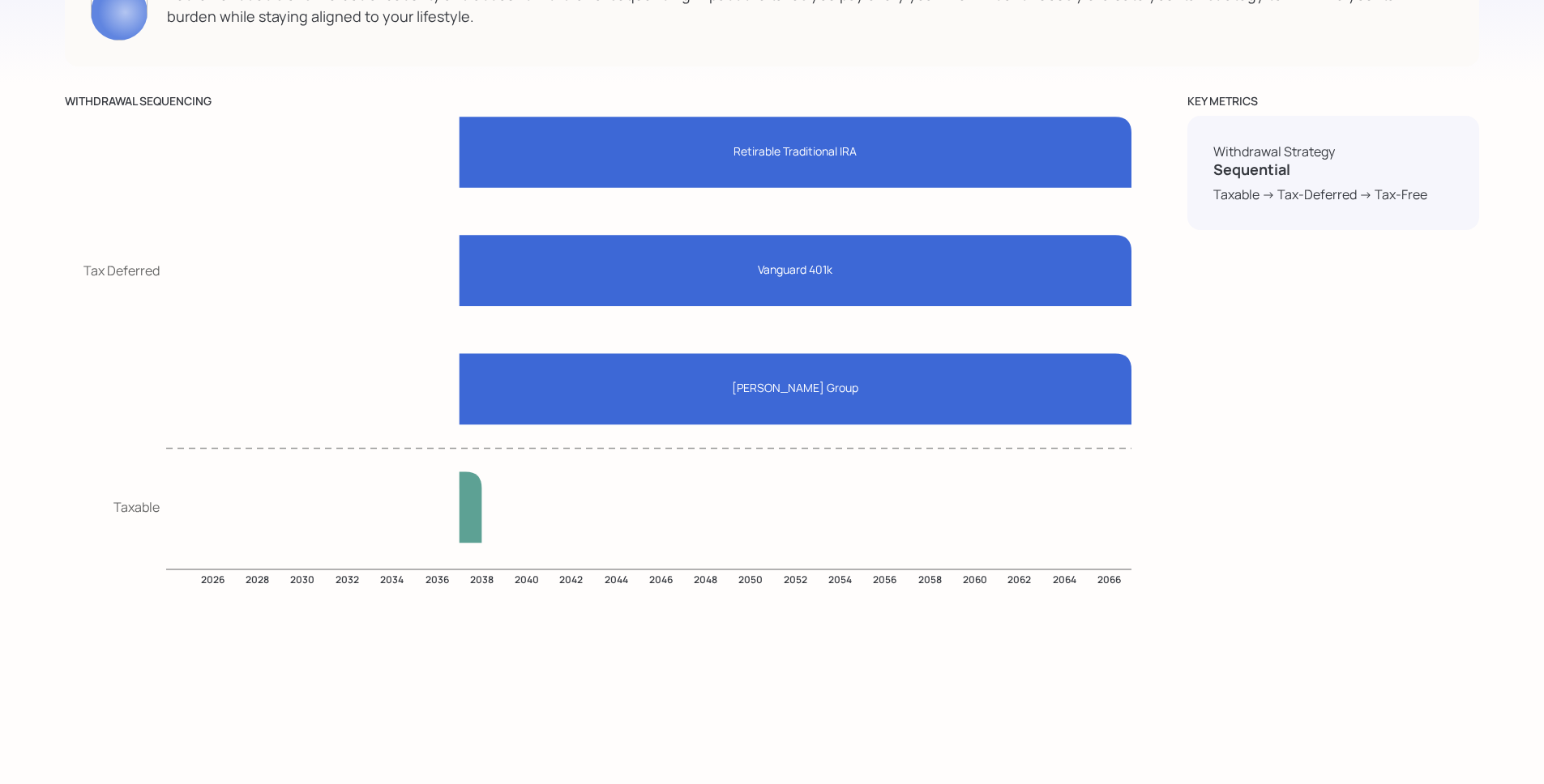
drag, startPoint x: 114, startPoint y: 505, endPoint x: 77, endPoint y: 506, distance: 37.0
click at [77, 506] on icon "2026 2028 2030 2032 2034 2036 2038 2040 2042 2044 2046 2048 2050 2052 2054 2056…" at bounding box center [600, 357] width 1071 height 482
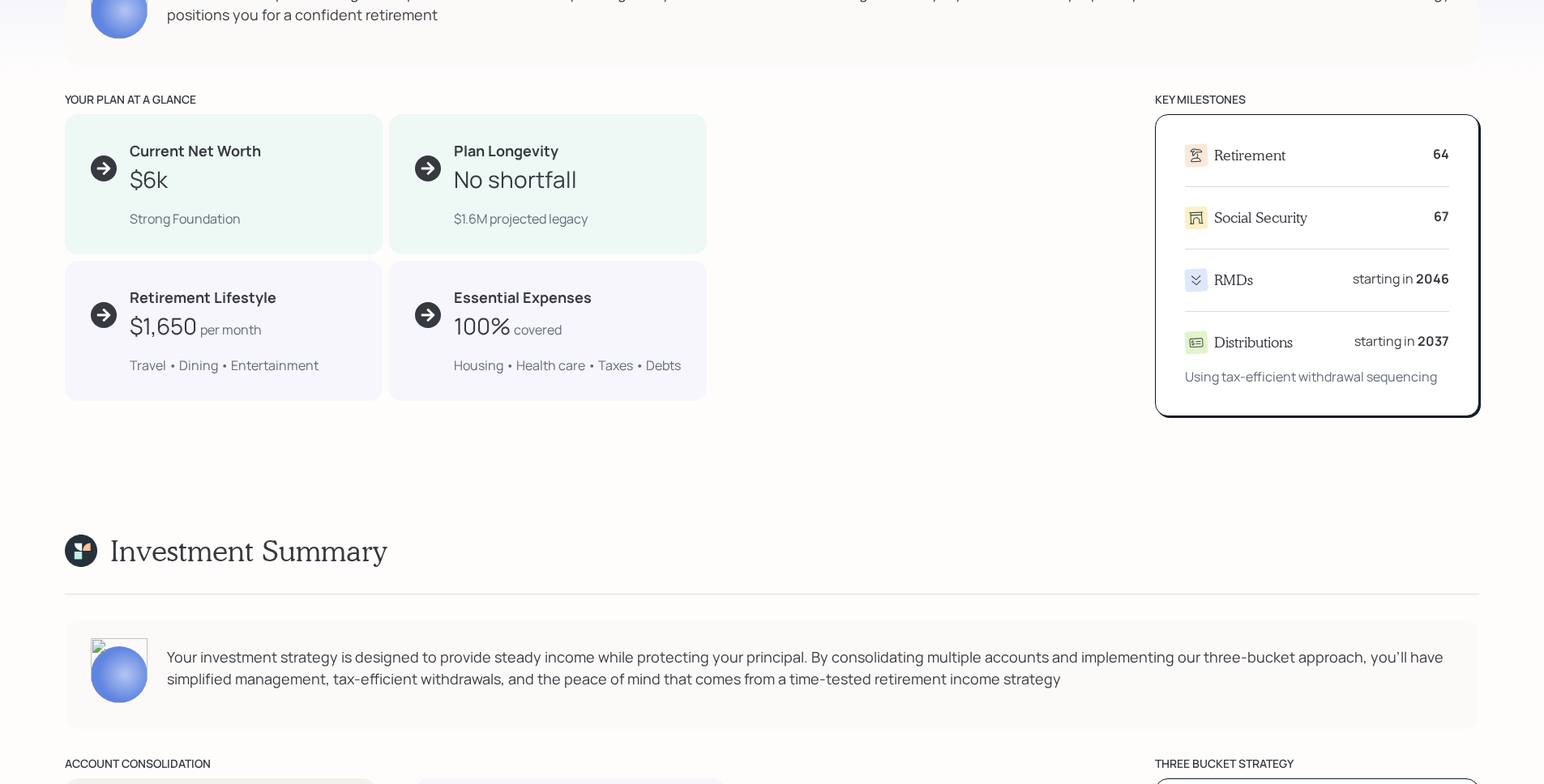
scroll to position [0, 0]
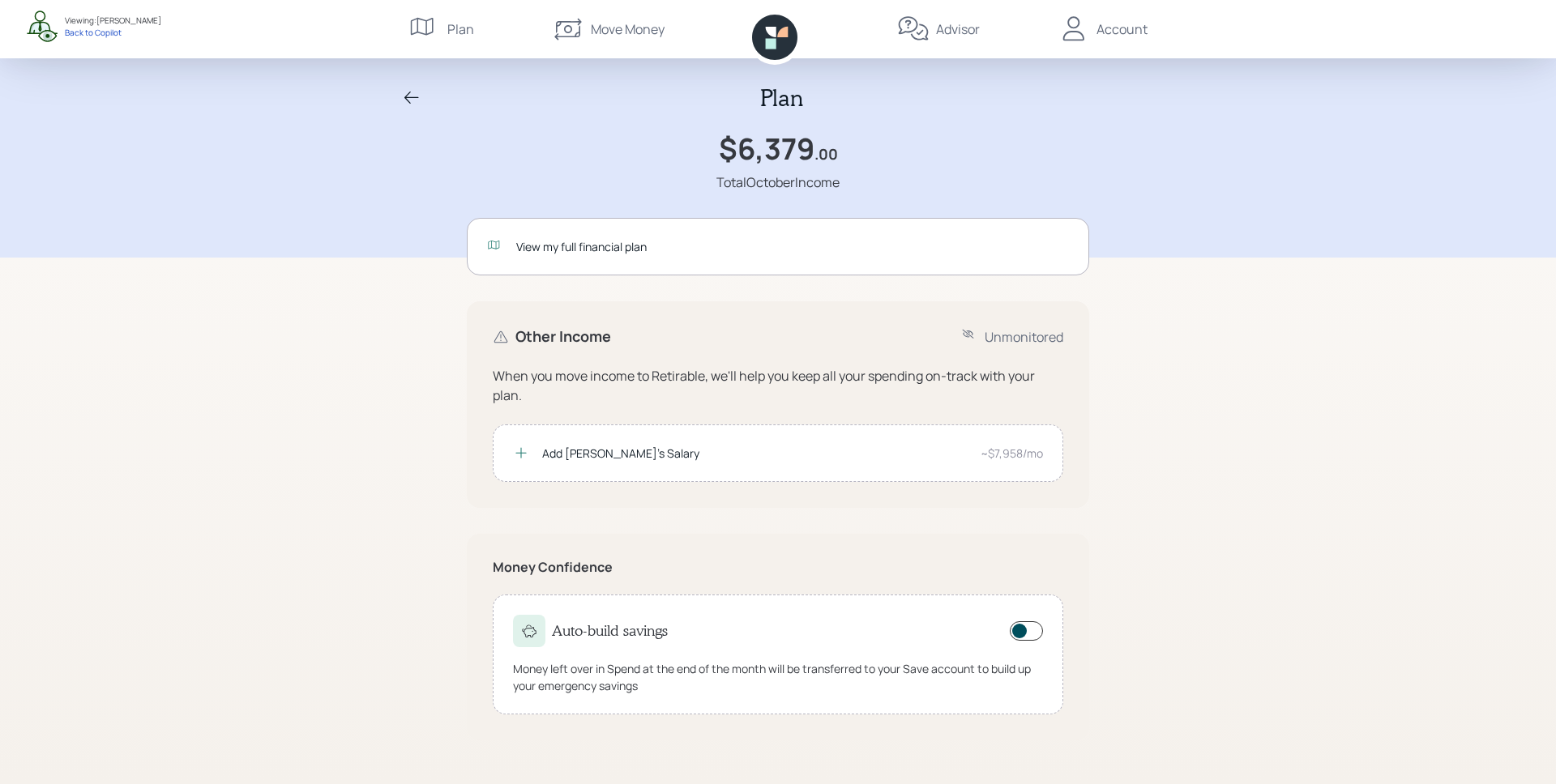
click at [410, 91] on icon at bounding box center [411, 98] width 20 height 20
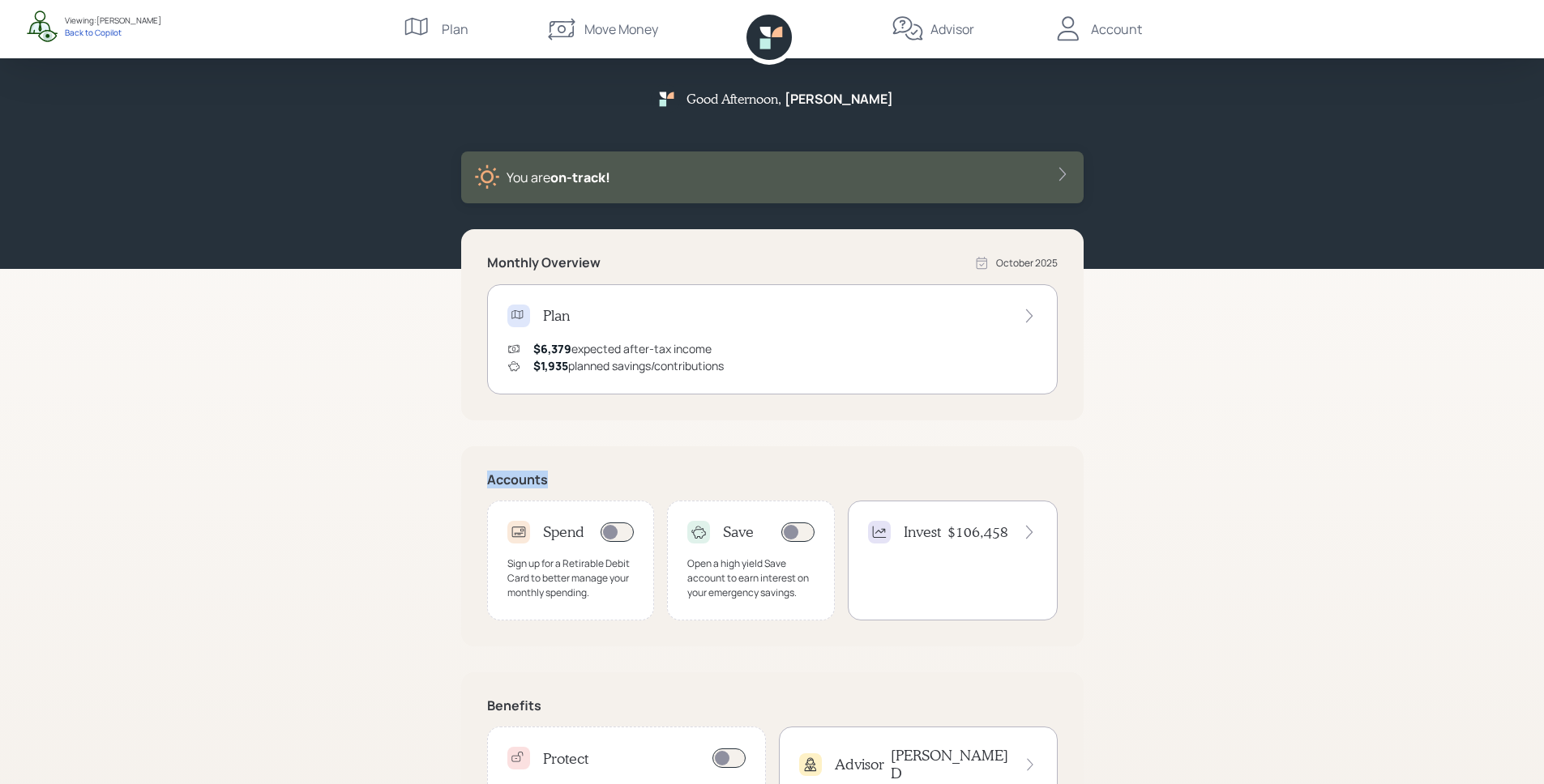
drag, startPoint x: 487, startPoint y: 482, endPoint x: 558, endPoint y: 487, distance: 71.2
click at [558, 487] on h5 "Accounts" at bounding box center [772, 480] width 570 height 15
click at [585, 595] on div "Sign up for a Retirable Debit Card to better manage your monthly spending." at bounding box center [571, 578] width 127 height 44
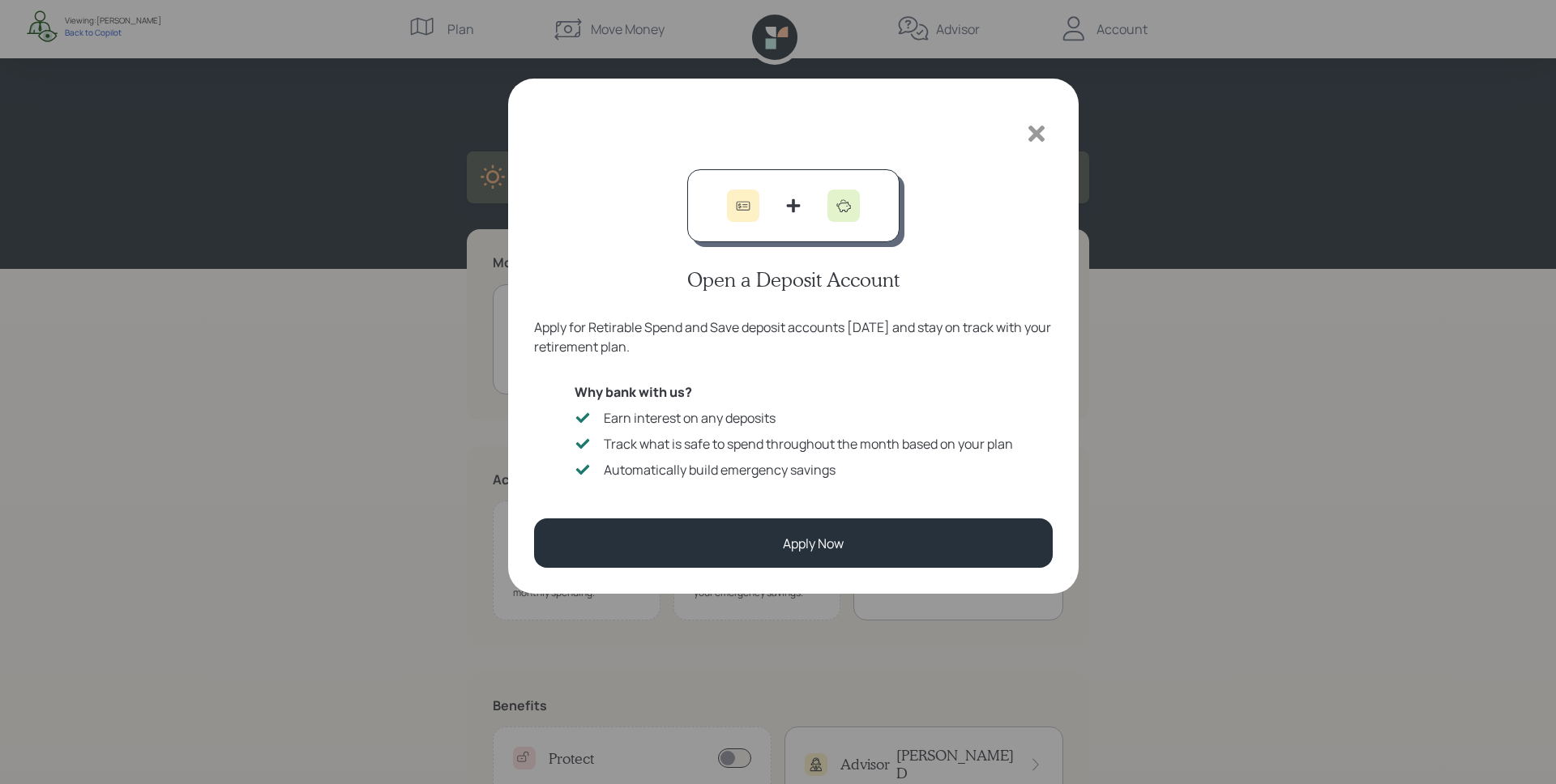
click at [1031, 135] on icon at bounding box center [1036, 133] width 24 height 24
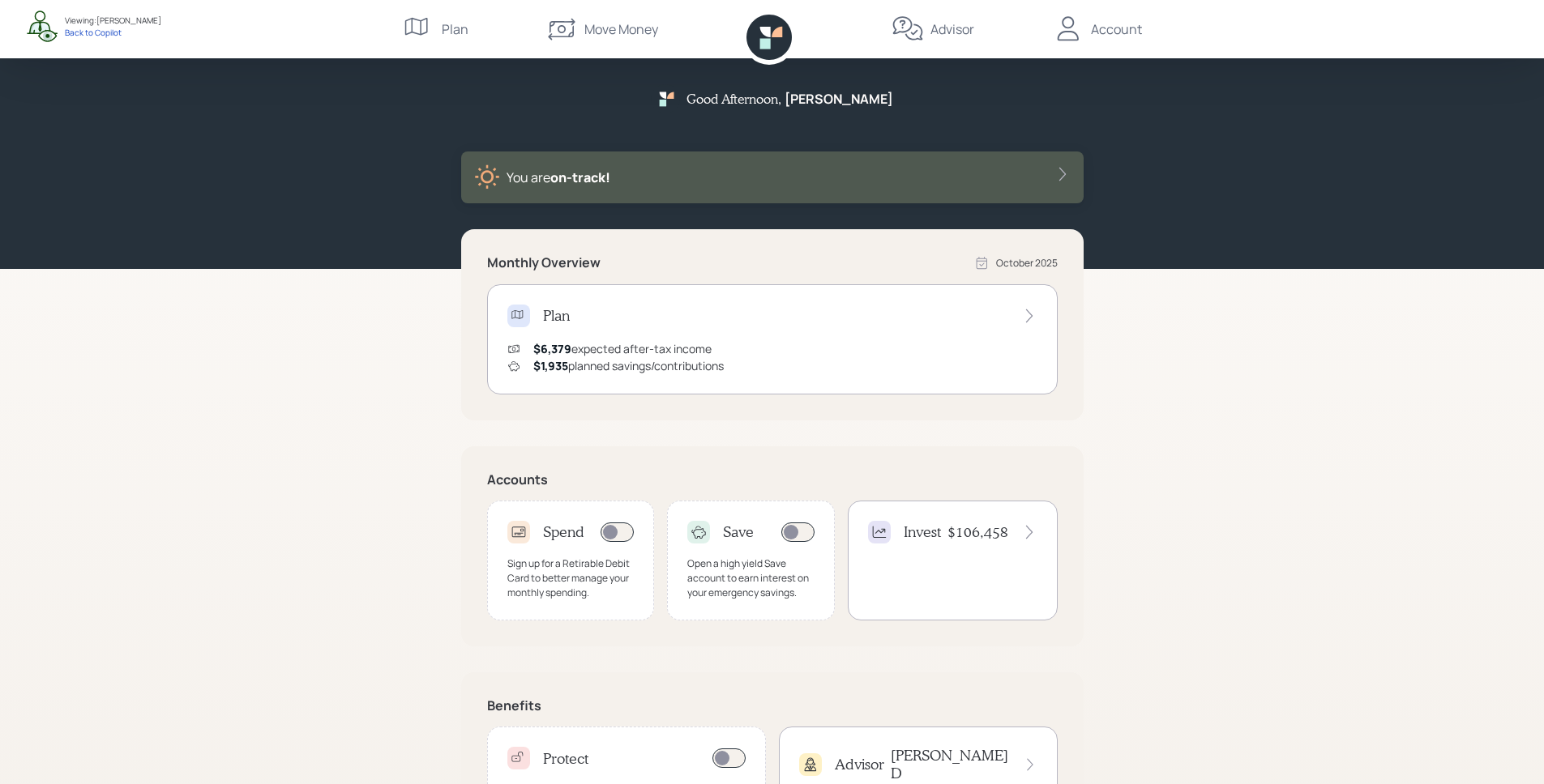
click at [958, 569] on div "Invest $106,458" at bounding box center [953, 560] width 210 height 119
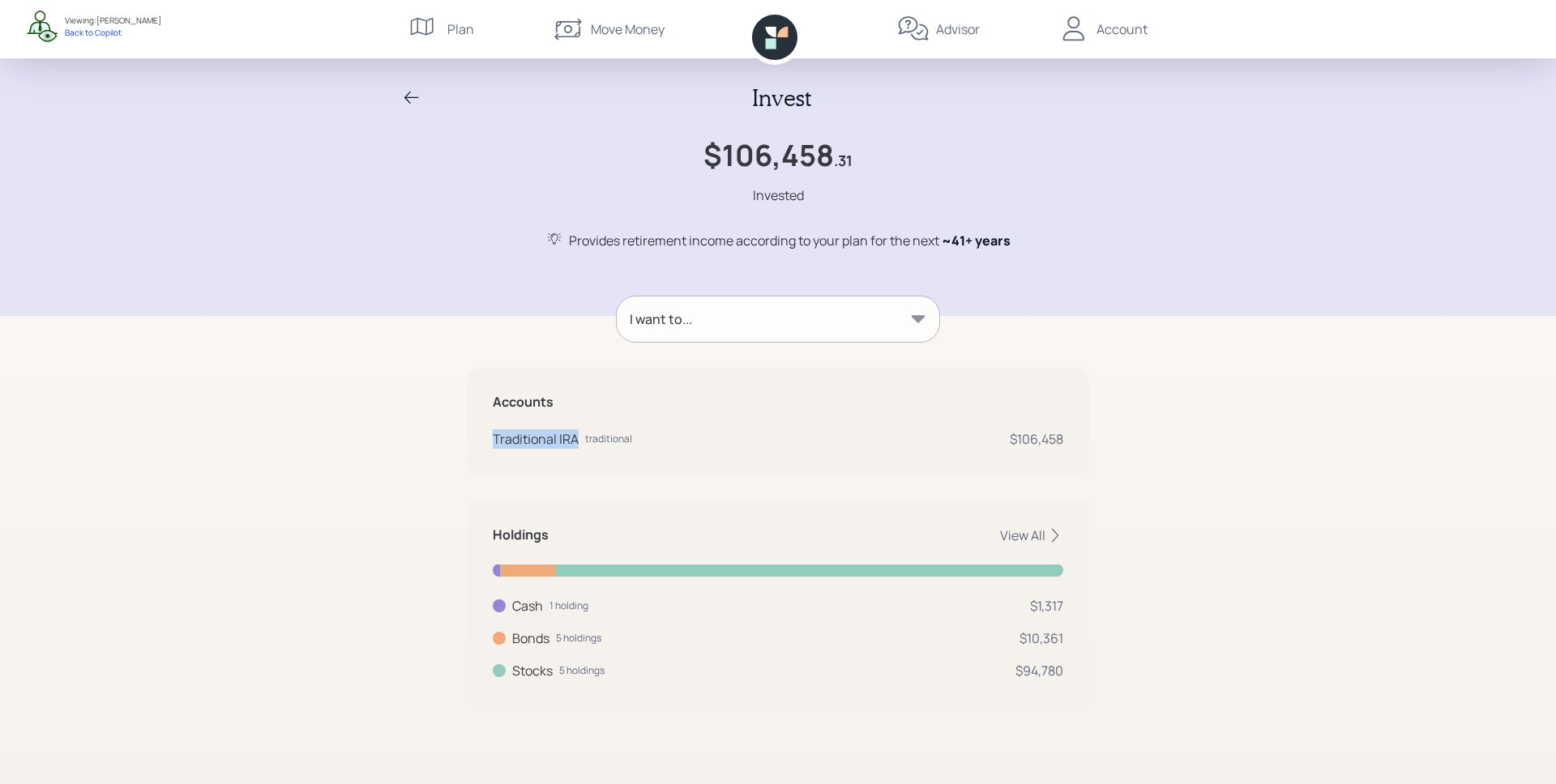
drag, startPoint x: 493, startPoint y: 438, endPoint x: 580, endPoint y: 438, distance: 87.0
click at [580, 438] on div "Accounts Traditional IRA traditional $106,458" at bounding box center [778, 421] width 623 height 106
click at [580, 438] on div "Traditional IRA traditional" at bounding box center [563, 438] width 139 height 20
drag, startPoint x: 1007, startPoint y: 441, endPoint x: 1068, endPoint y: 442, distance: 61.0
click at [1068, 442] on div "Accounts Traditional IRA traditional $106,458" at bounding box center [778, 421] width 623 height 106
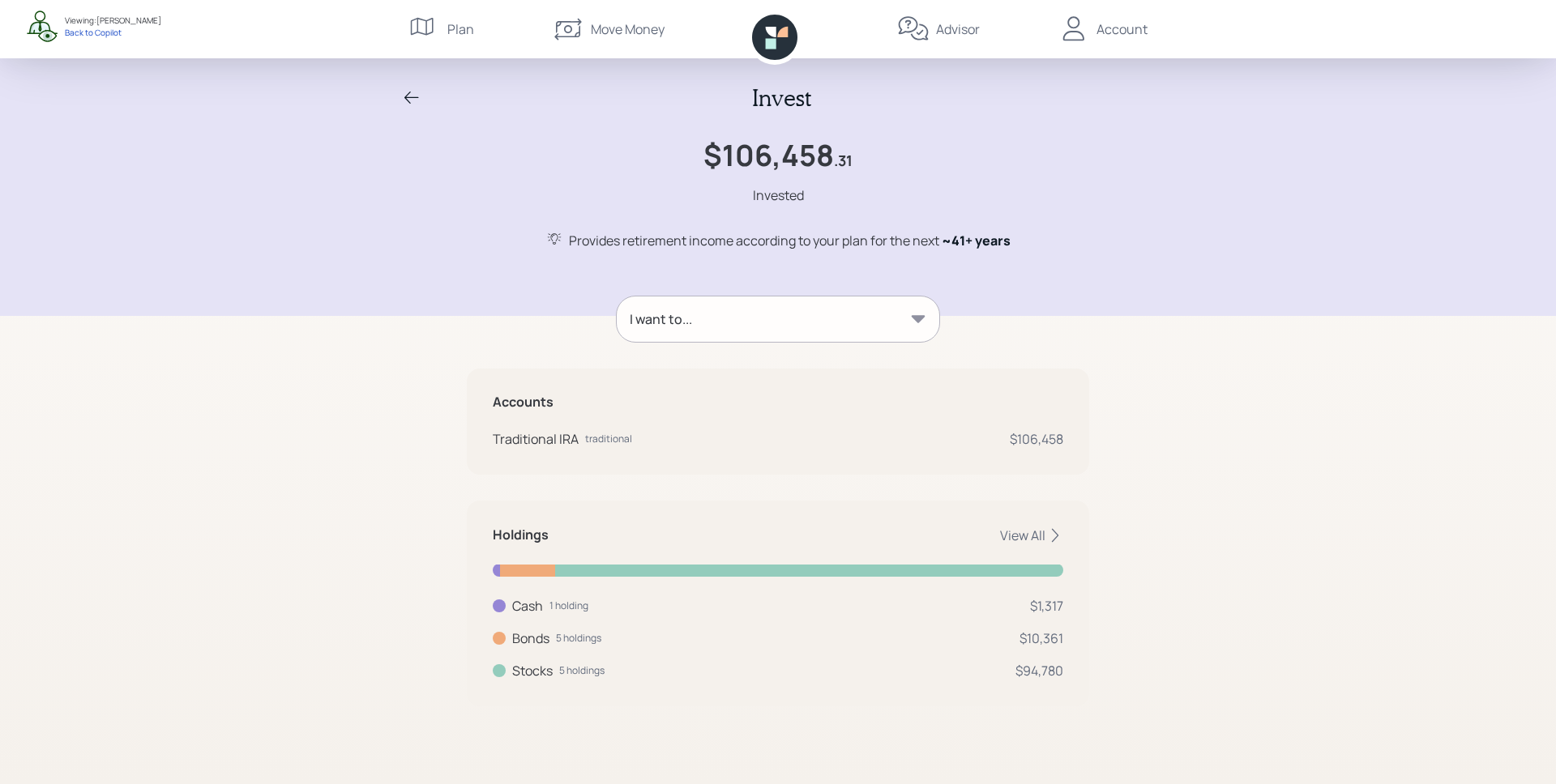
click at [1103, 511] on div "Invest $106,458 .31 Invested Provides retirement income according to your plan …" at bounding box center [778, 392] width 1556 height 784
drag, startPoint x: 1023, startPoint y: 669, endPoint x: 1038, endPoint y: 646, distance: 27.5
click at [1072, 674] on div "Holdings View All Cash 1 holding $1,317 Cash USD $1,317 Bonds 5 holdings $10,36…" at bounding box center [778, 603] width 623 height 205
drag, startPoint x: 1024, startPoint y: 638, endPoint x: 1063, endPoint y: 637, distance: 39.0
click at [1063, 637] on div "Holdings View All Cash 1 holding $1,317 Cash USD $1,317 Bonds 5 holdings $10,36…" at bounding box center [778, 603] width 623 height 205
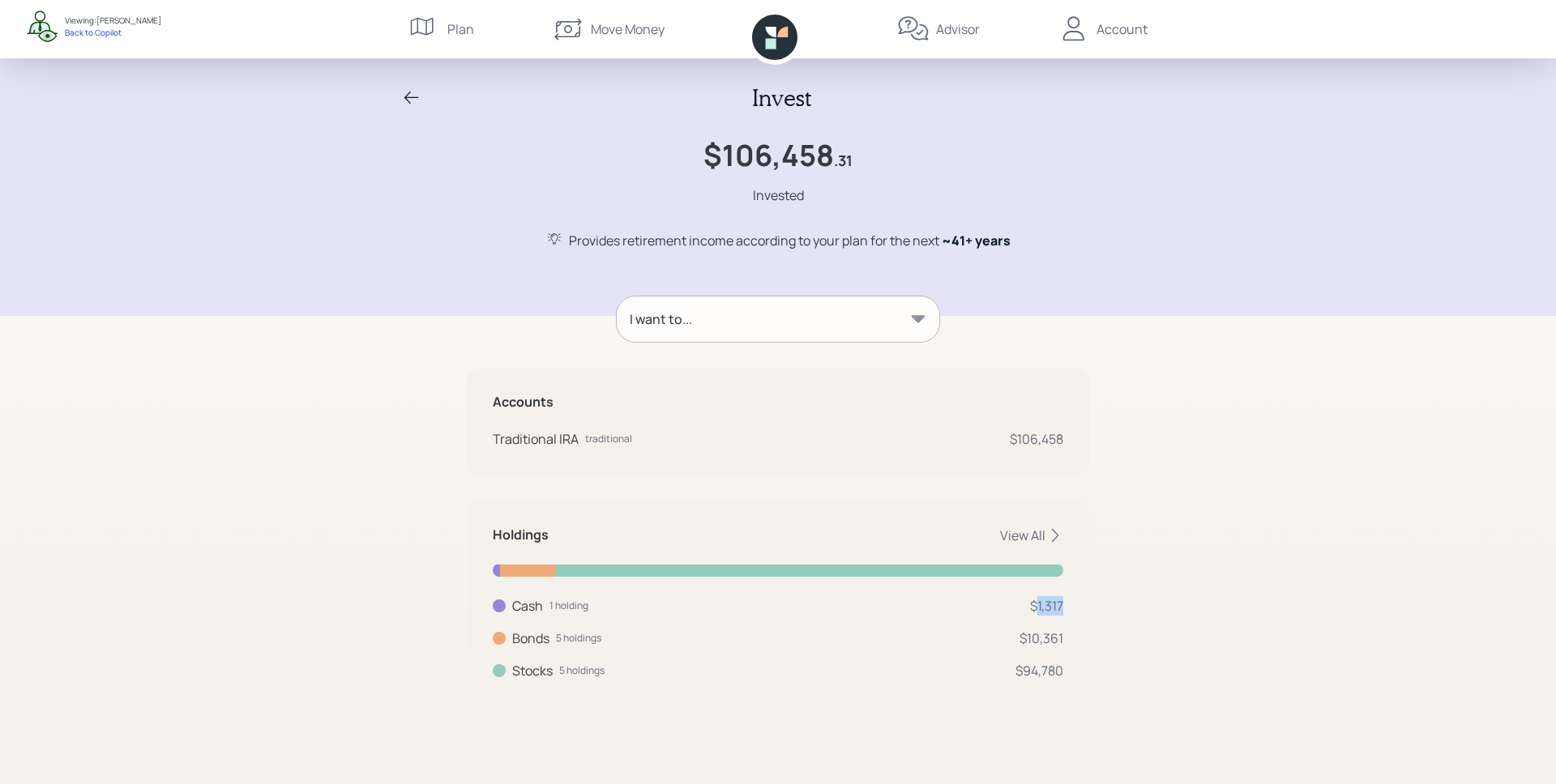
drag, startPoint x: 1033, startPoint y: 607, endPoint x: 707, endPoint y: 639, distance: 327.6
click at [1081, 613] on div "Holdings View All Cash 1 holding $1,317 Cash USD $1,317 Bonds 5 holdings $10,36…" at bounding box center [778, 603] width 623 height 205
click at [1012, 530] on div "View All" at bounding box center [1031, 535] width 63 height 18
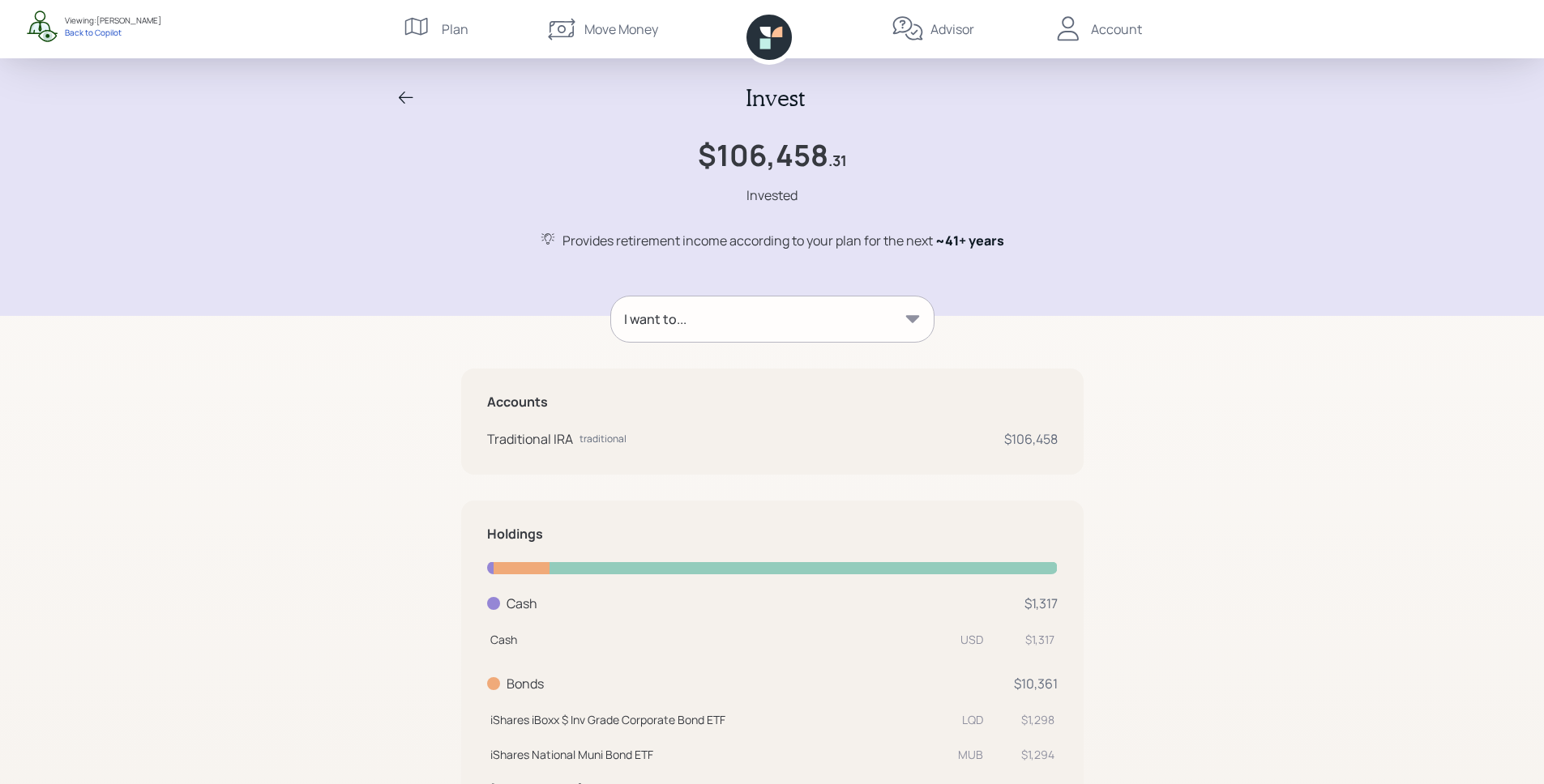
click at [774, 312] on div "I want to..." at bounding box center [772, 319] width 323 height 46
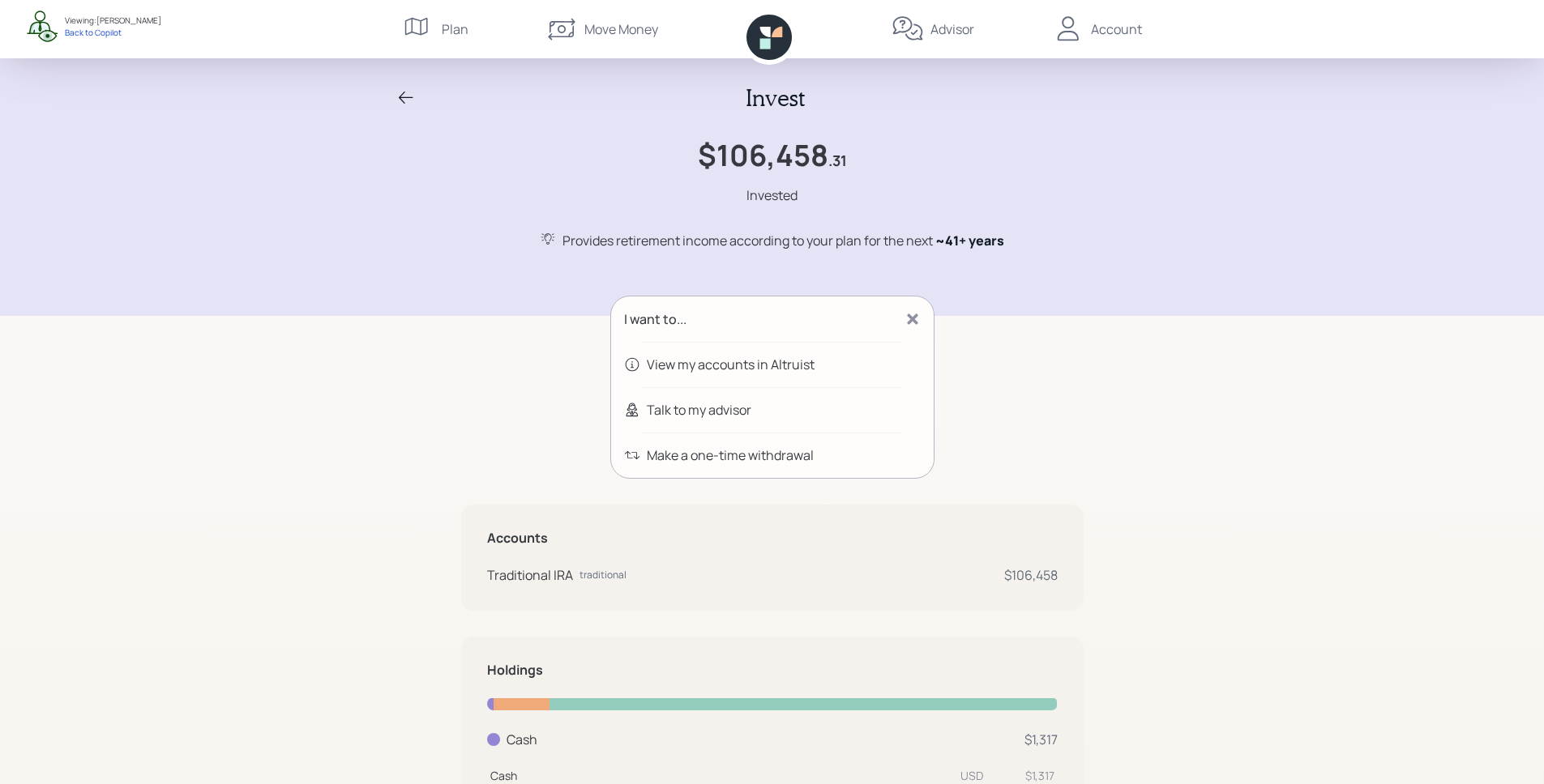
click at [698, 415] on div "Talk to my advisor" at bounding box center [699, 409] width 105 height 20
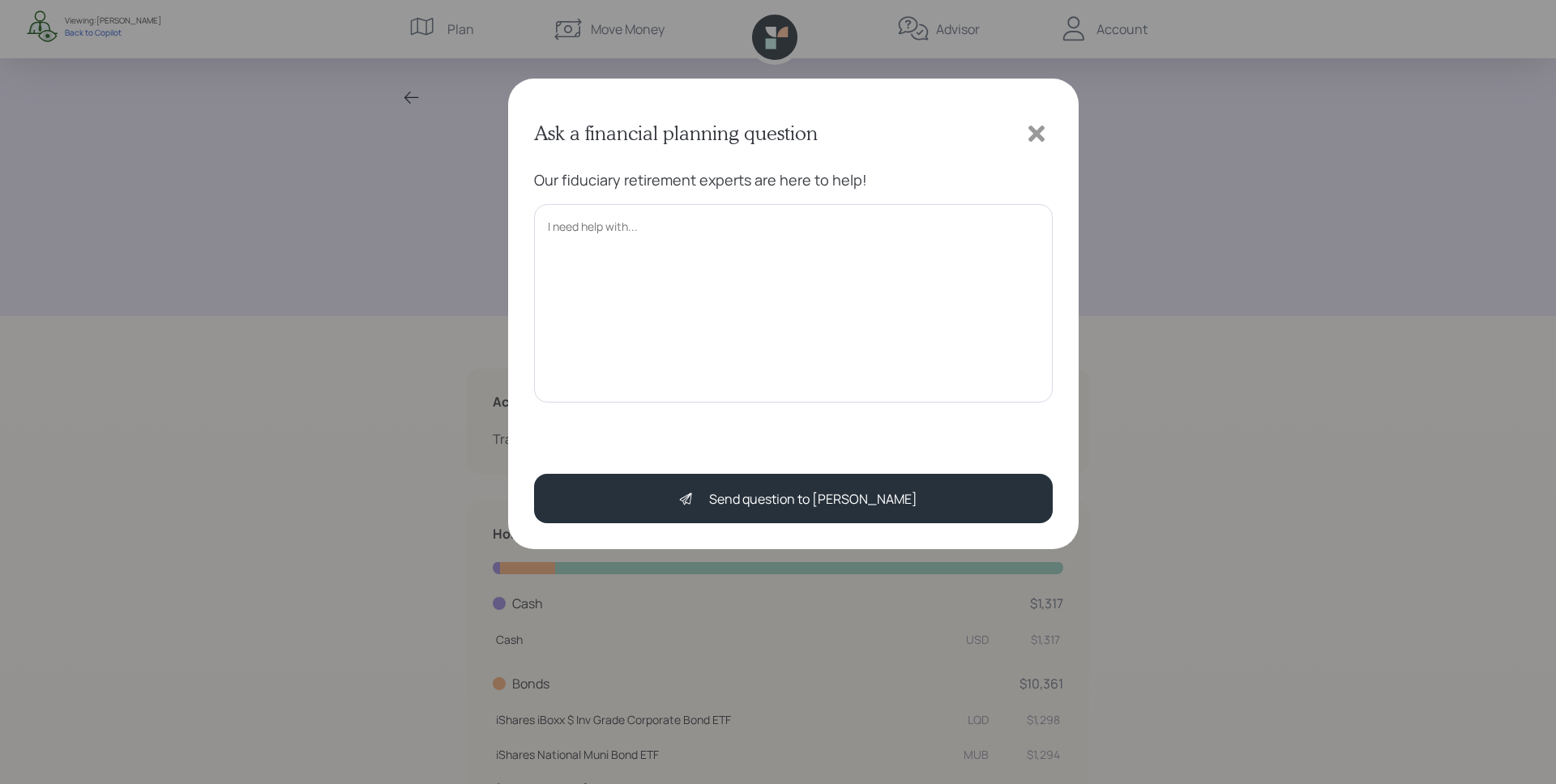
click at [1043, 128] on icon at bounding box center [1036, 133] width 16 height 16
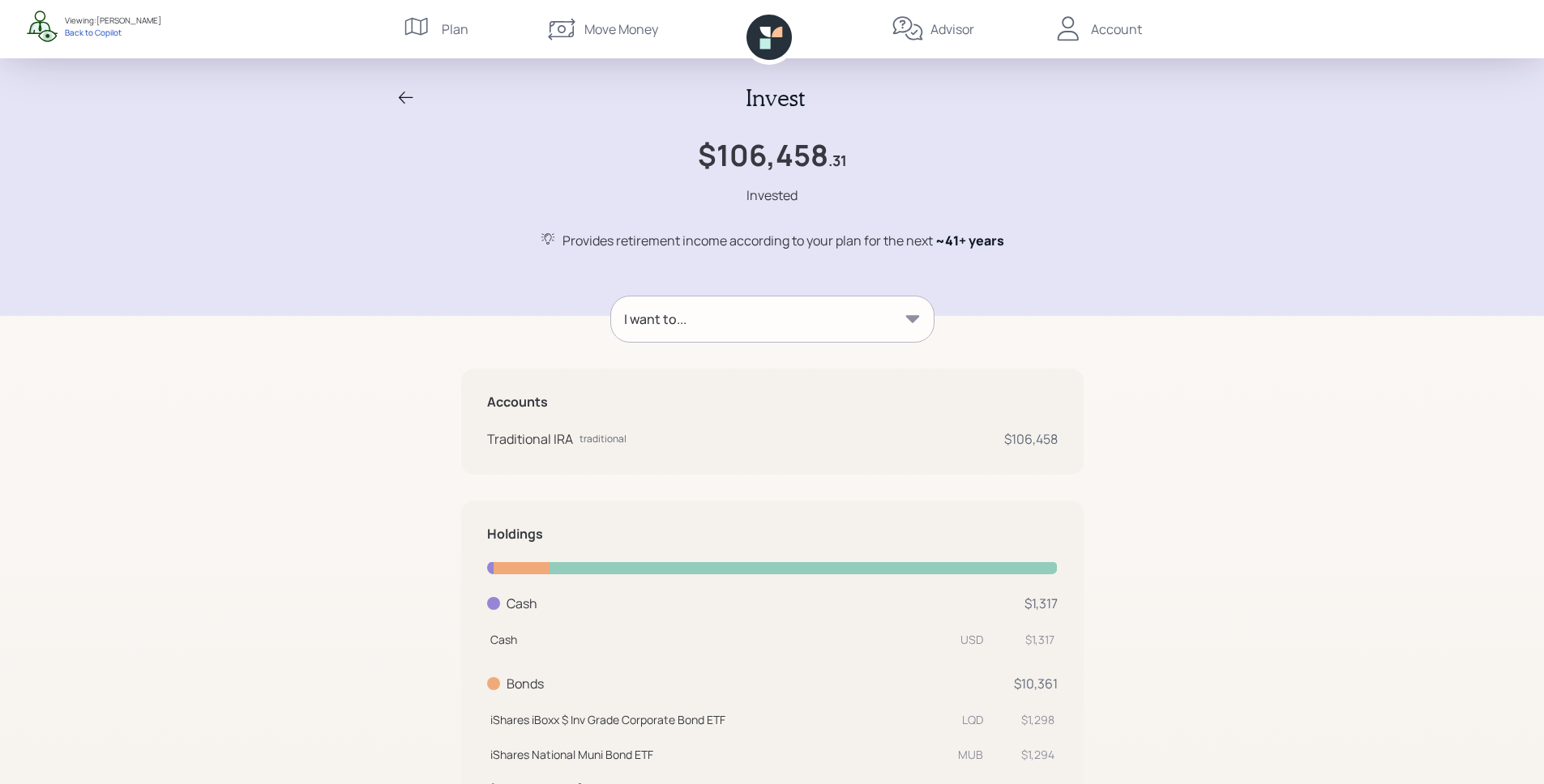
click at [736, 330] on div "I want to..." at bounding box center [772, 319] width 323 height 46
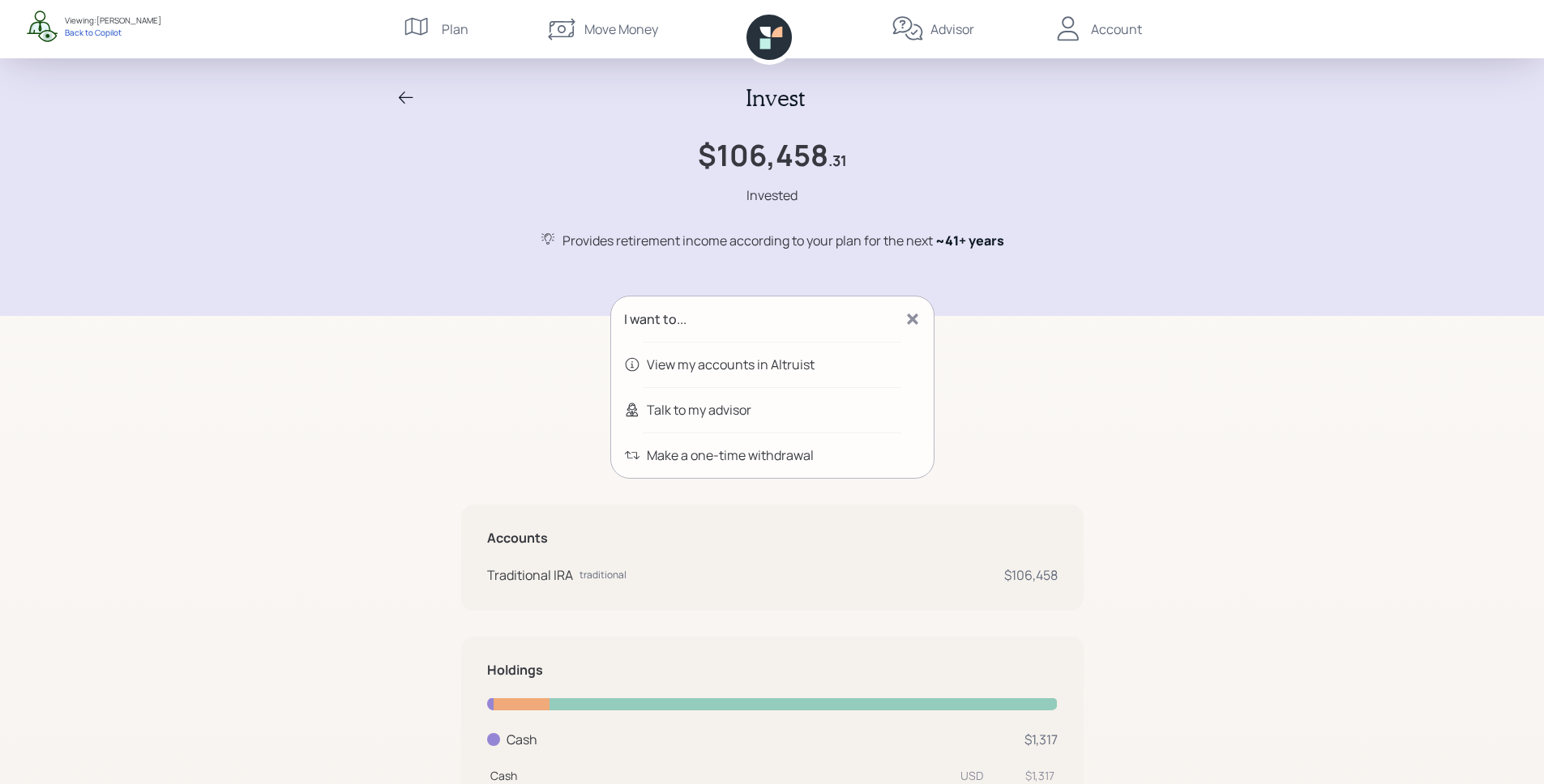
click at [914, 317] on icon at bounding box center [912, 319] width 10 height 10
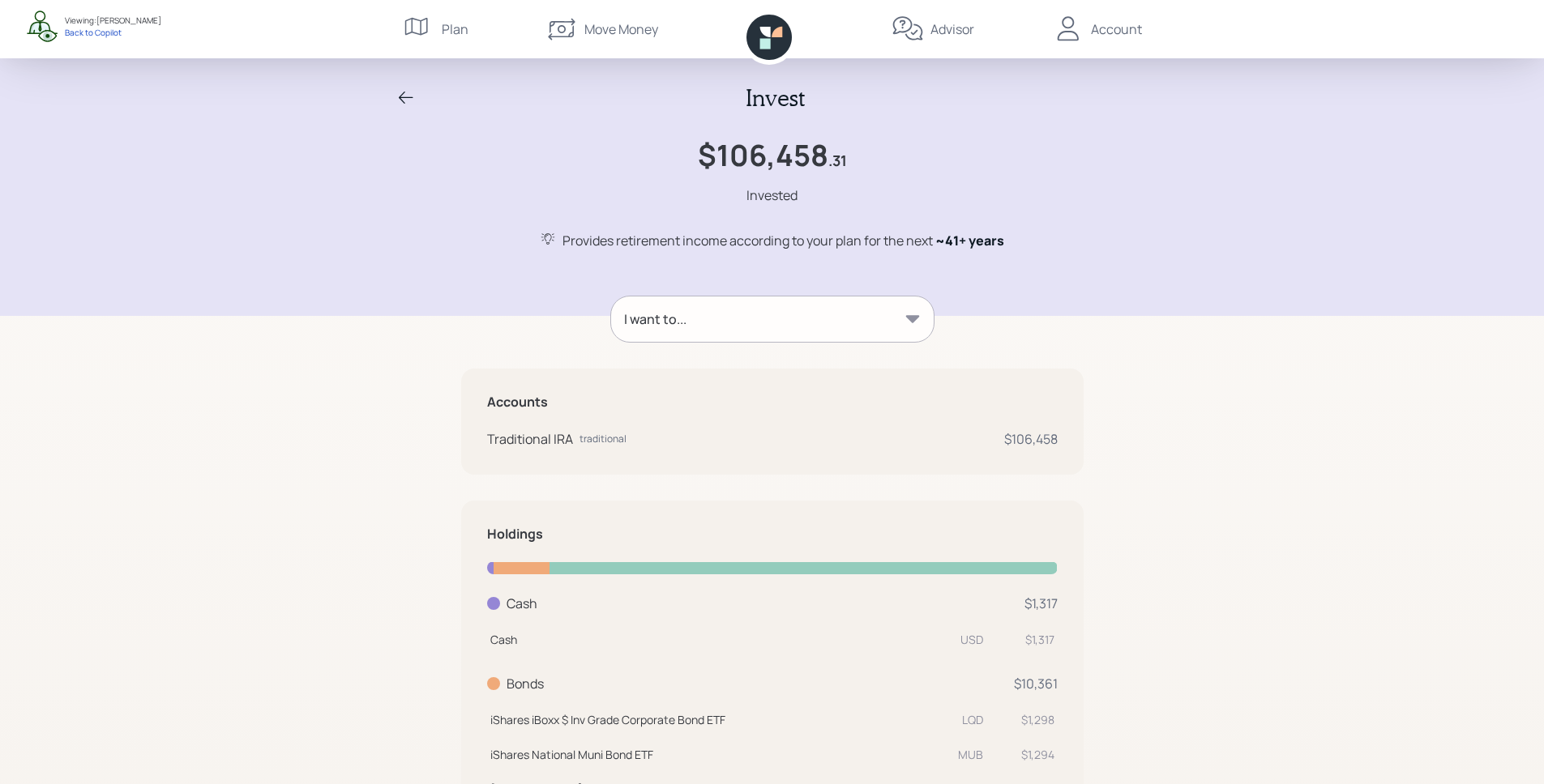
click at [403, 97] on icon at bounding box center [406, 97] width 15 height 12
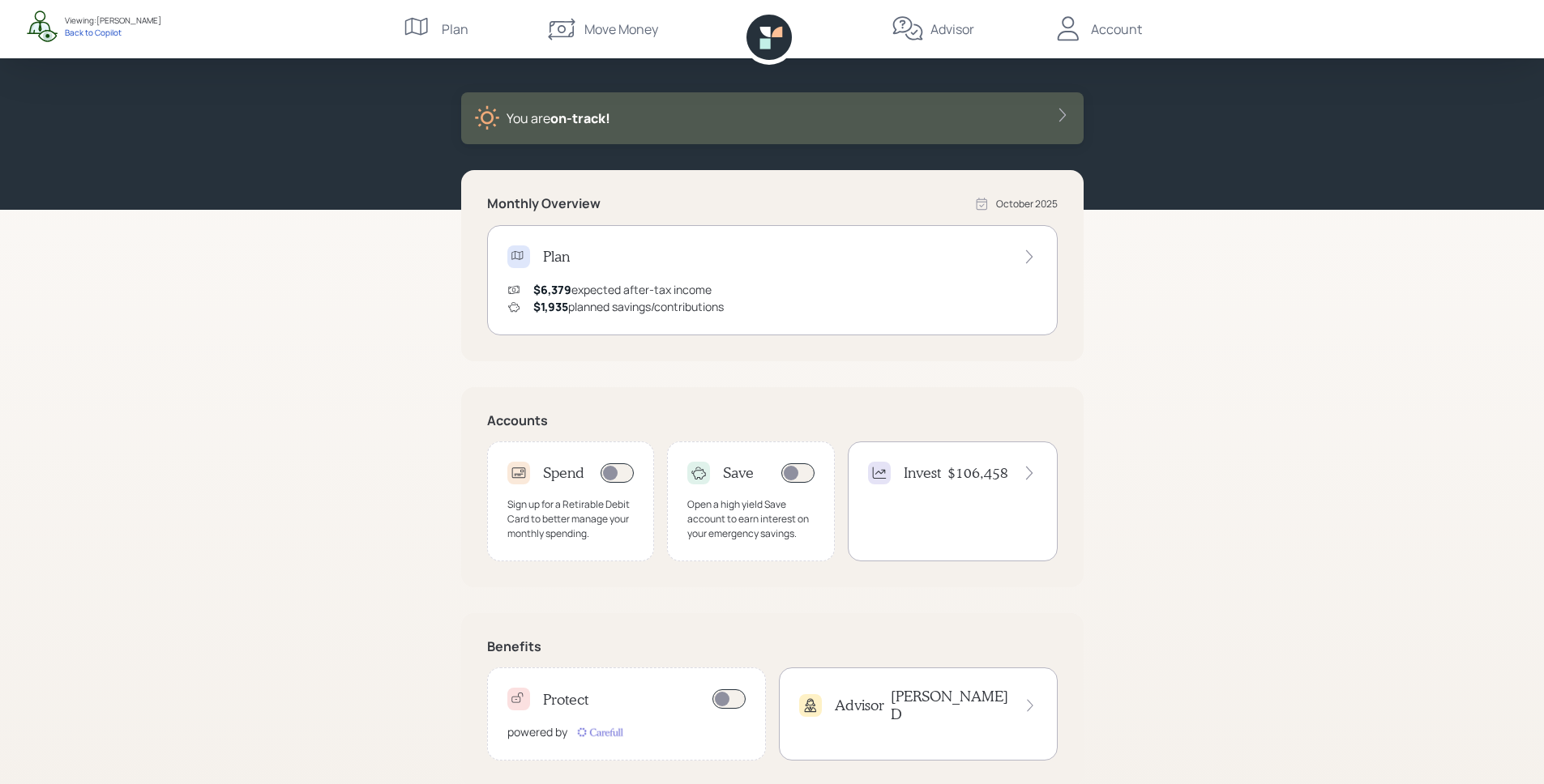
scroll to position [88, 0]
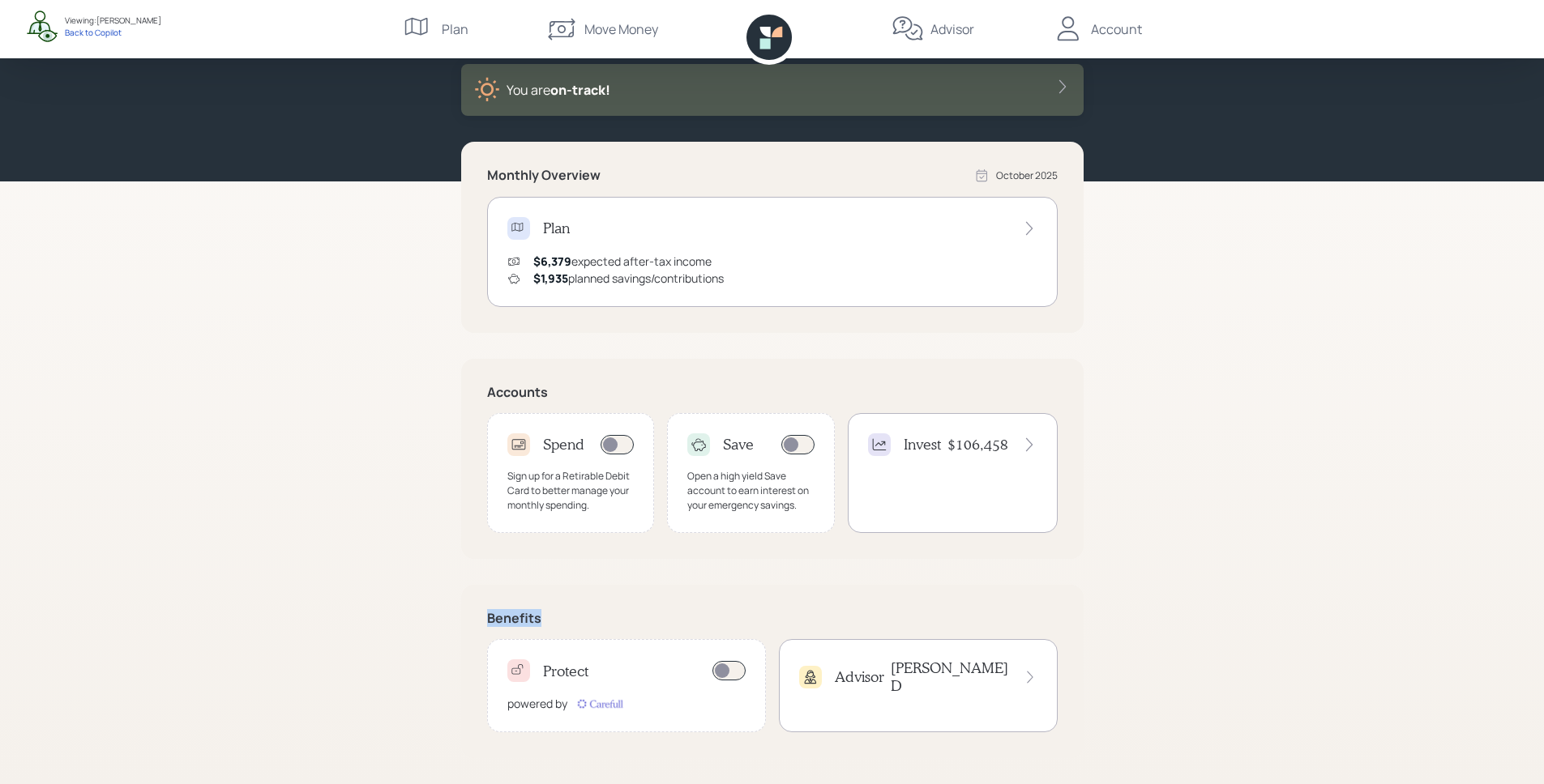
drag, startPoint x: 477, startPoint y: 622, endPoint x: 546, endPoint y: 615, distance: 69.4
click at [546, 615] on div "Benefits Protect powered by Advisor James D" at bounding box center [772, 671] width 623 height 174
click at [622, 592] on div "Benefits Protect powered by Advisor James D" at bounding box center [772, 671] width 623 height 174
click at [586, 690] on div "Protect powered by" at bounding box center [626, 685] width 279 height 93
click at [864, 687] on div "Advisor James D" at bounding box center [919, 685] width 279 height 93
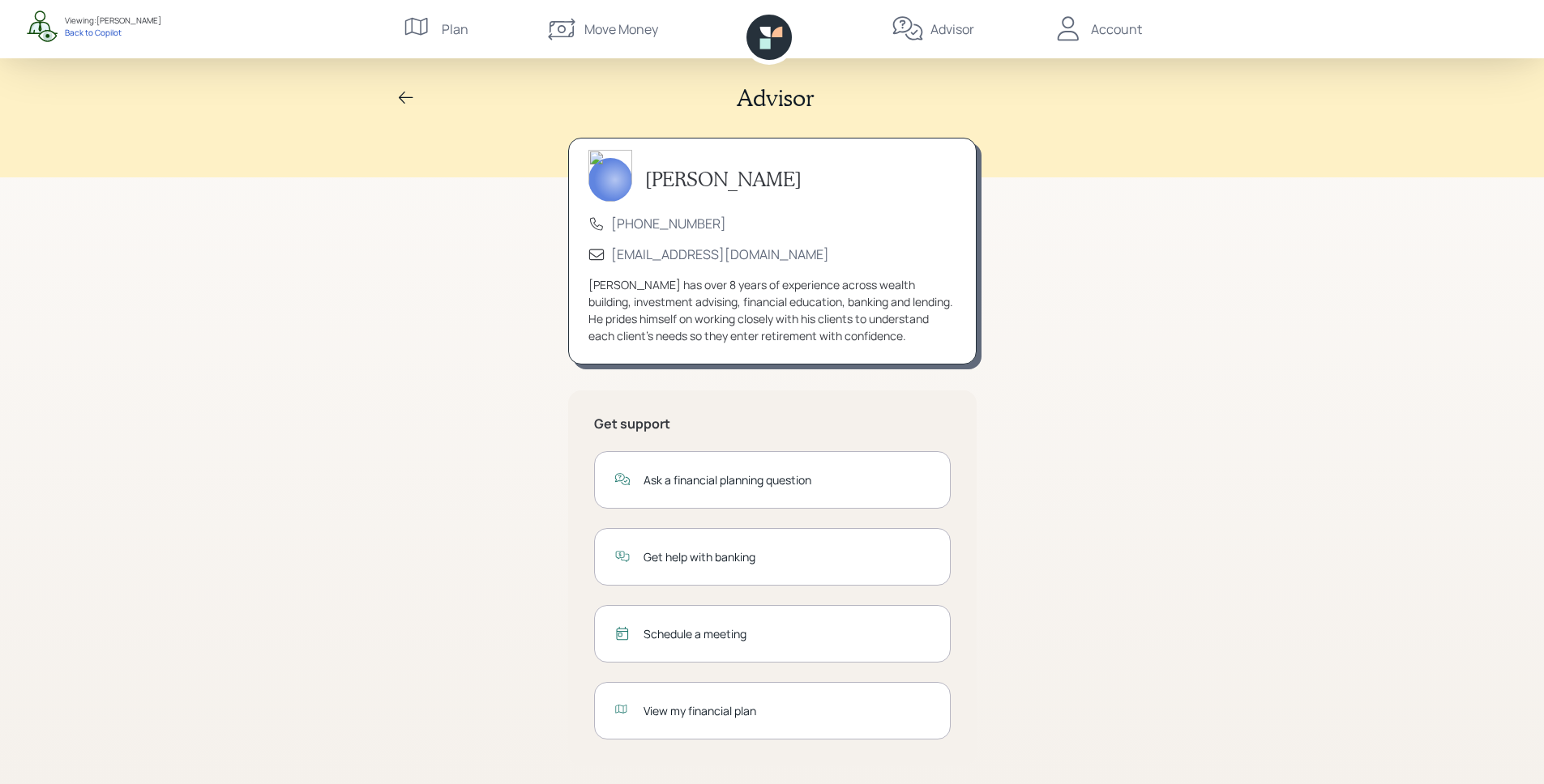
click at [740, 488] on div "Ask a financial planning question" at bounding box center [772, 480] width 357 height 58
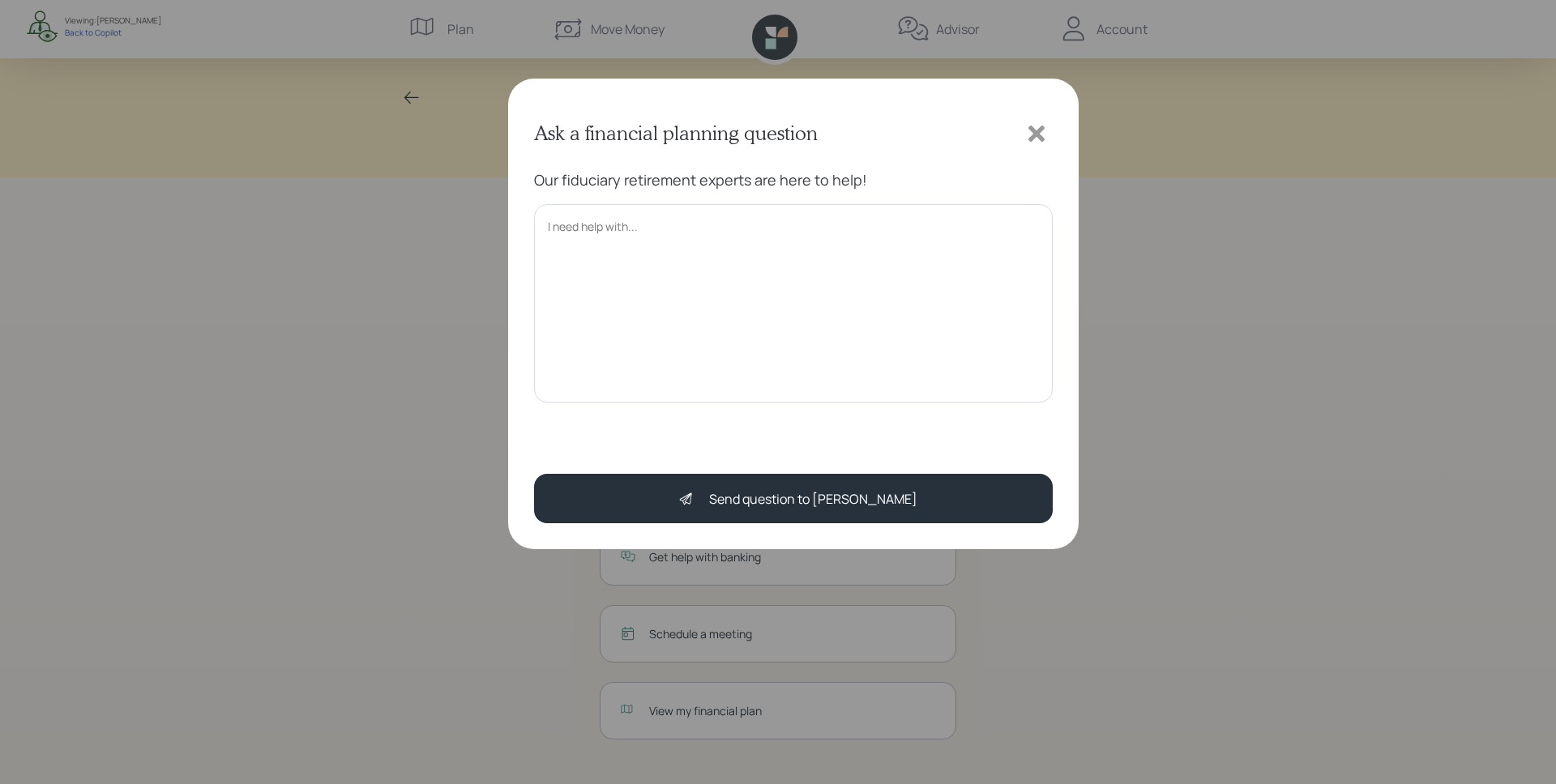
click at [1037, 128] on icon at bounding box center [1036, 133] width 24 height 24
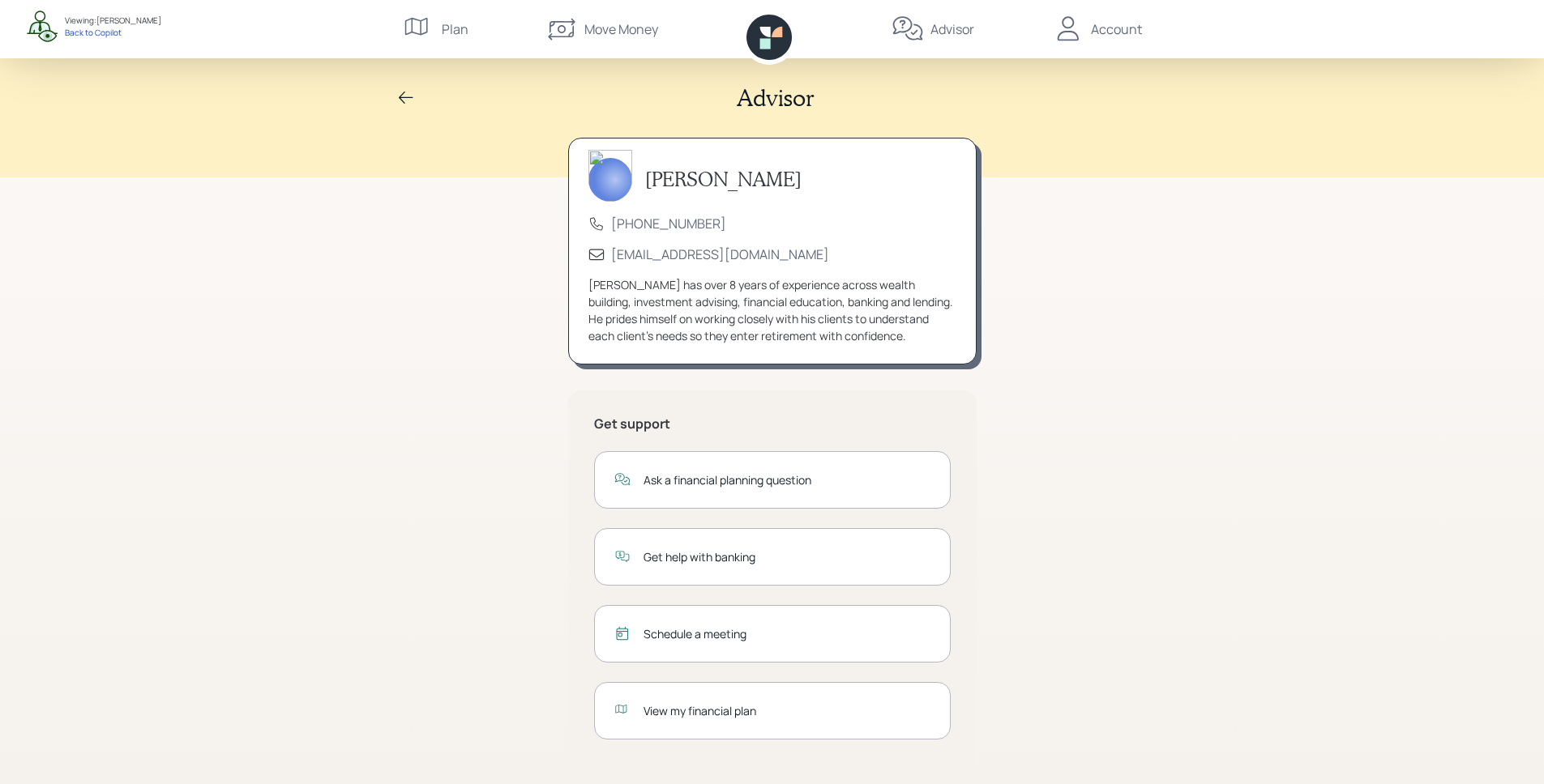
click at [693, 567] on div "Get help with banking" at bounding box center [772, 556] width 357 height 58
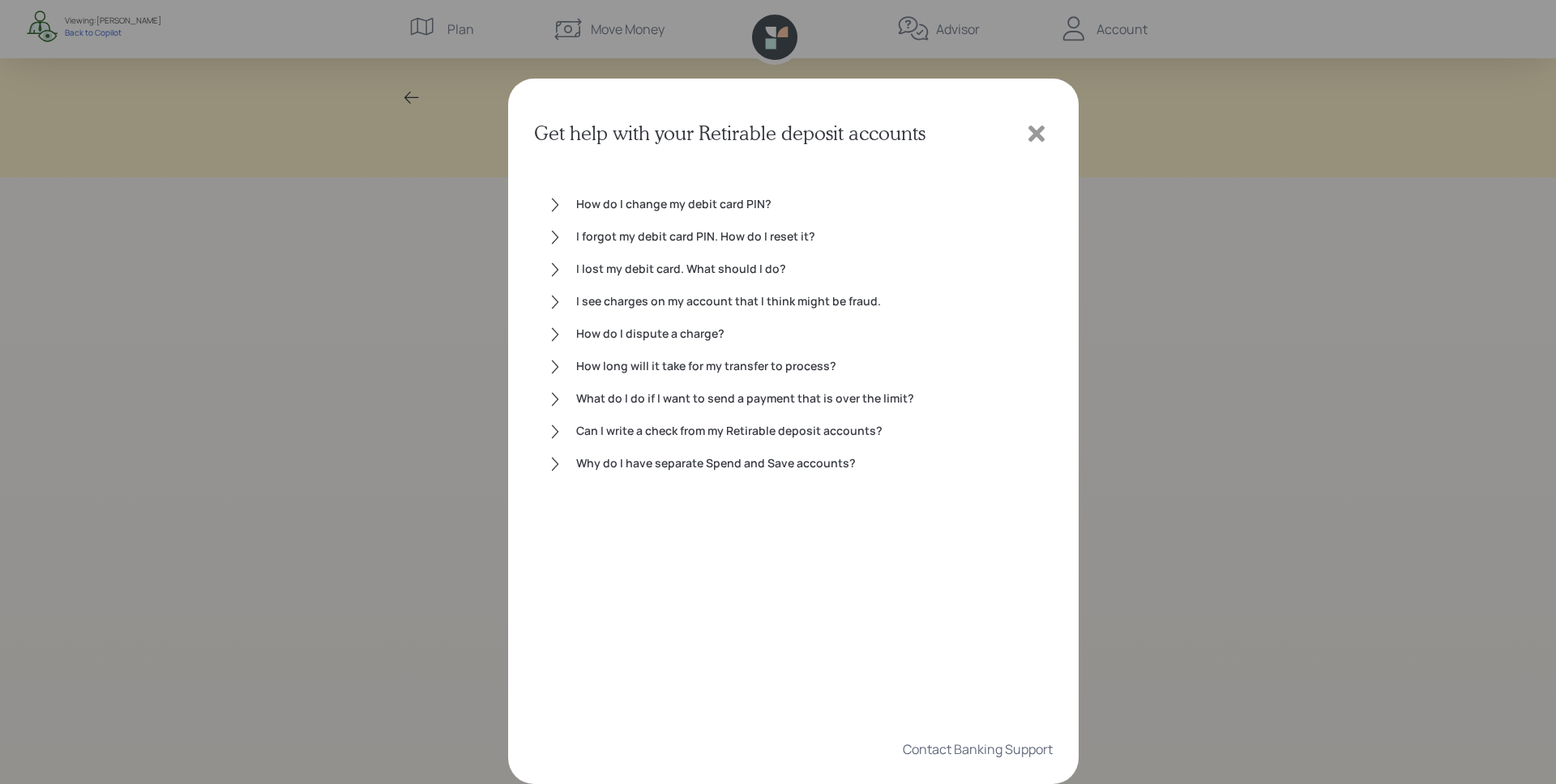
click at [1030, 138] on icon at bounding box center [1036, 133] width 16 height 16
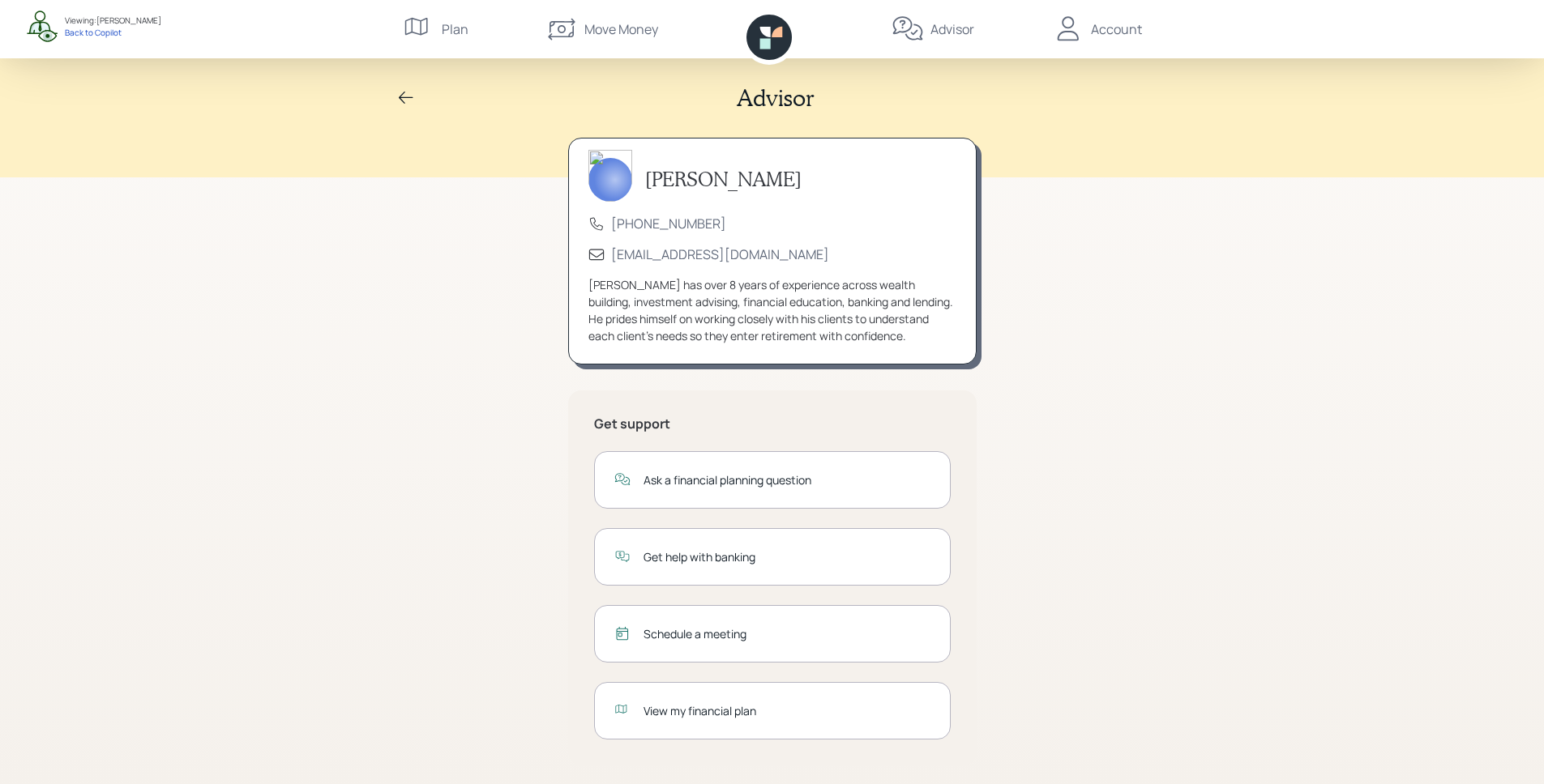
click at [680, 711] on div "View my financial plan" at bounding box center [787, 711] width 287 height 17
click at [710, 640] on div "Schedule a meeting" at bounding box center [787, 634] width 287 height 17
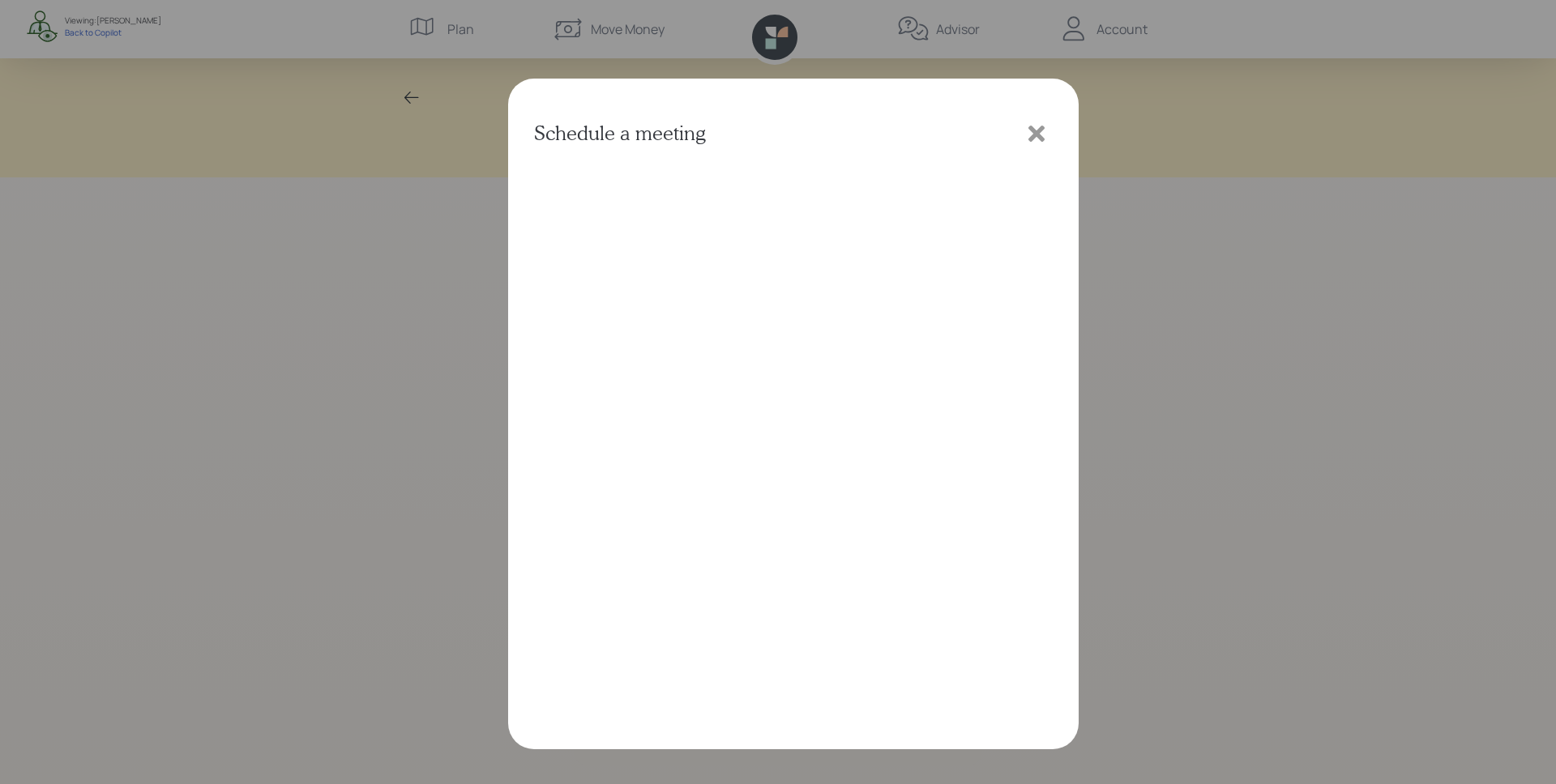
click at [1047, 132] on icon at bounding box center [1036, 133] width 24 height 24
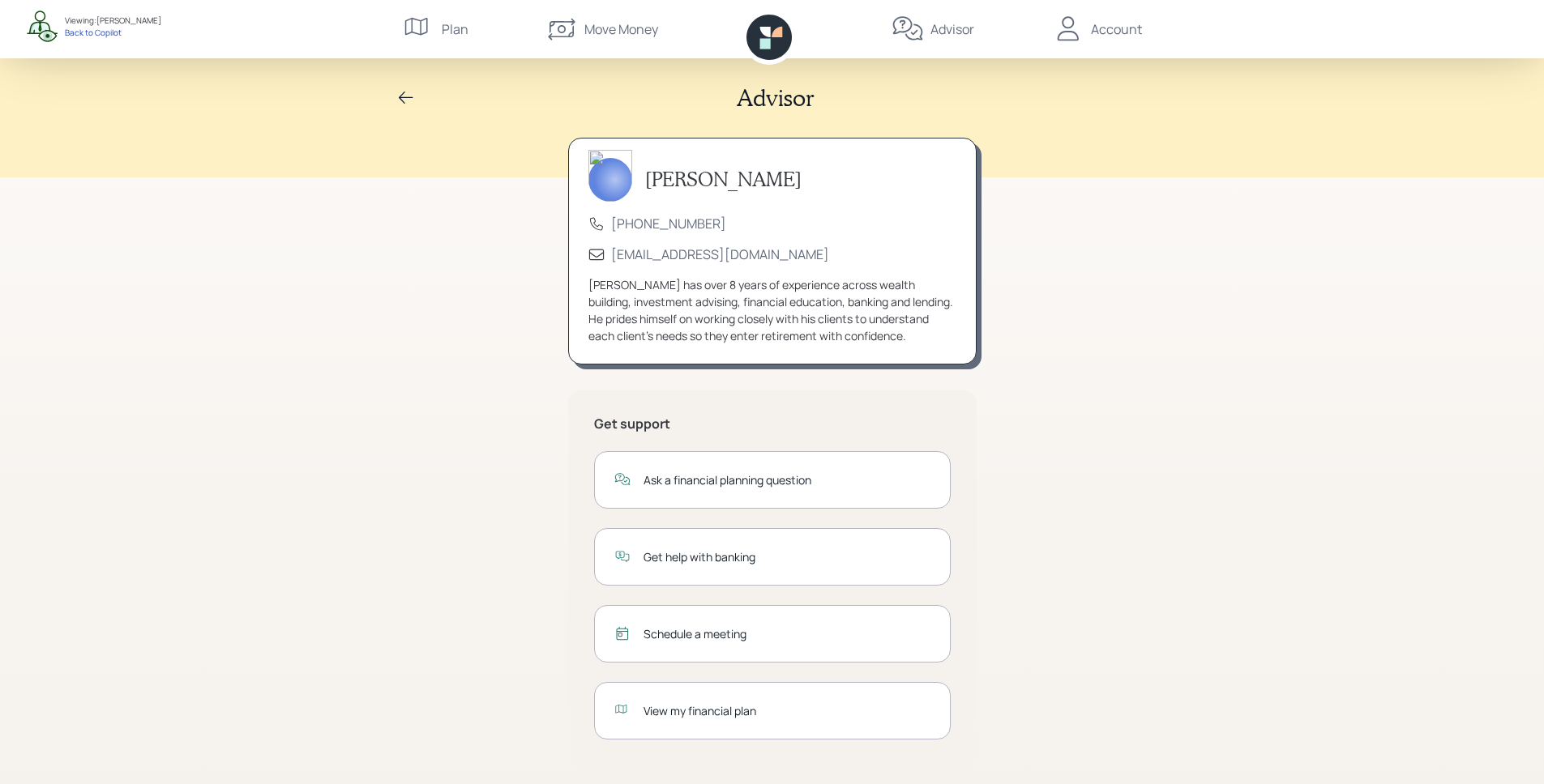
click at [1110, 34] on div "Account" at bounding box center [1116, 29] width 51 height 20
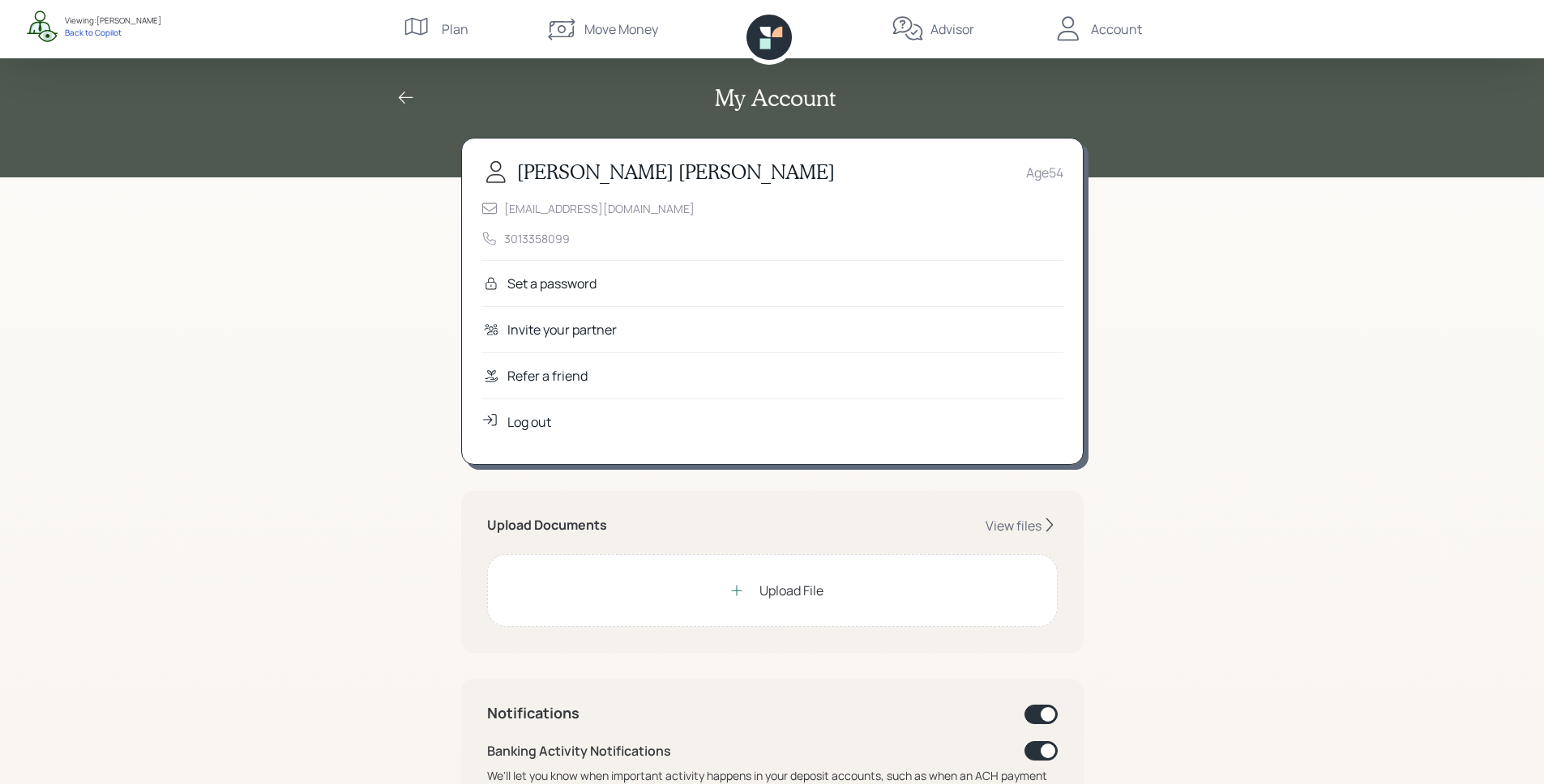
click at [538, 373] on div "Refer a friend" at bounding box center [547, 376] width 80 height 20
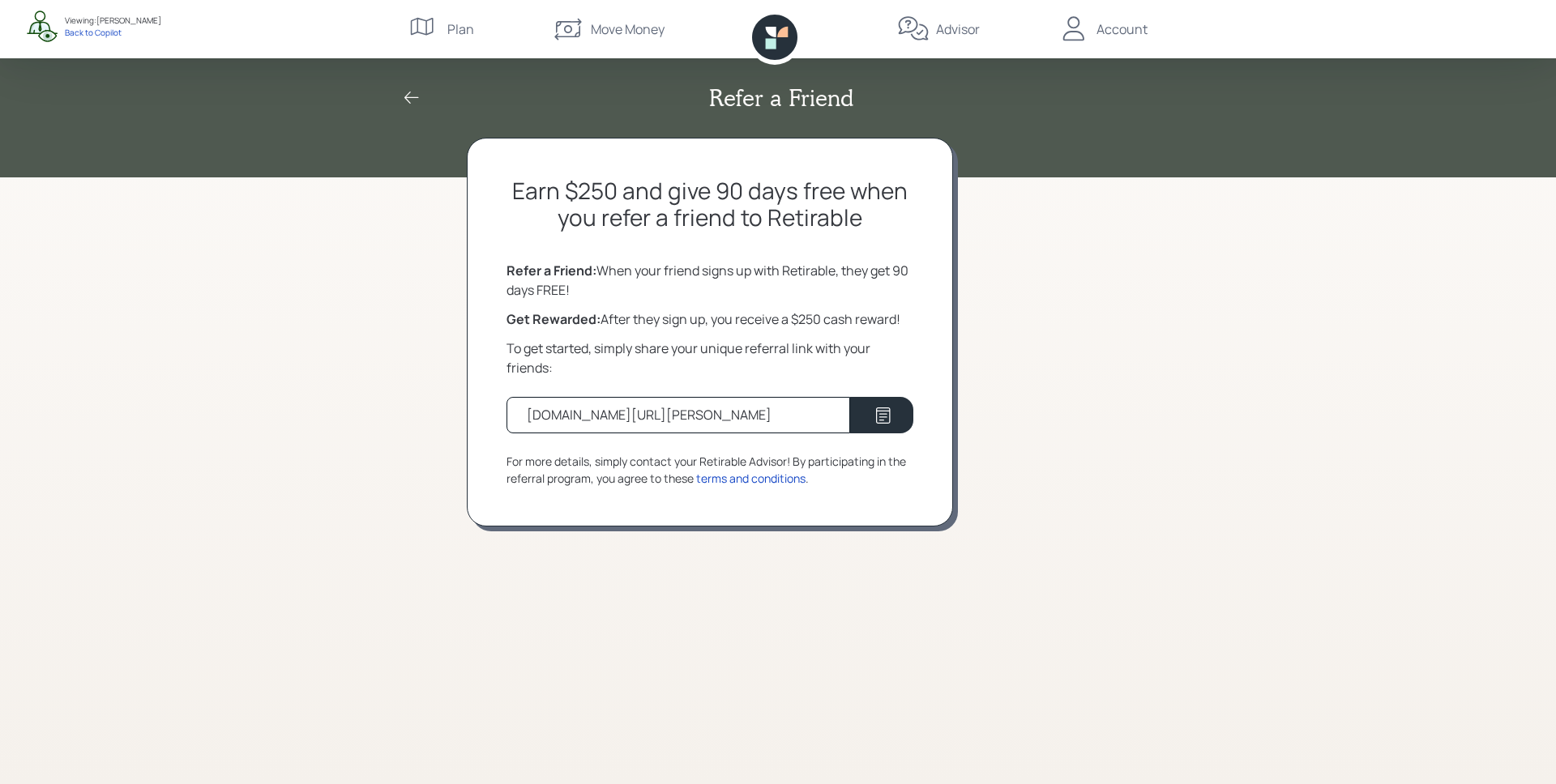
drag, startPoint x: 528, startPoint y: 420, endPoint x: 756, endPoint y: 424, distance: 228.0
click at [756, 424] on div "retirable.com/referral/davina/gd3dwdr" at bounding box center [679, 415] width 344 height 36
click at [761, 456] on div "For more details, simply contact your Retirable Advisor! By participating in th…" at bounding box center [710, 470] width 407 height 34
drag, startPoint x: 898, startPoint y: 269, endPoint x: 919, endPoint y: 281, distance: 24.2
click at [919, 281] on div "Earn $250 and give 90 days free when you refer a friend to Retirable Refer a Fr…" at bounding box center [710, 332] width 486 height 389
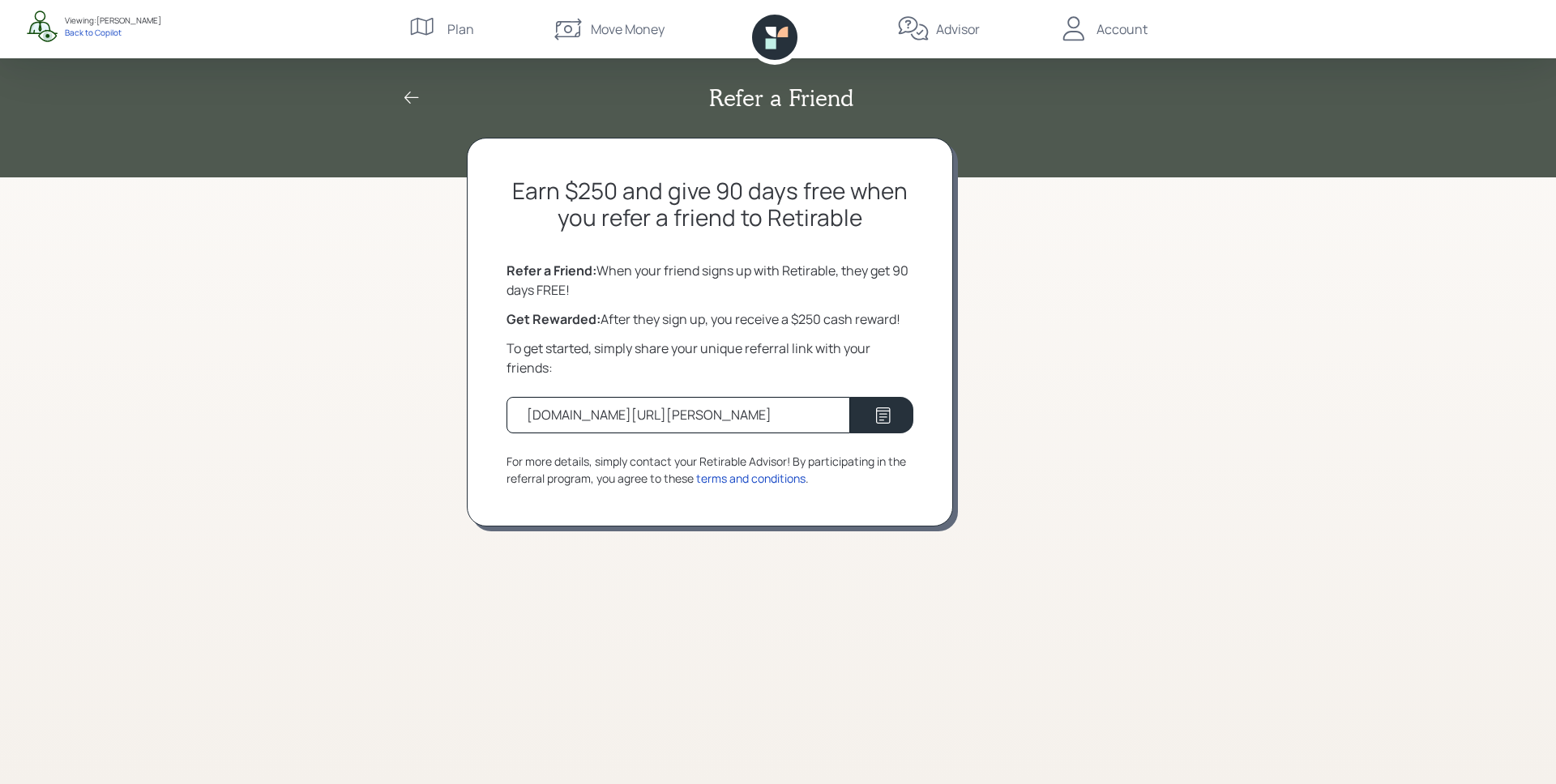
click at [926, 285] on div "Earn $250 and give 90 days free when you refer a friend to Retirable Refer a Fr…" at bounding box center [710, 332] width 486 height 389
drag, startPoint x: 756, startPoint y: 415, endPoint x: 562, endPoint y: 425, distance: 194.3
click at [562, 425] on div "retirable.com/referral/davina/gd3dwdr" at bounding box center [679, 415] width 344 height 36
click at [832, 281] on div "Refer a Friend: When your friend signs up with Retirable, they get 90 days FREE!" at bounding box center [710, 279] width 407 height 39
drag, startPoint x: 797, startPoint y: 319, endPoint x: 824, endPoint y: 322, distance: 27.2
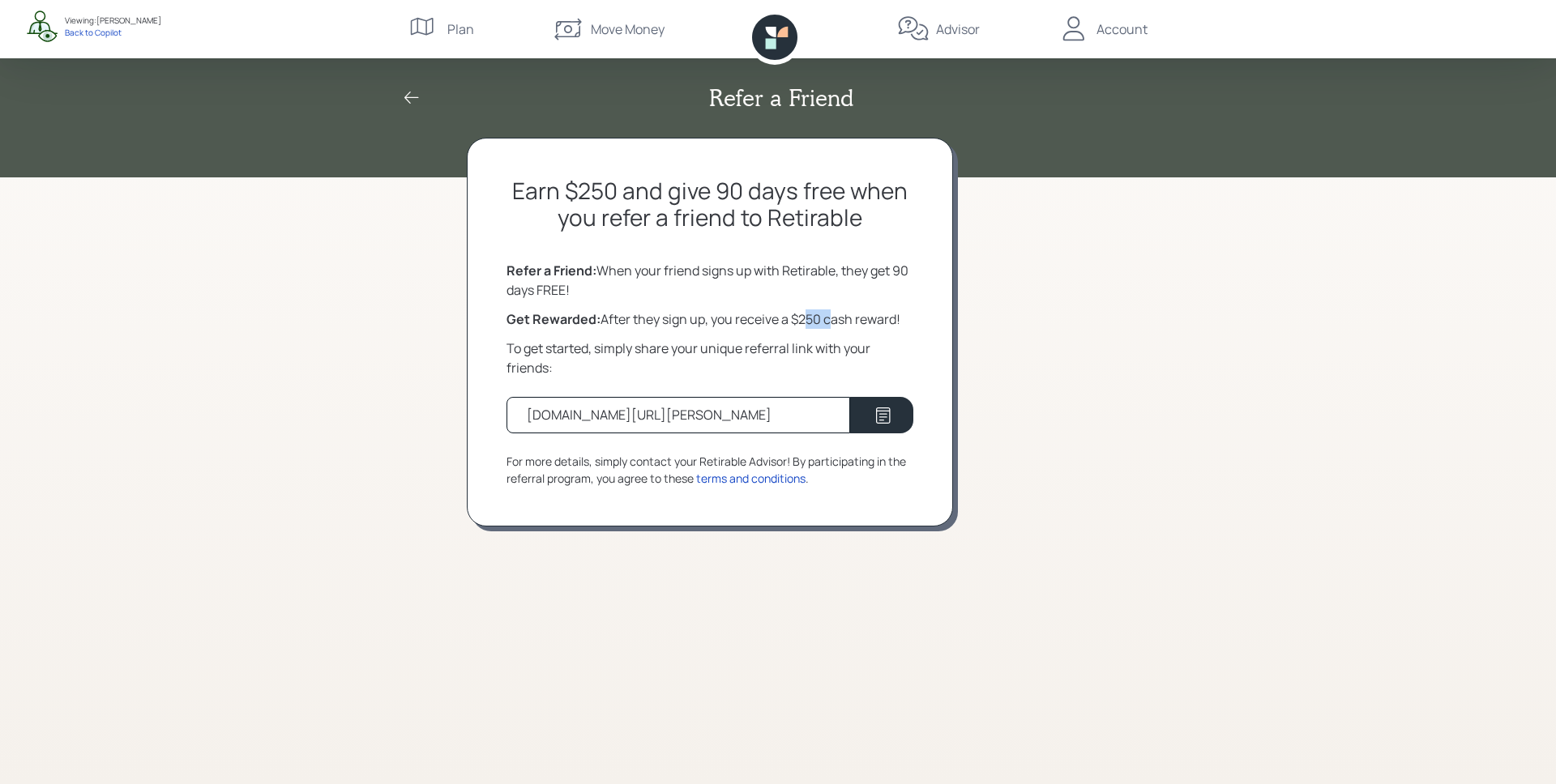
click at [824, 322] on div "Get Rewarded: After they sign up, you receive a $250 cash reward!" at bounding box center [710, 319] width 407 height 20
click at [763, 41] on icon at bounding box center [774, 37] width 46 height 46
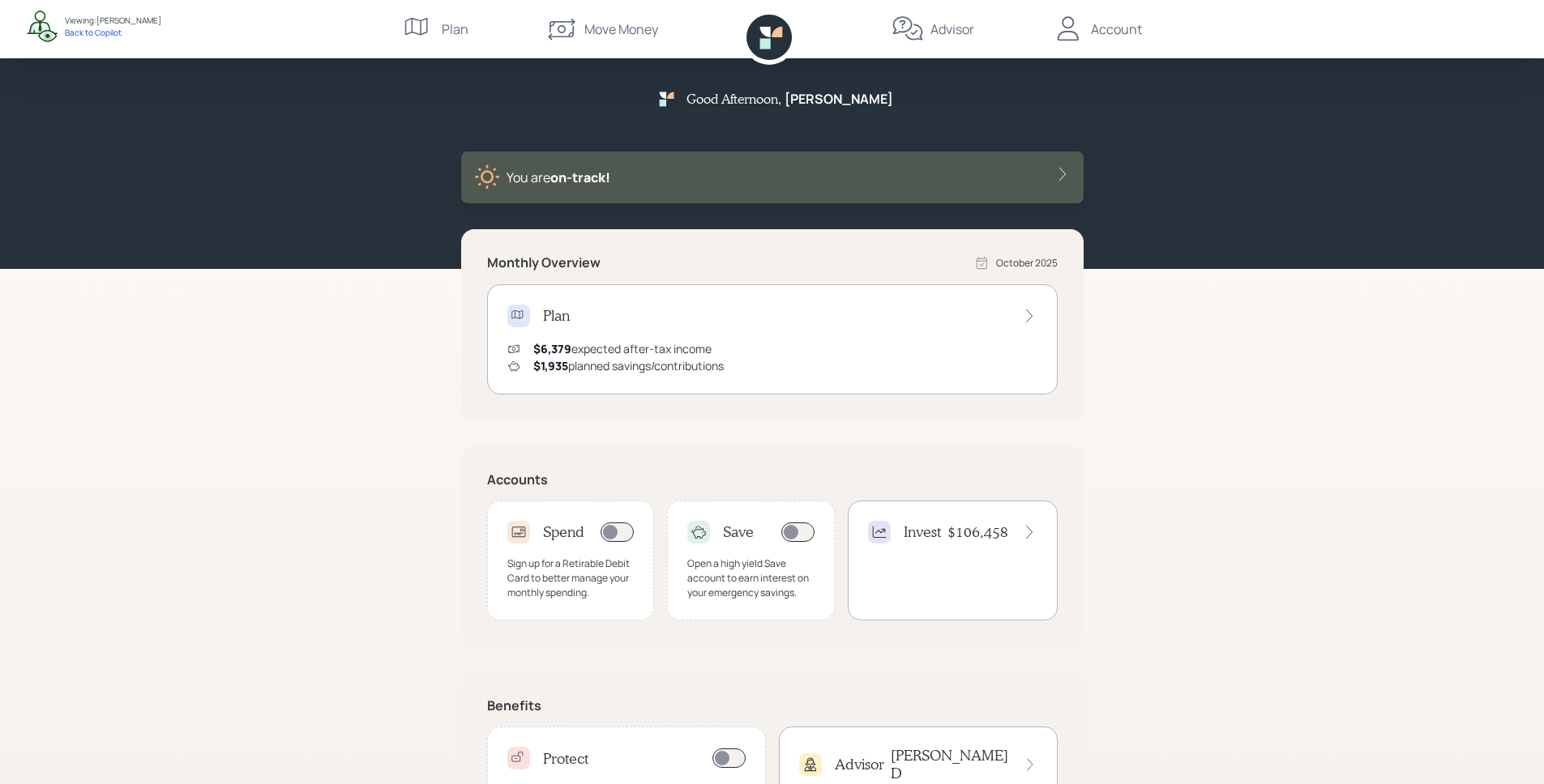
click at [794, 352] on div "$6,379 expected after-tax income $1,935 planned savings/contributions" at bounding box center [772, 358] width 530 height 34
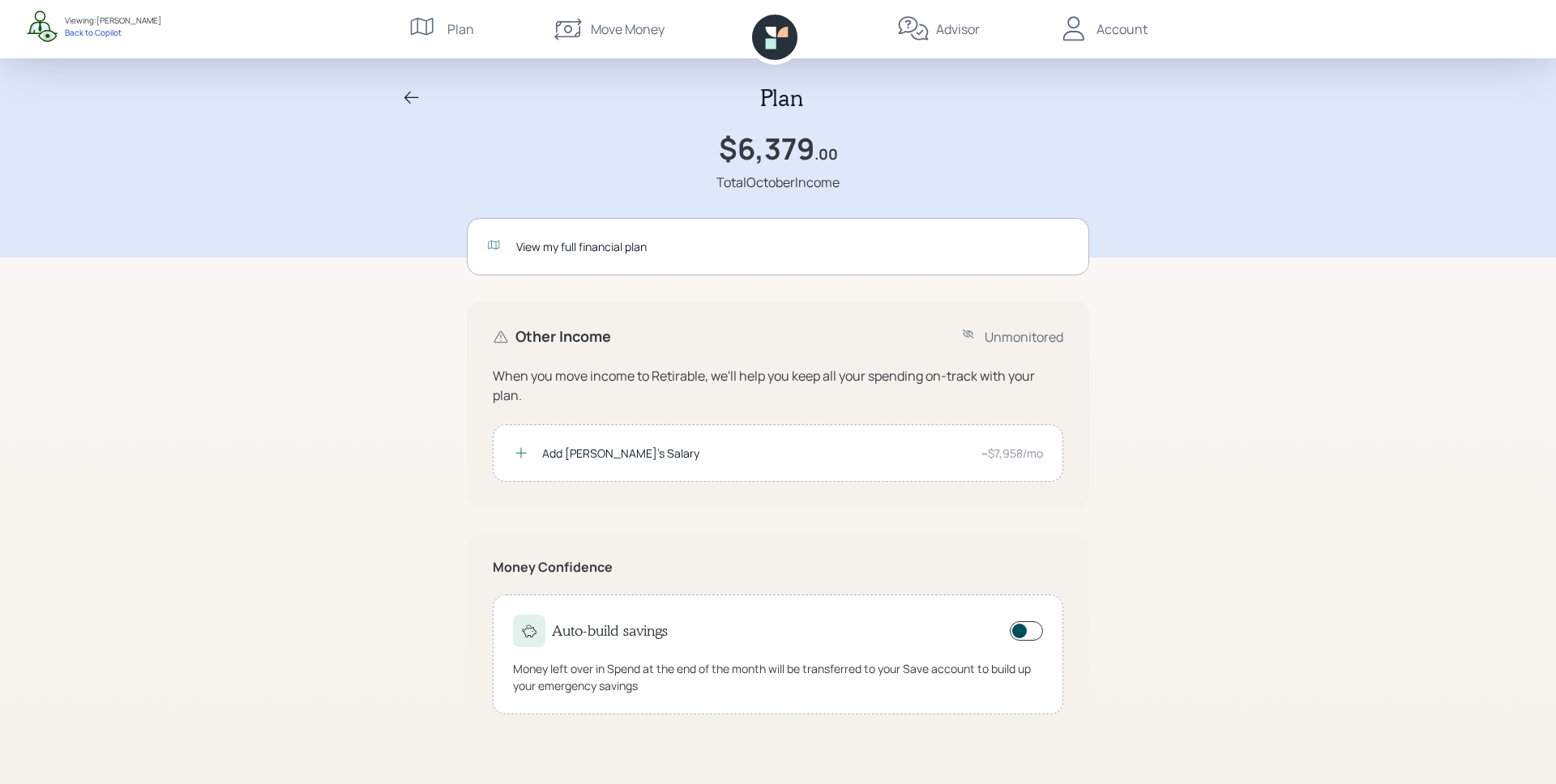
click at [720, 260] on div "View my full financial plan" at bounding box center [778, 246] width 623 height 58
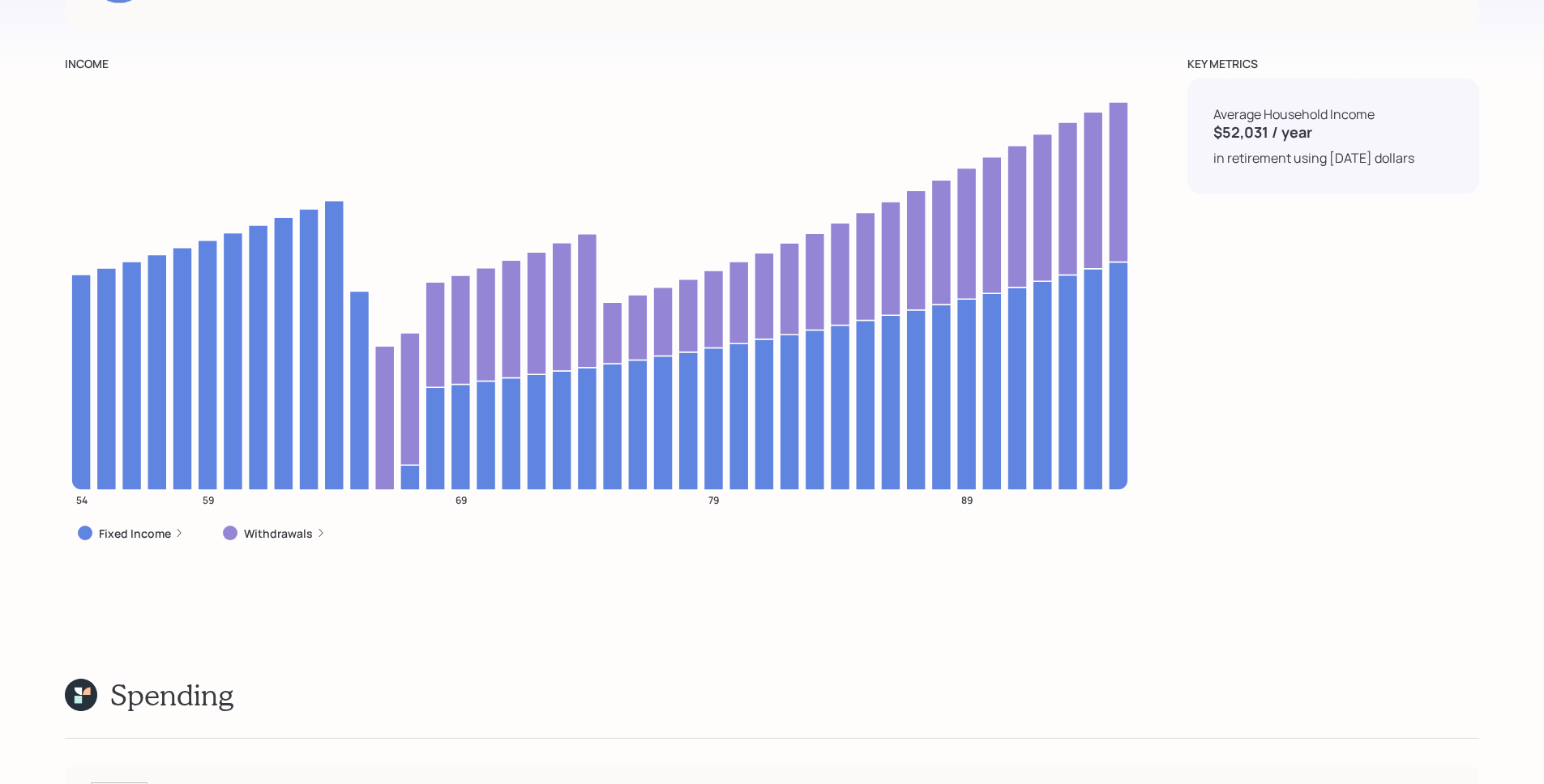
scroll to position [5439, 0]
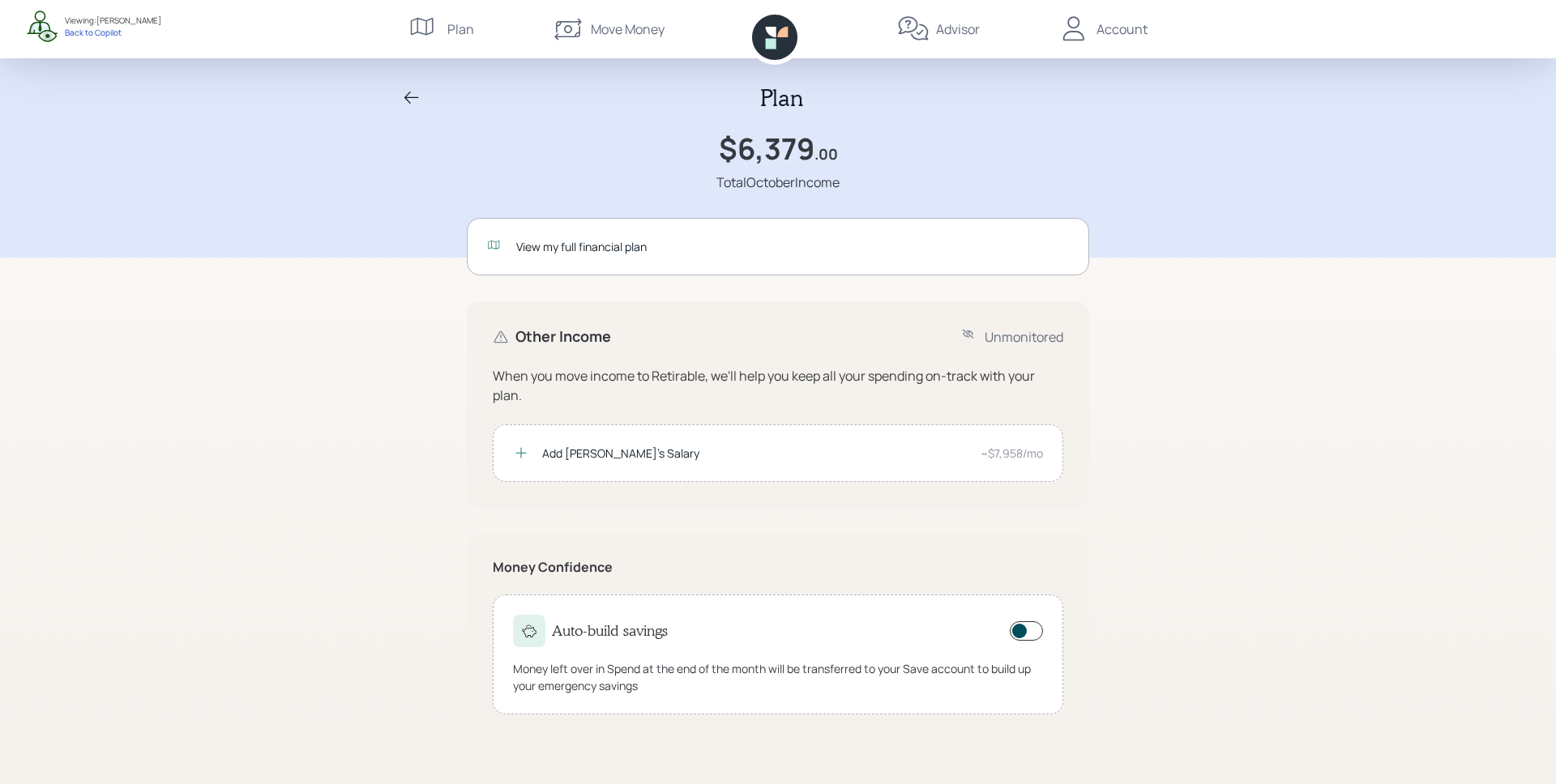
click at [778, 22] on icon at bounding box center [774, 37] width 46 height 46
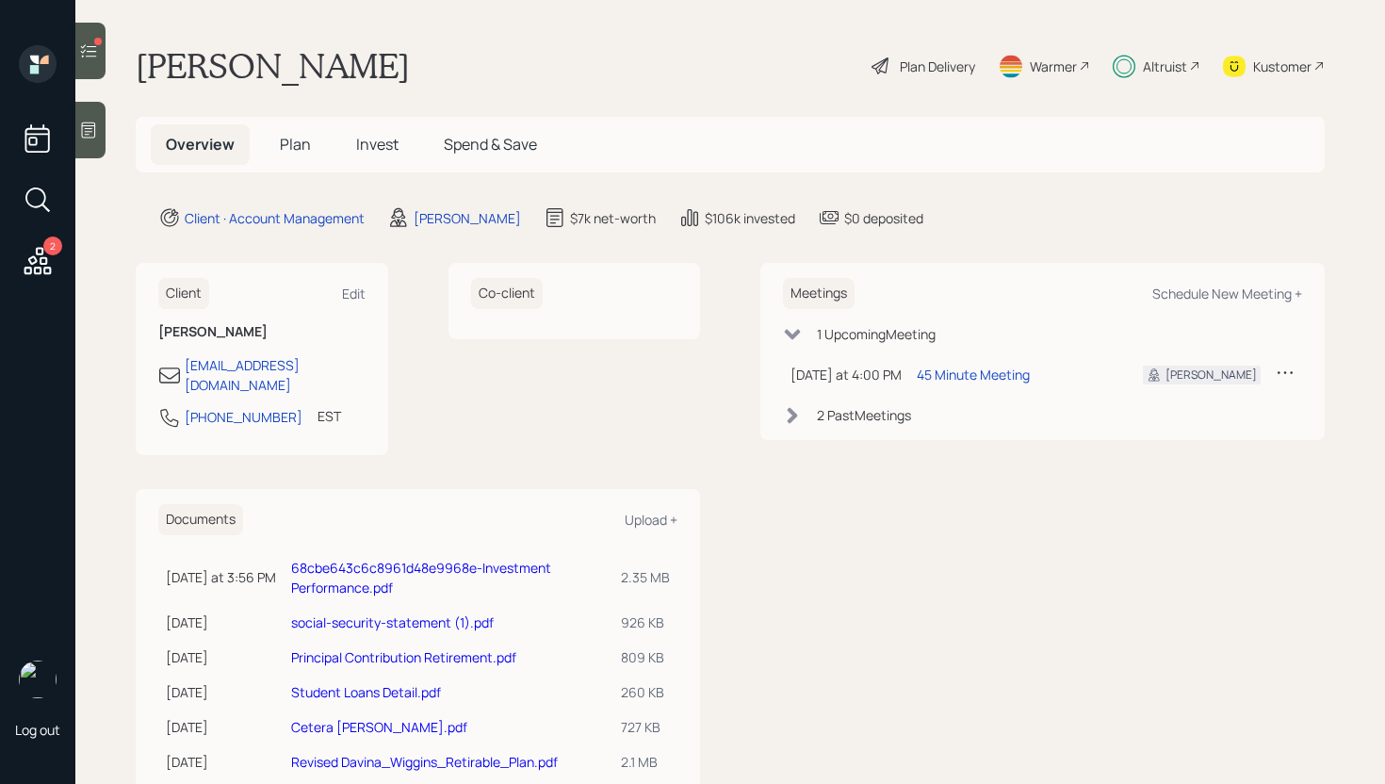
click at [1262, 70] on div "Kustomer" at bounding box center [1282, 67] width 58 height 20
